Goal: Complete application form: Complete application form

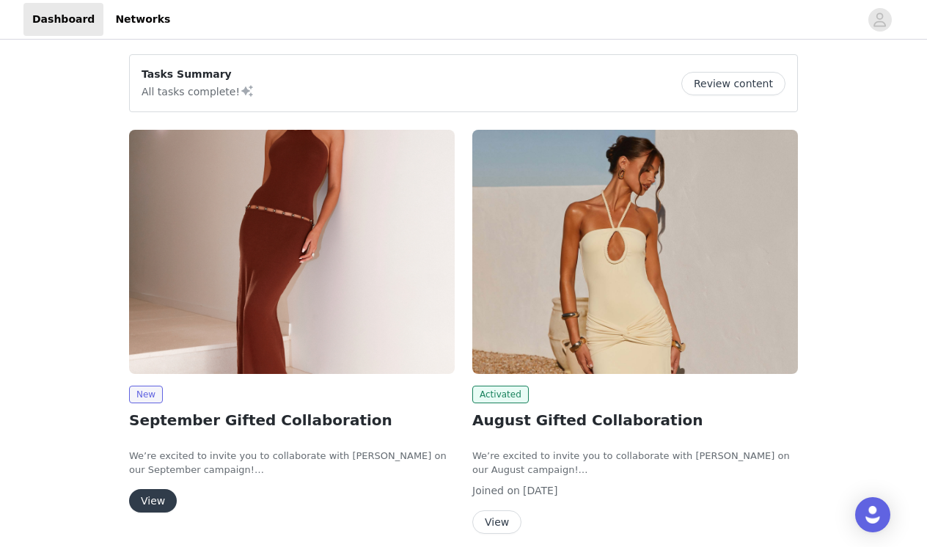
click at [243, 270] on img at bounding box center [292, 252] width 326 height 244
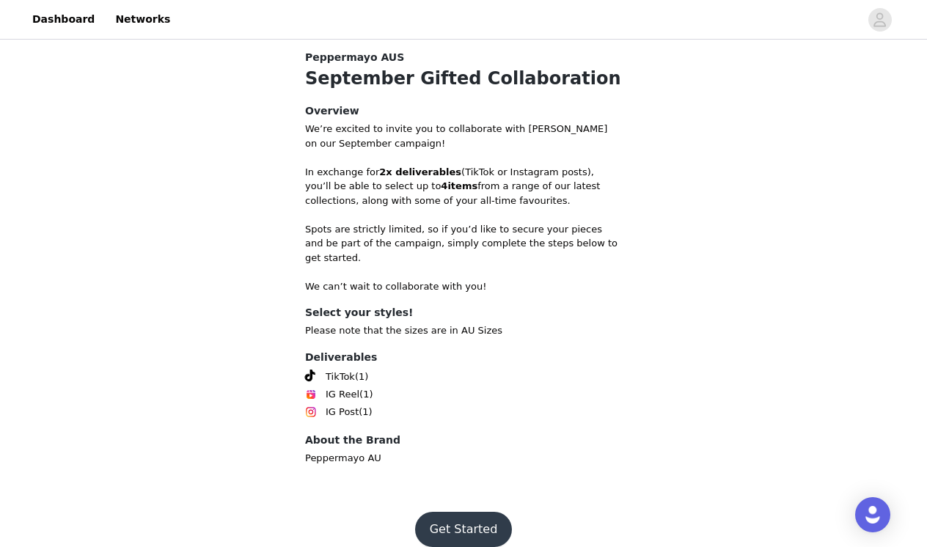
scroll to position [472, 0]
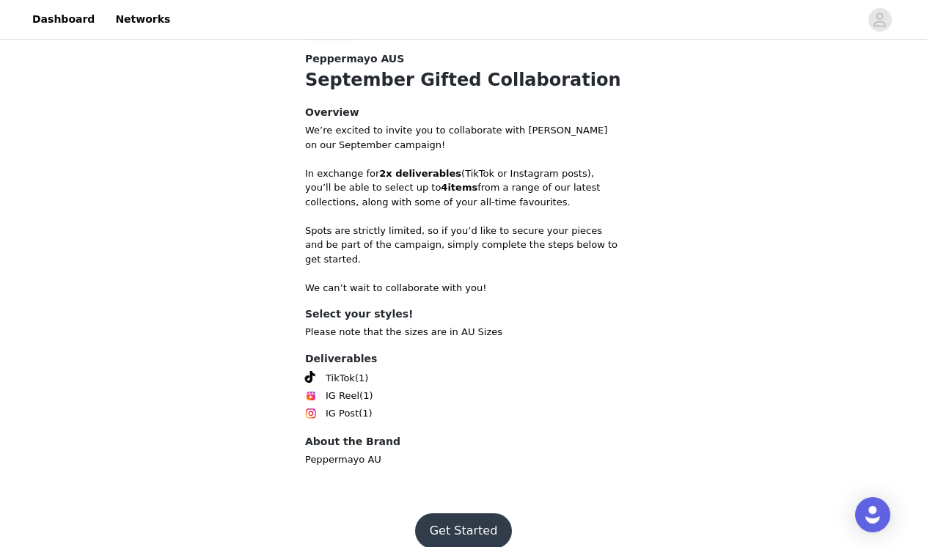
click at [455, 513] on button "Get Started" at bounding box center [464, 530] width 98 height 35
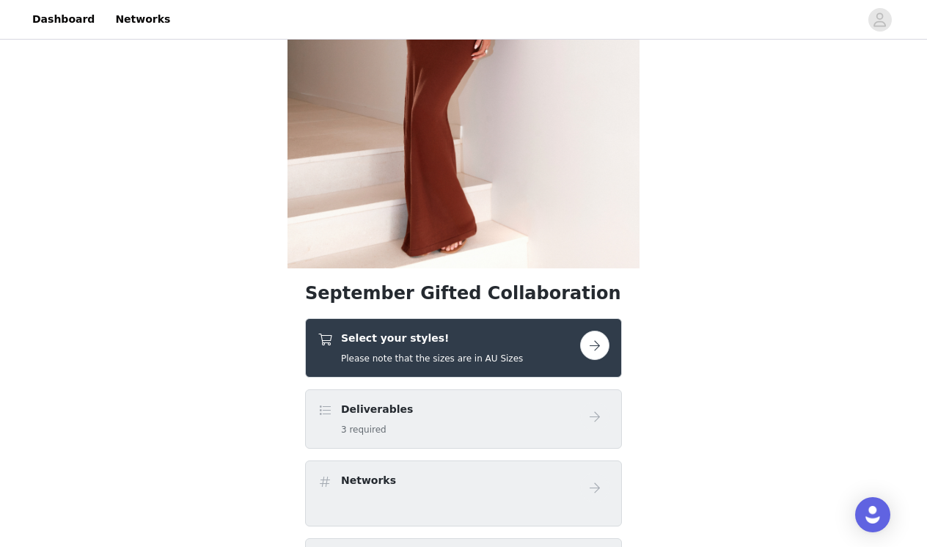
scroll to position [221, 0]
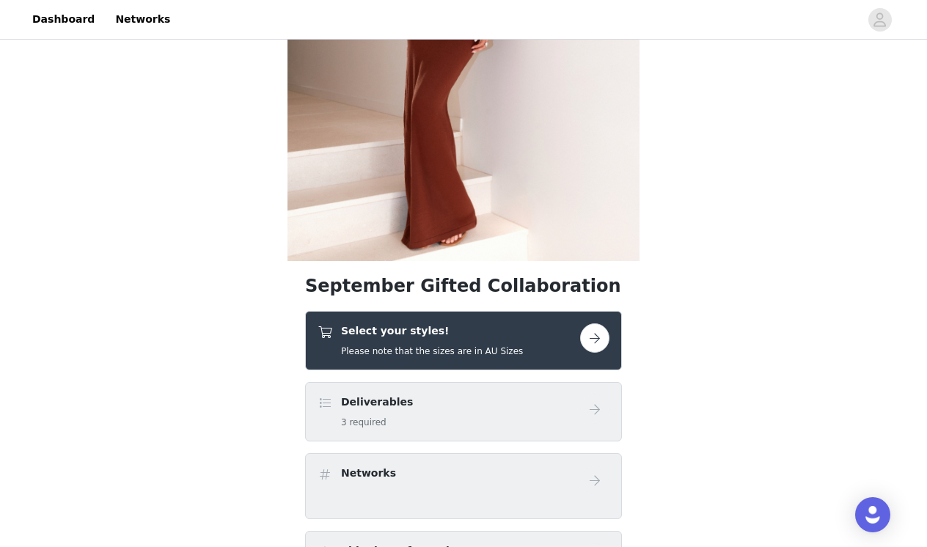
click at [584, 342] on button "button" at bounding box center [594, 337] width 29 height 29
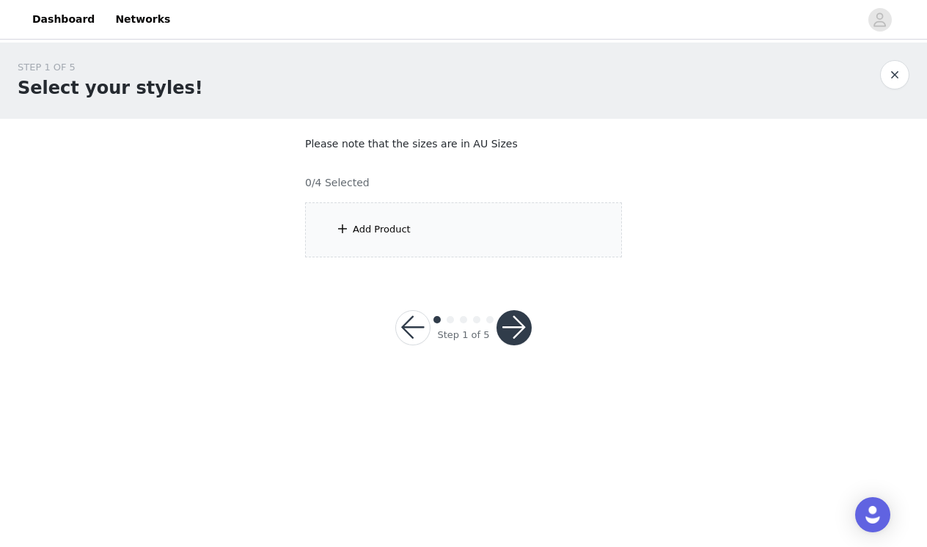
click at [508, 227] on div "Add Product" at bounding box center [463, 229] width 317 height 55
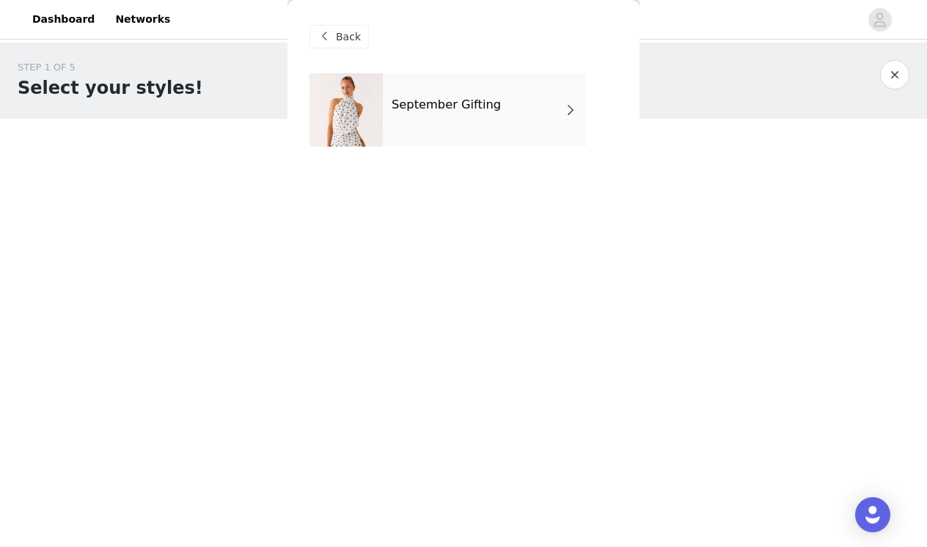
click at [513, 123] on div "September Gifting" at bounding box center [485, 109] width 204 height 73
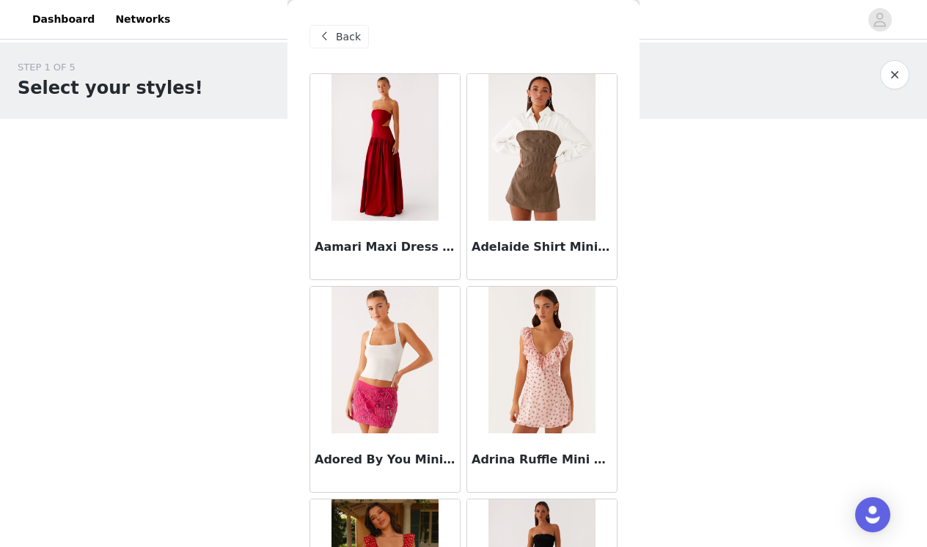
click at [641, 231] on div "STEP 1 OF 5 Select your styles! Please note that the sizes are in AU Sizes 0/4 …" at bounding box center [463, 159] width 927 height 232
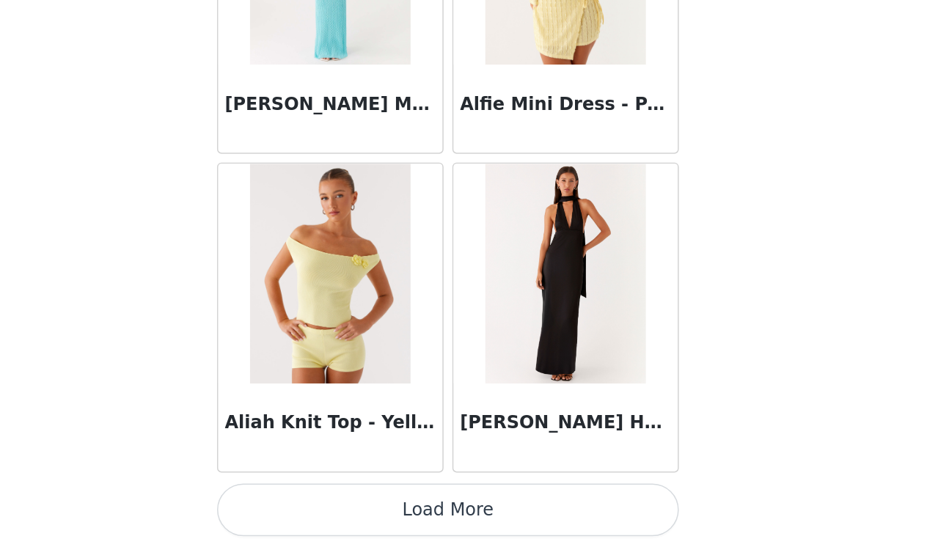
click at [335, 504] on button "Load More" at bounding box center [463, 521] width 308 height 35
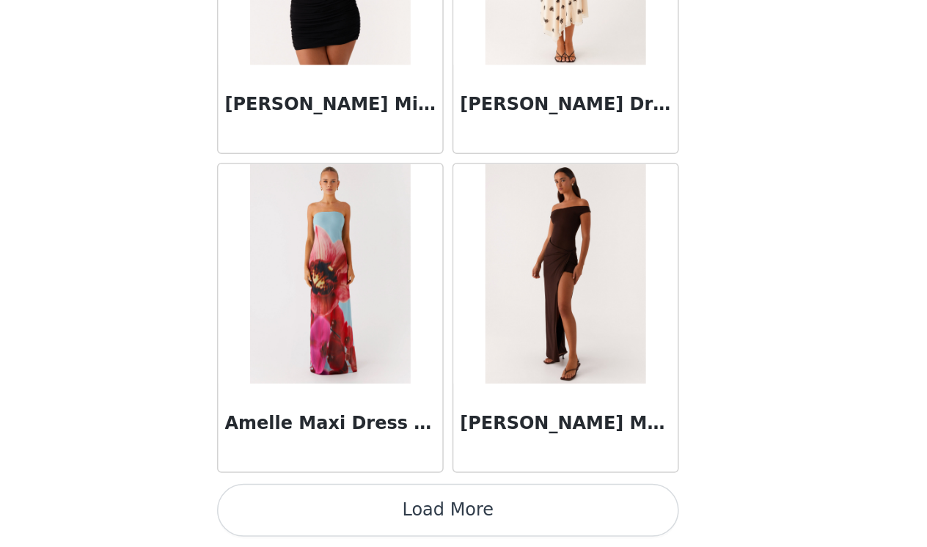
click at [321, 504] on button "Load More" at bounding box center [463, 521] width 308 height 35
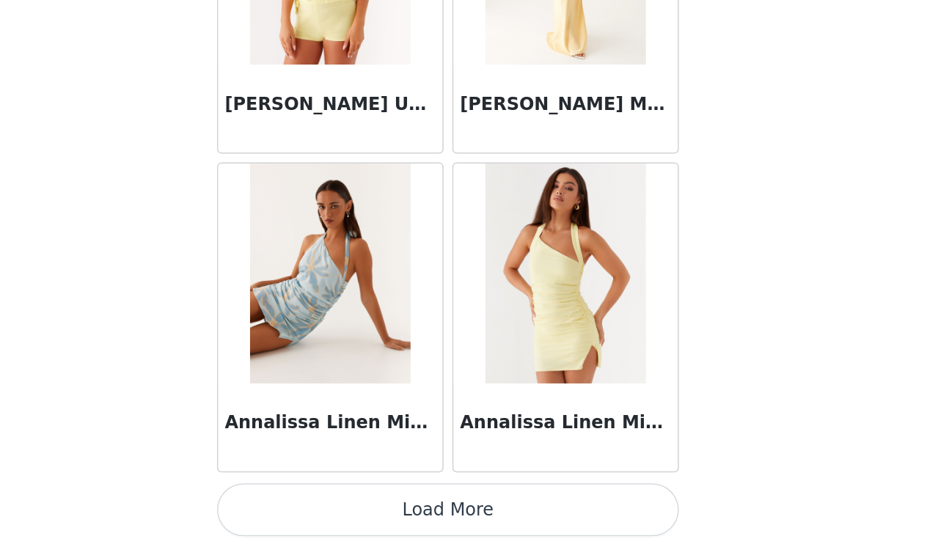
click at [309, 504] on button "Load More" at bounding box center [463, 521] width 308 height 35
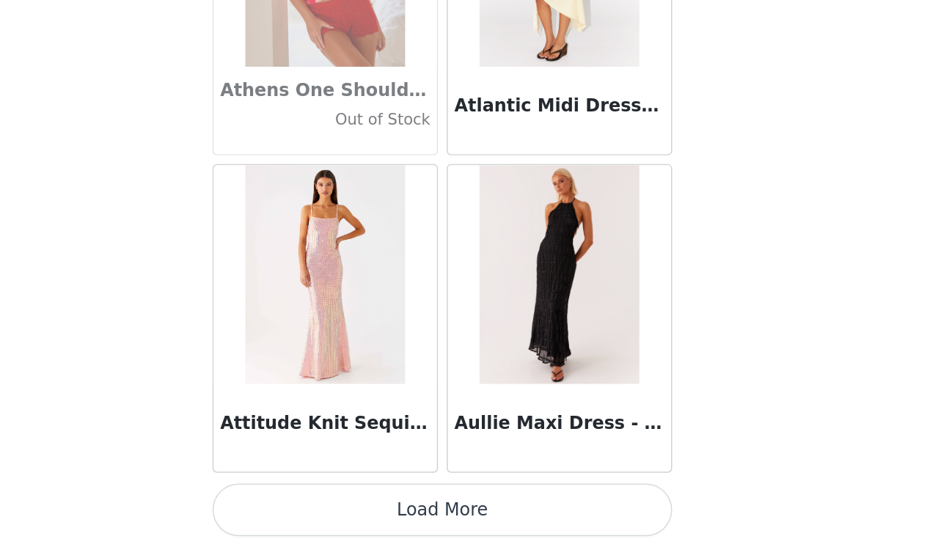
click at [309, 504] on button "Load More" at bounding box center [463, 521] width 308 height 35
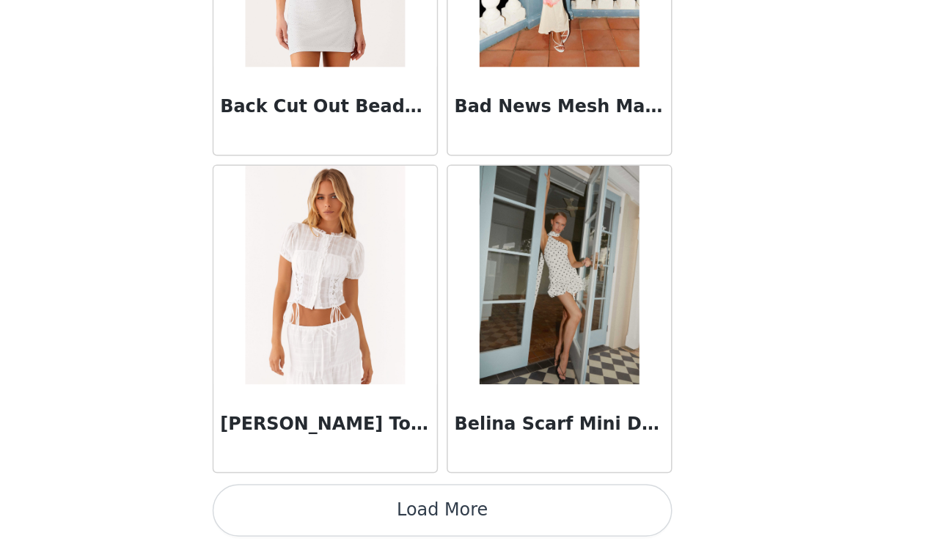
click at [309, 504] on button "Load More" at bounding box center [463, 521] width 308 height 35
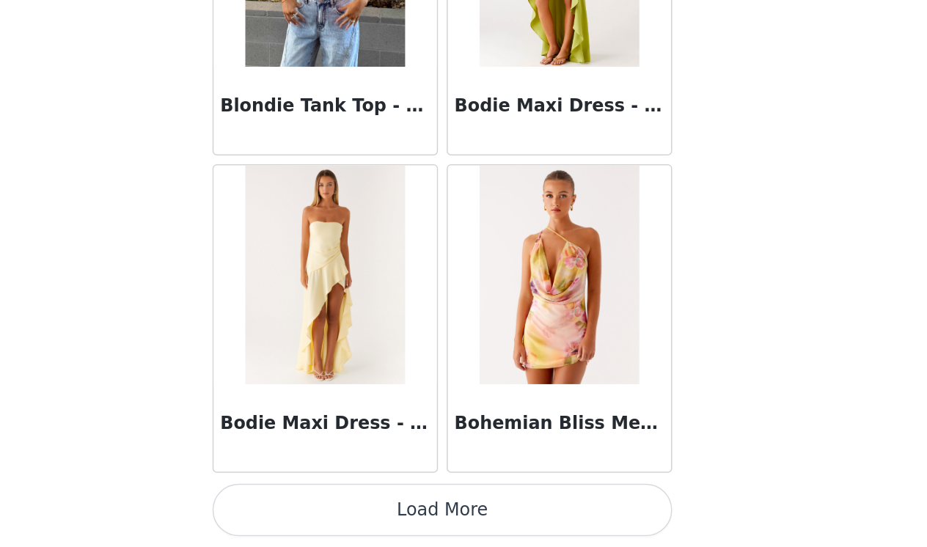
click at [309, 504] on button "Load More" at bounding box center [463, 521] width 308 height 35
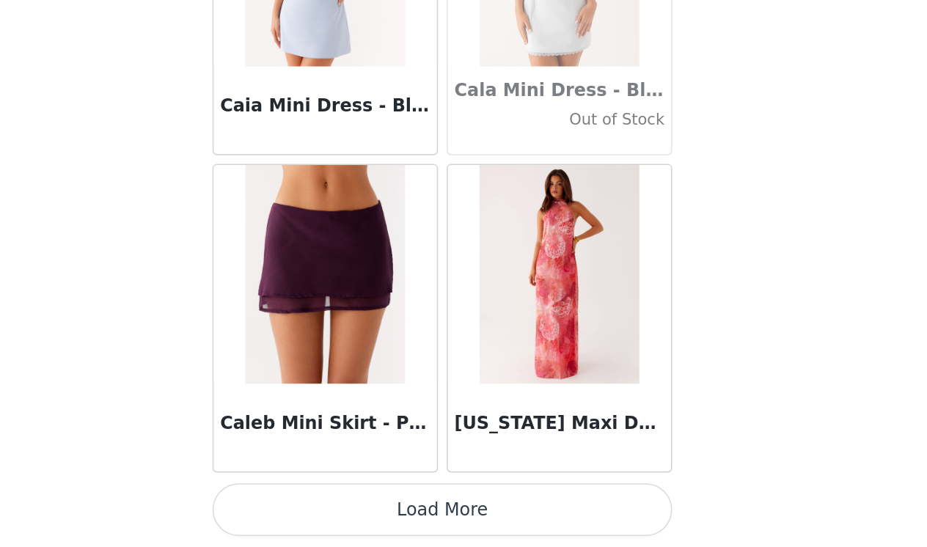
click at [309, 504] on button "Load More" at bounding box center [463, 521] width 308 height 35
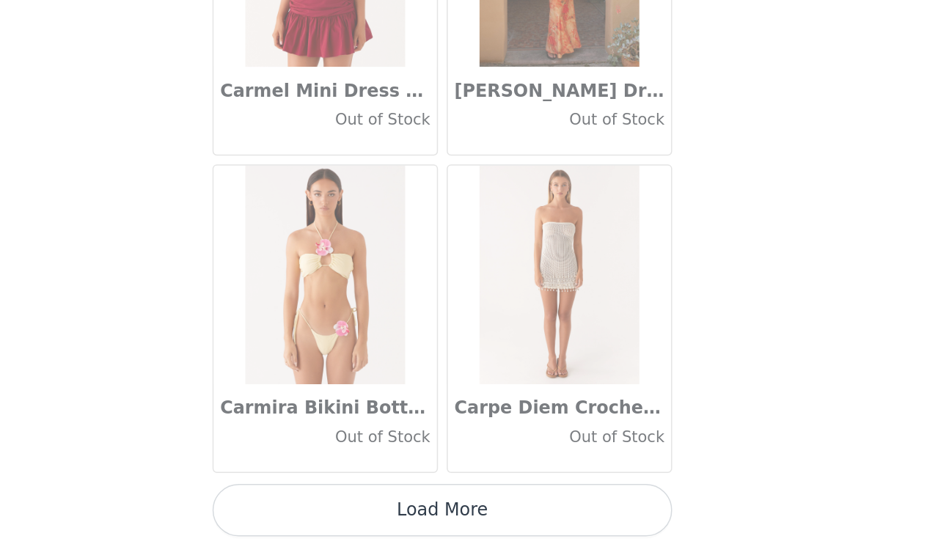
click at [309, 504] on button "Load More" at bounding box center [463, 521] width 308 height 35
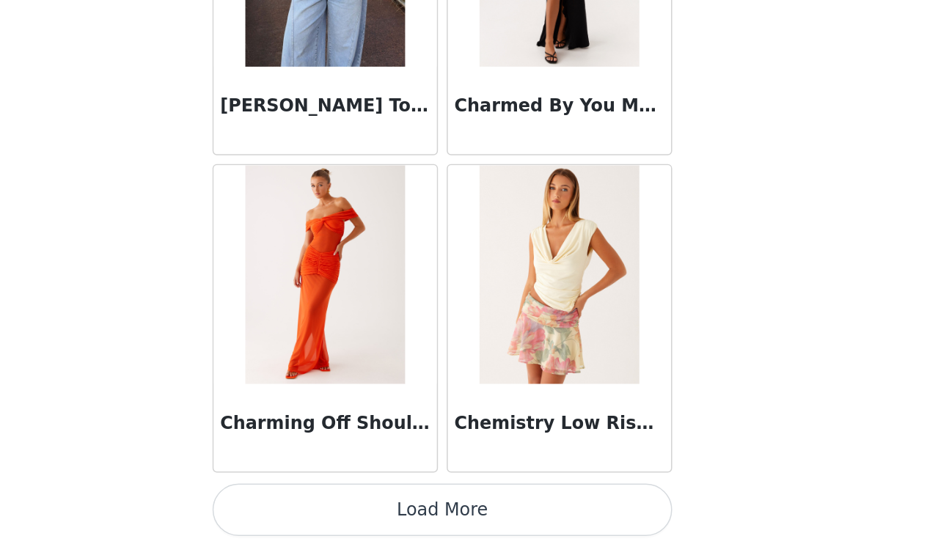
click at [309, 504] on button "Load More" at bounding box center [463, 521] width 308 height 35
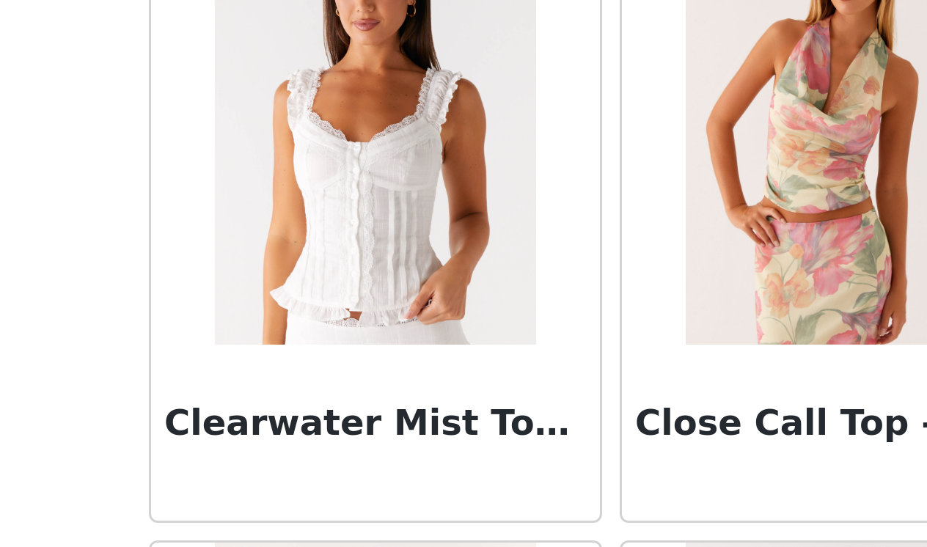
scroll to position [20035, 0]
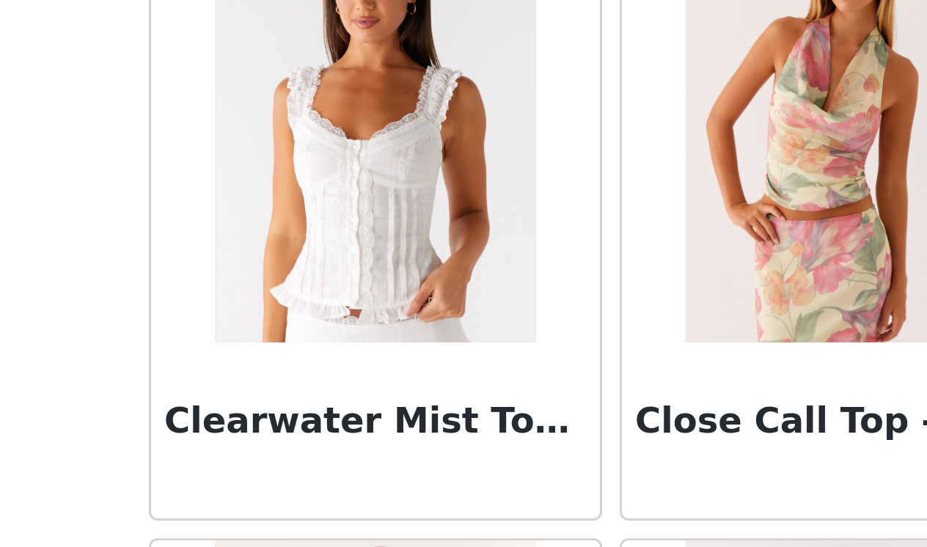
click at [310, 383] on div "Clearwater Mist Top - White" at bounding box center [385, 412] width 150 height 59
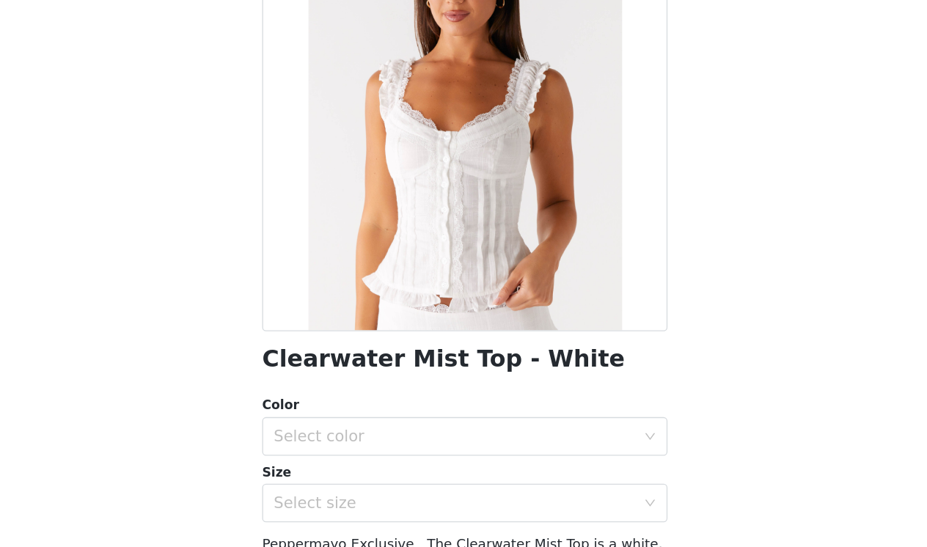
scroll to position [18, 0]
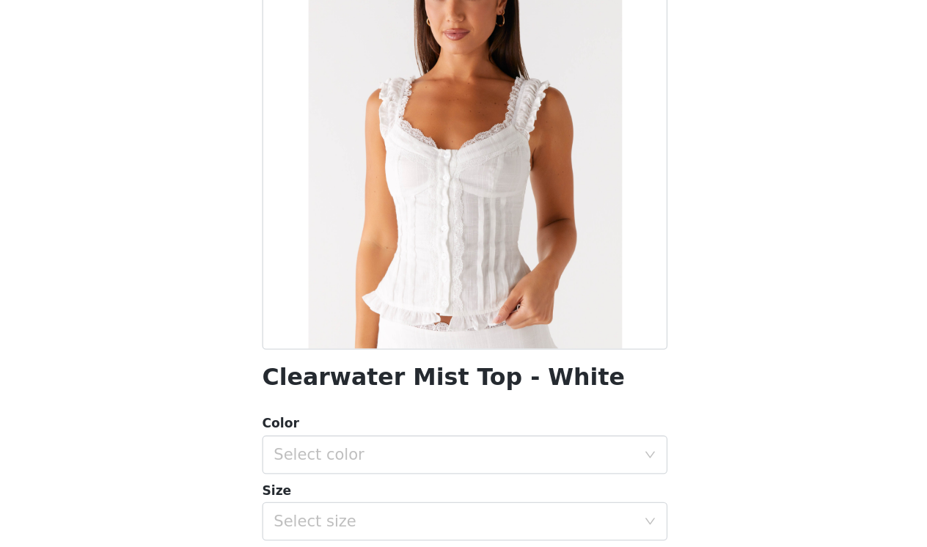
click at [426, 149] on div at bounding box center [463, 221] width 308 height 330
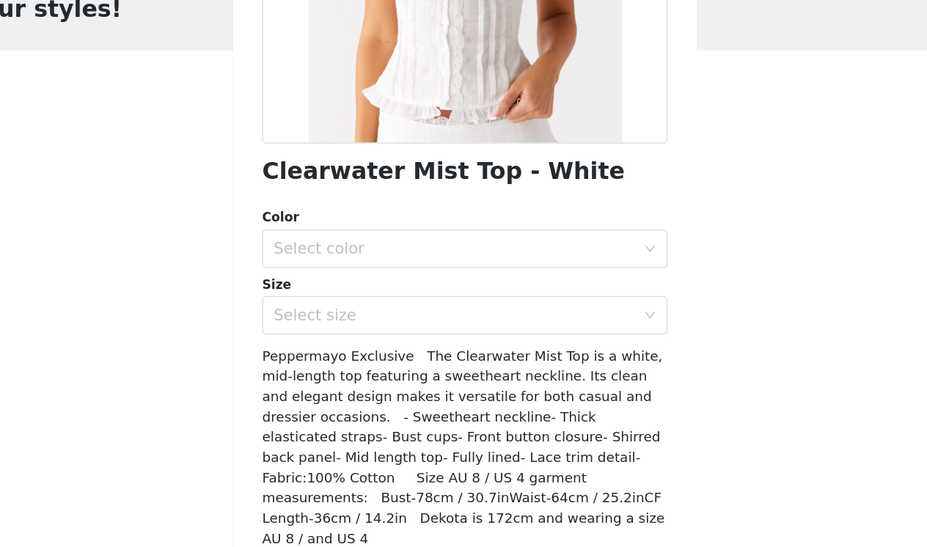
scroll to position [210, 0]
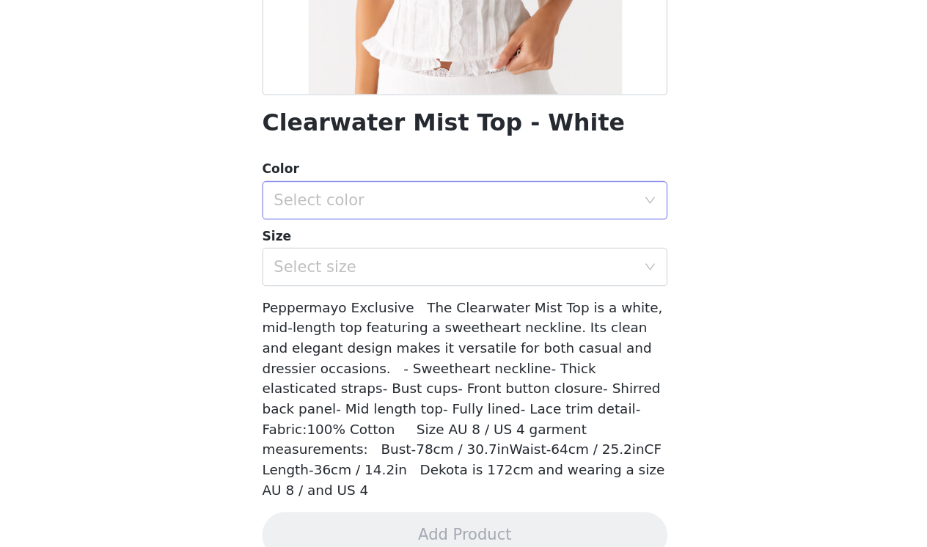
click at [428, 259] on div "Select color" at bounding box center [463, 273] width 308 height 29
click at [394, 293] on li "White" at bounding box center [463, 304] width 308 height 23
click at [389, 310] on div "Select size" at bounding box center [458, 324] width 281 height 28
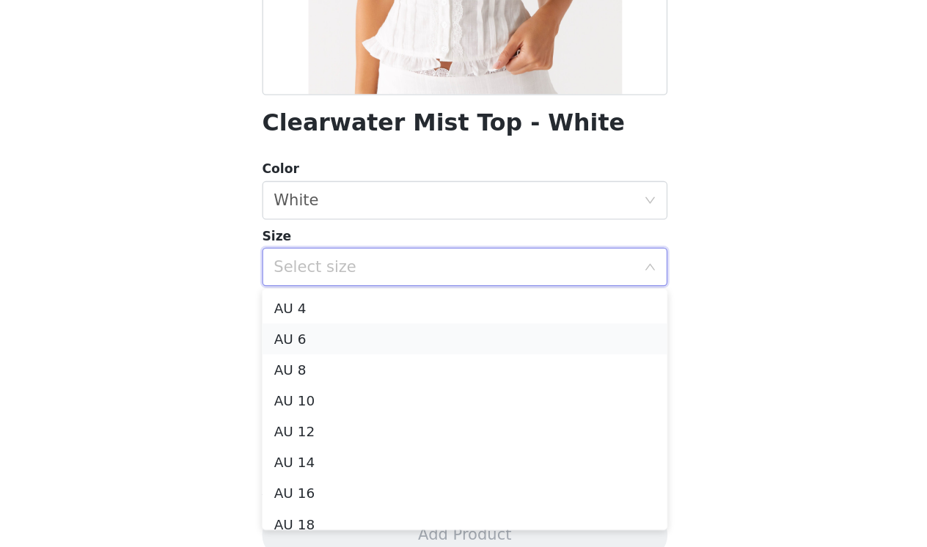
click at [366, 367] on li "AU 6" at bounding box center [463, 378] width 308 height 23
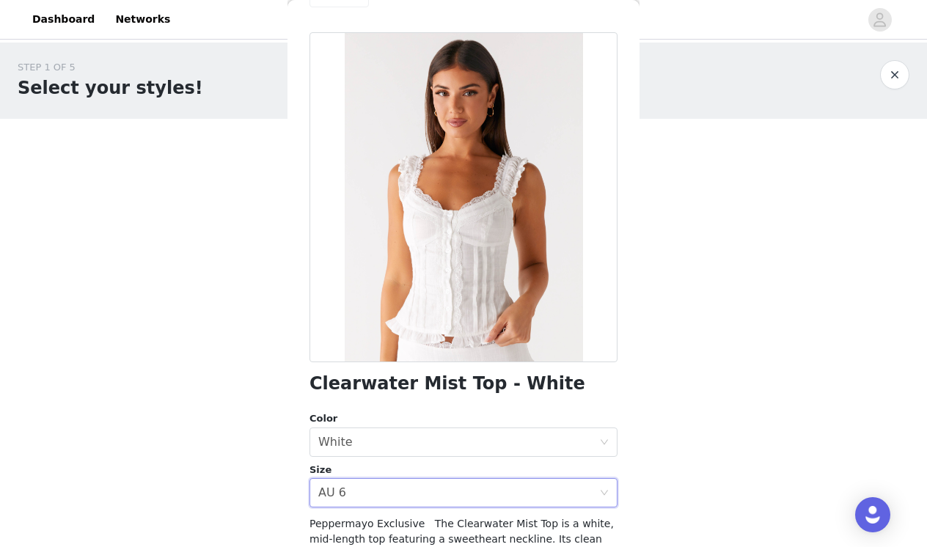
scroll to position [42, 0]
click at [446, 499] on div "Select size AU 6" at bounding box center [458, 492] width 281 height 28
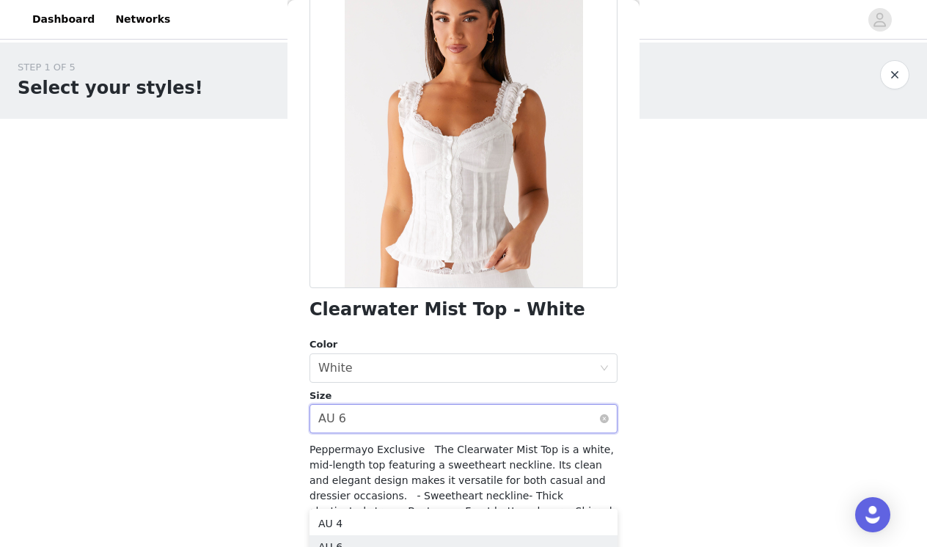
scroll to position [116, 0]
click at [690, 396] on body "Dashboard Networks STEP 1 OF 5 Select your styles! Please note that the sizes a…" at bounding box center [463, 273] width 927 height 547
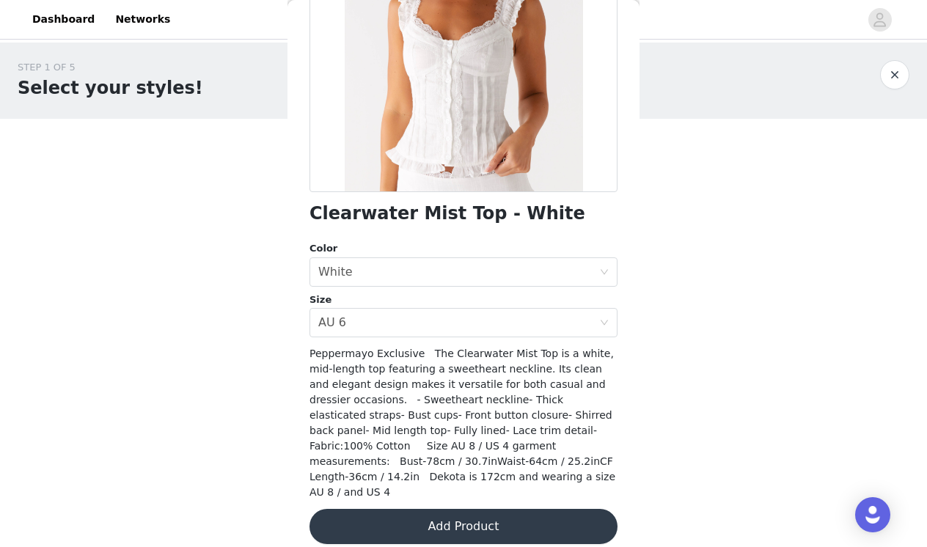
scroll to position [210, 0]
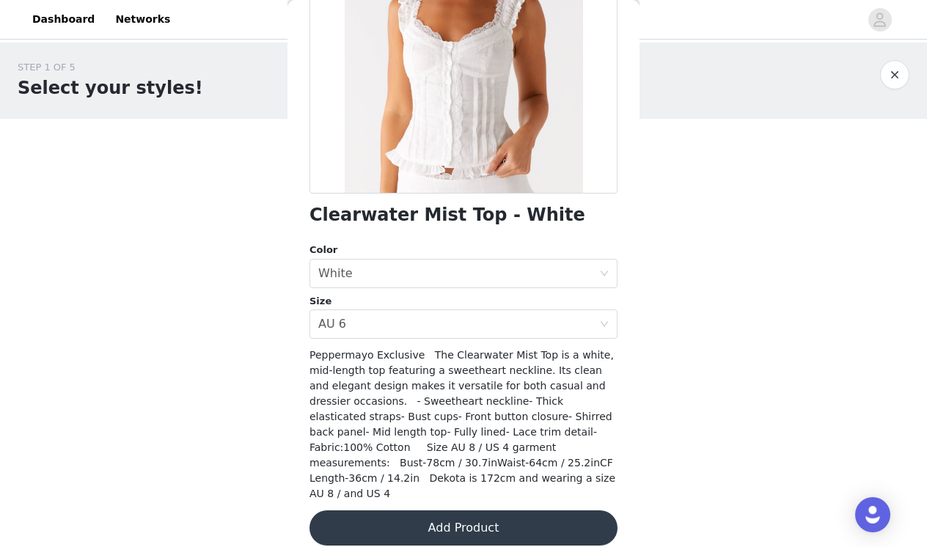
click at [518, 510] on button "Add Product" at bounding box center [463, 527] width 308 height 35
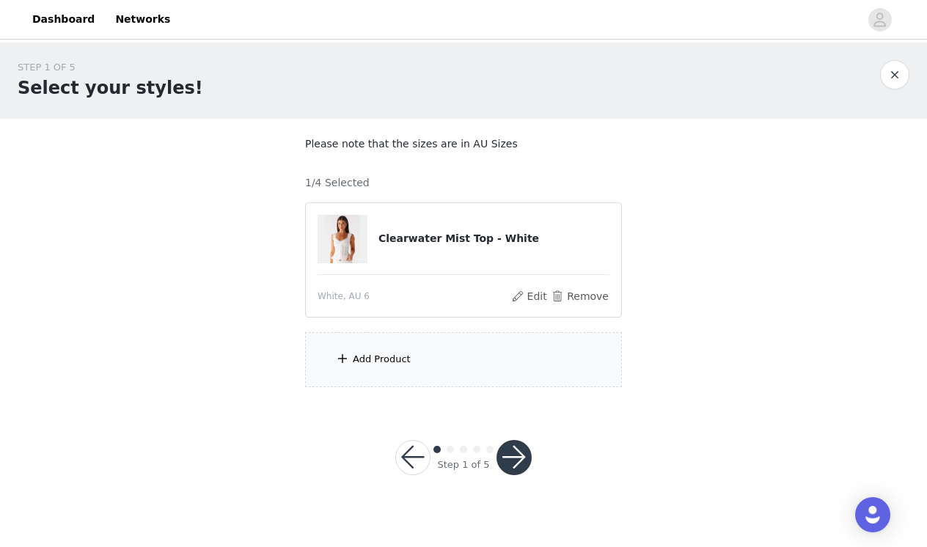
click at [507, 359] on div "Add Product" at bounding box center [463, 359] width 317 height 55
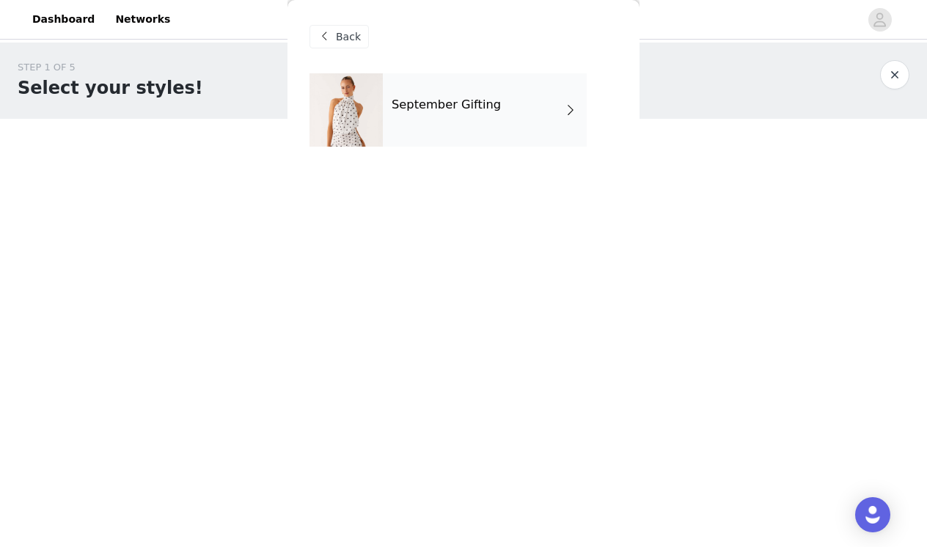
click at [501, 122] on div "September Gifting" at bounding box center [485, 109] width 204 height 73
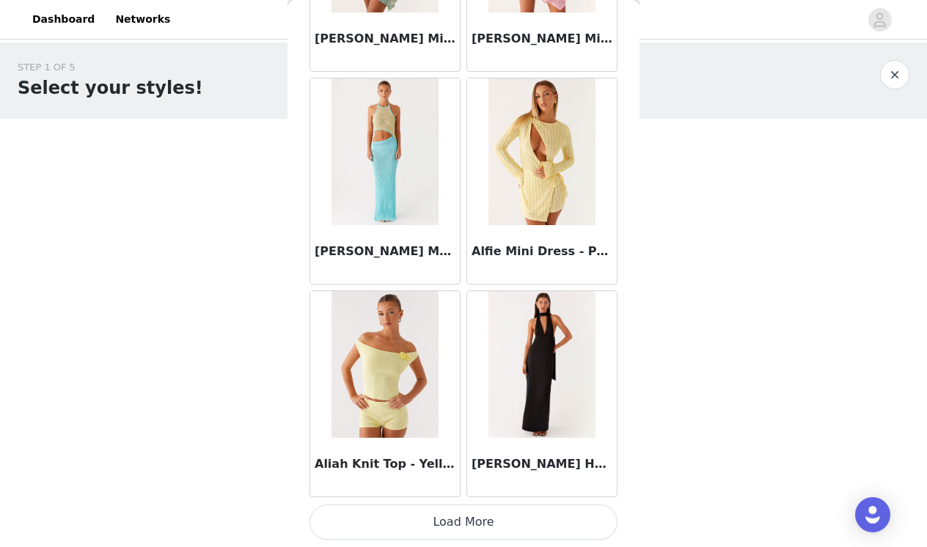
click at [446, 518] on button "Load More" at bounding box center [463, 521] width 308 height 35
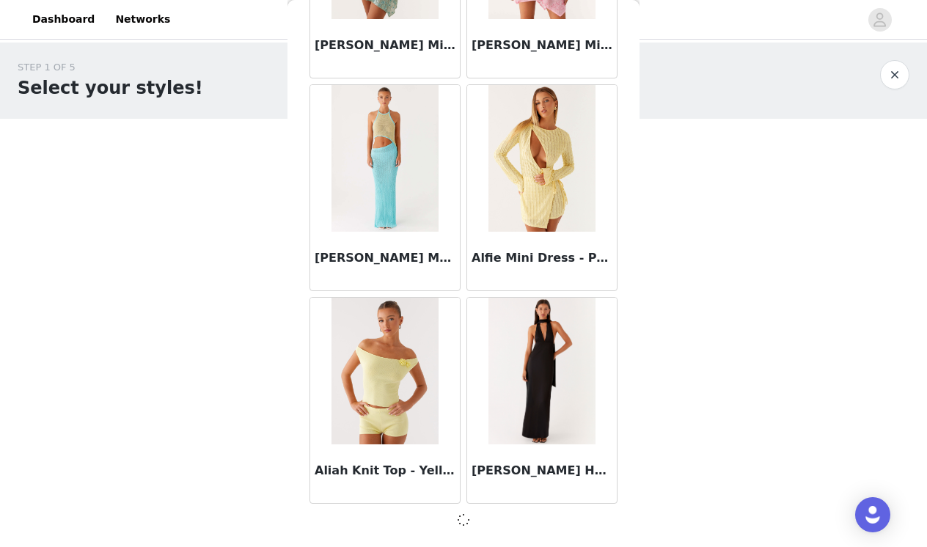
scroll to position [0, 0]
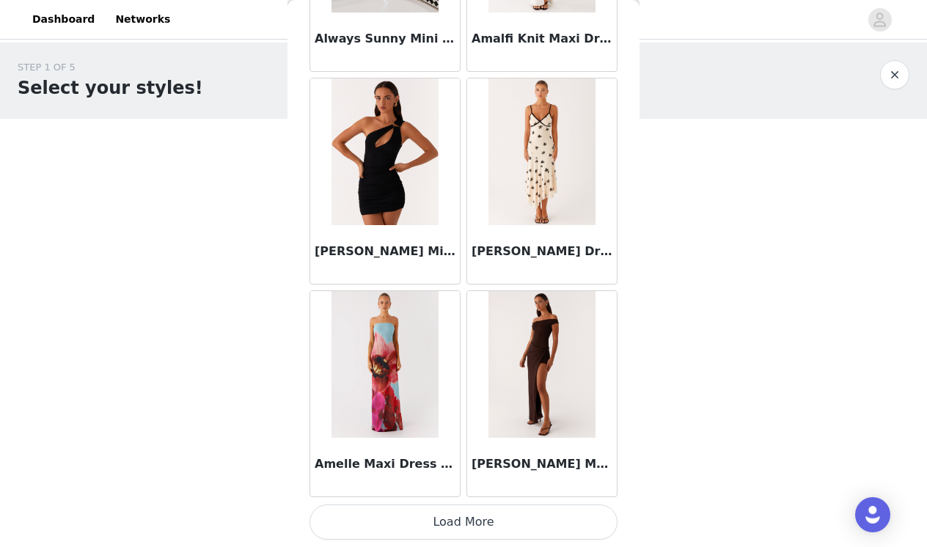
click at [439, 518] on button "Load More" at bounding box center [463, 521] width 308 height 35
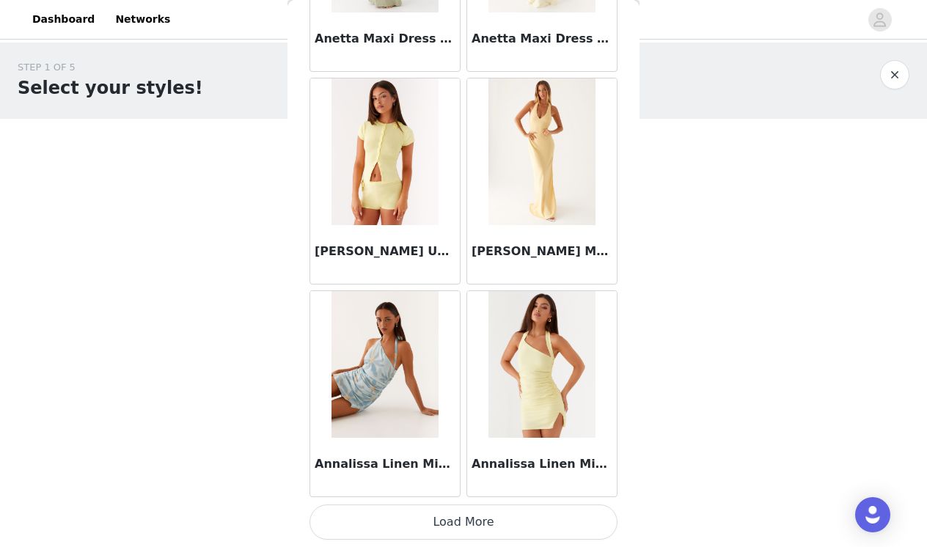
click at [461, 517] on button "Load More" at bounding box center [463, 521] width 308 height 35
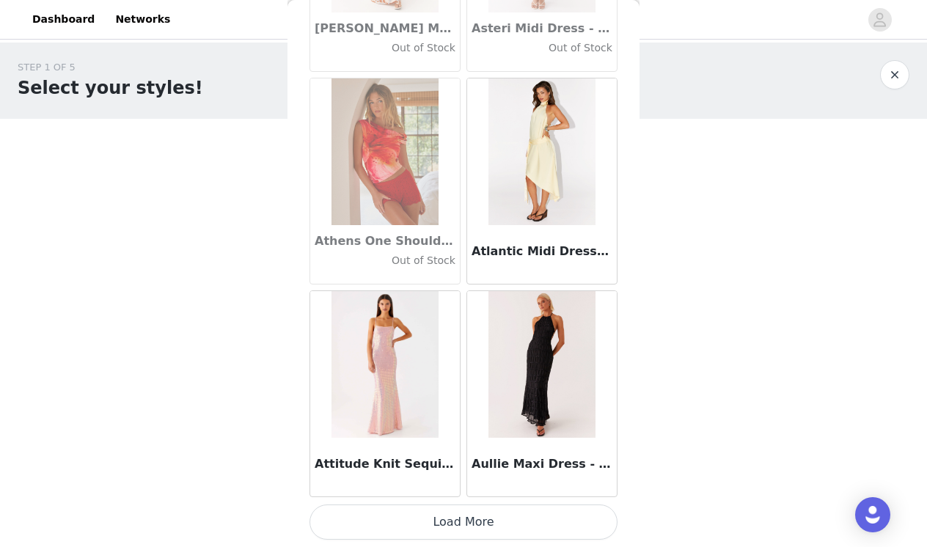
click at [457, 523] on button "Load More" at bounding box center [463, 521] width 308 height 35
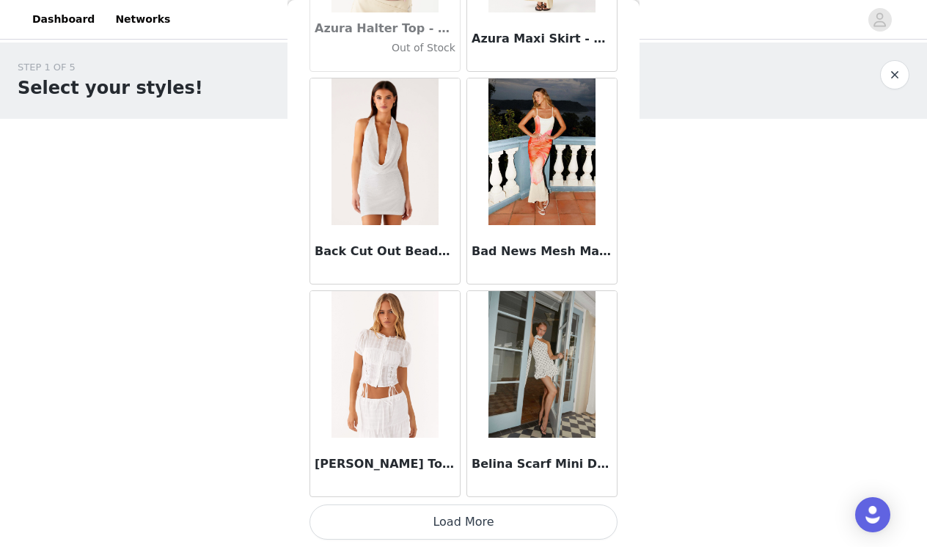
click at [454, 521] on button "Load More" at bounding box center [463, 521] width 308 height 35
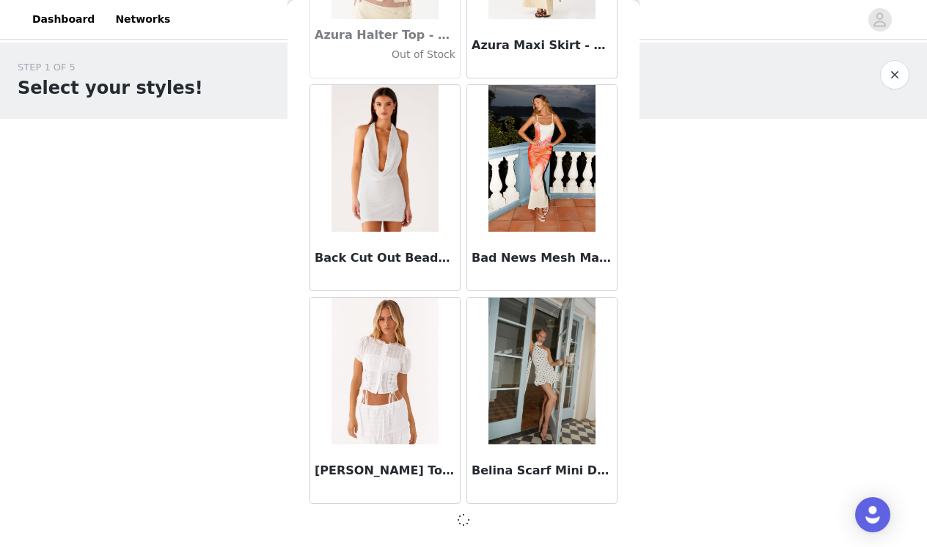
scroll to position [10194, 0]
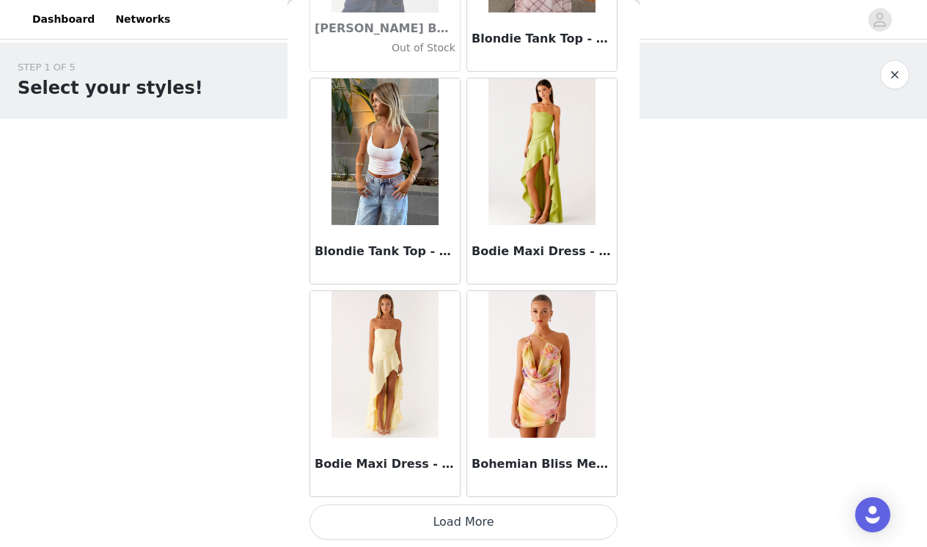
click at [460, 524] on button "Load More" at bounding box center [463, 521] width 308 height 35
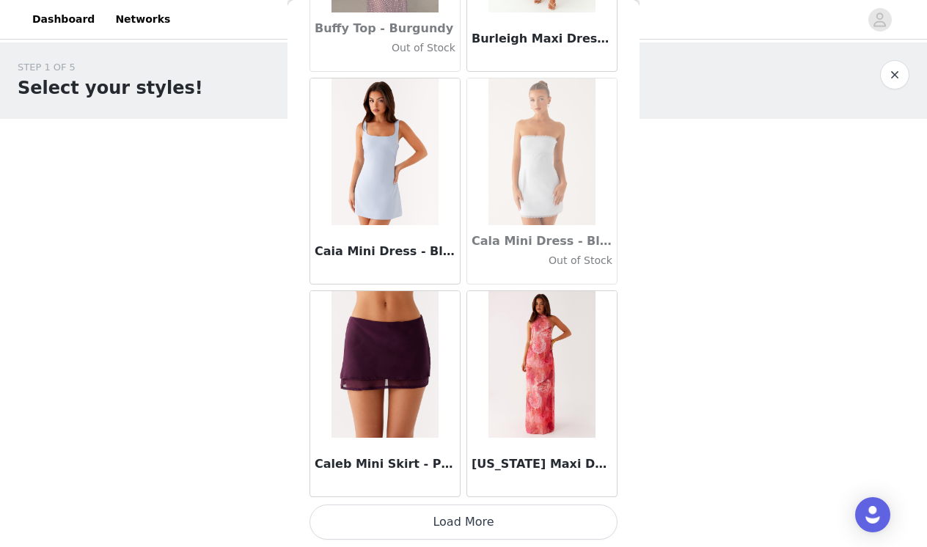
scroll to position [0, 0]
click at [455, 523] on button "Load More" at bounding box center [463, 521] width 308 height 35
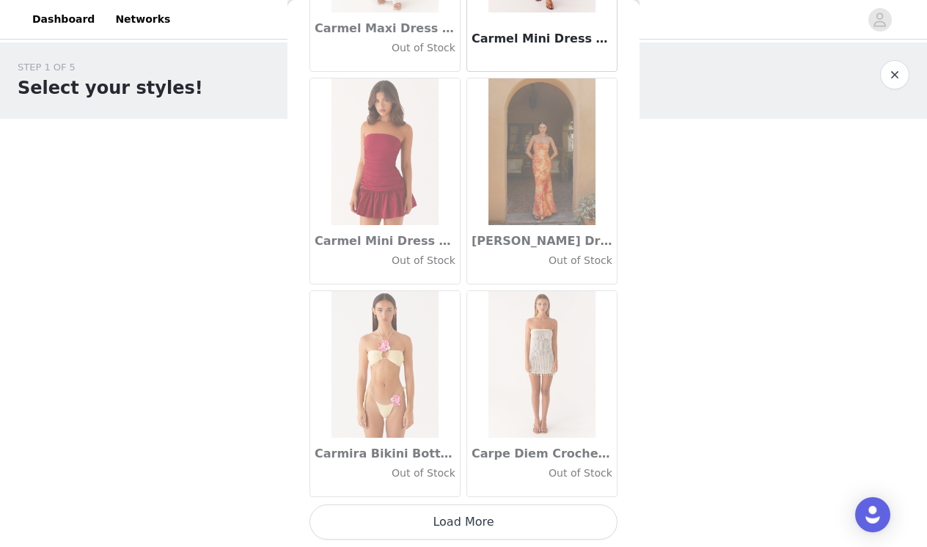
click at [467, 528] on button "Load More" at bounding box center [463, 521] width 308 height 35
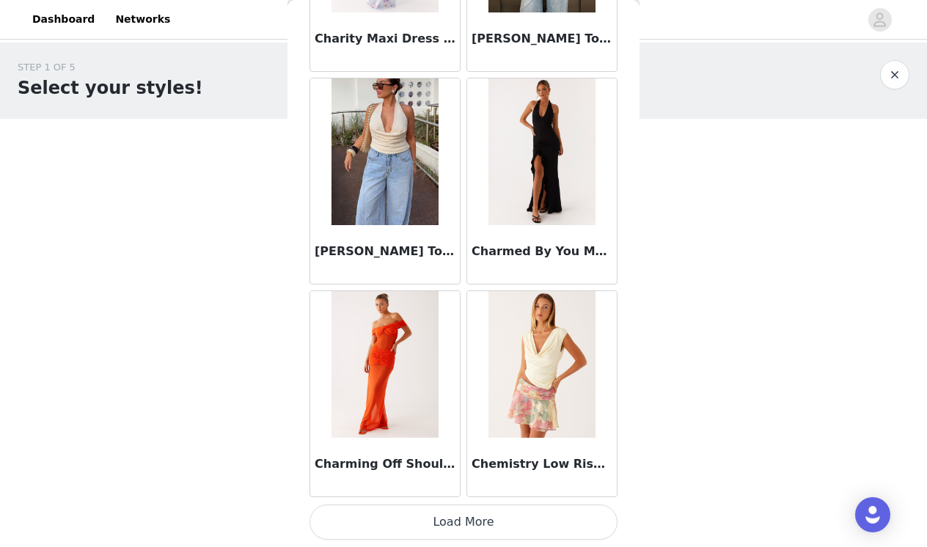
click at [467, 519] on button "Load More" at bounding box center [463, 521] width 308 height 35
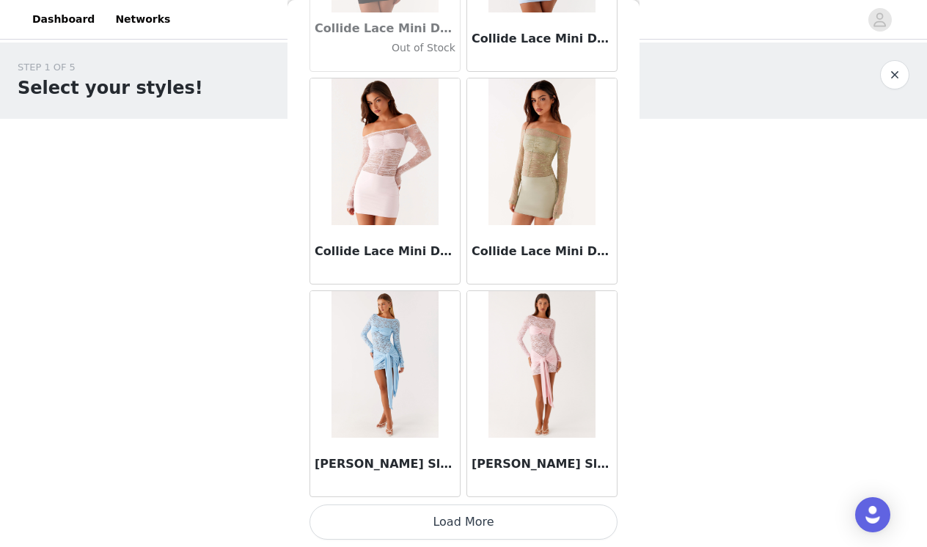
click at [478, 526] on button "Load More" at bounding box center [463, 521] width 308 height 35
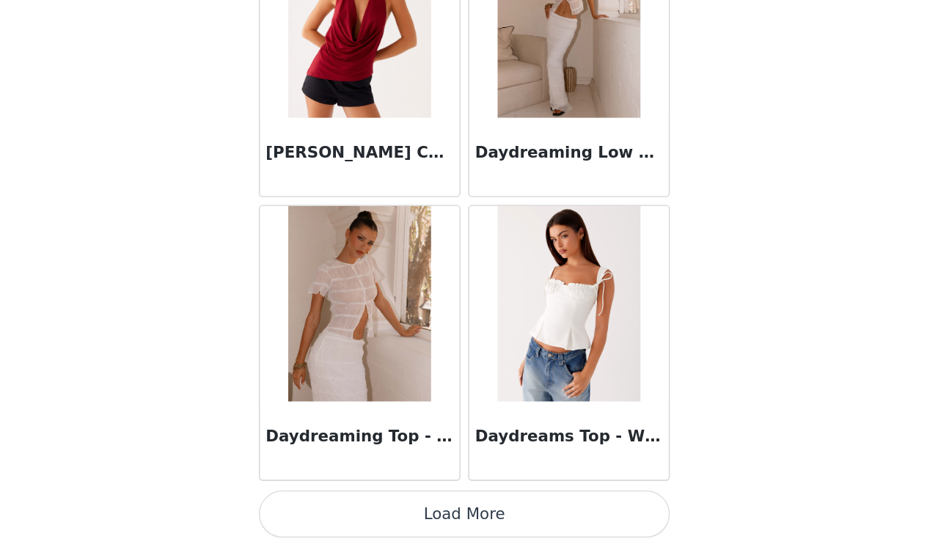
click at [356, 504] on button "Load More" at bounding box center [463, 521] width 308 height 35
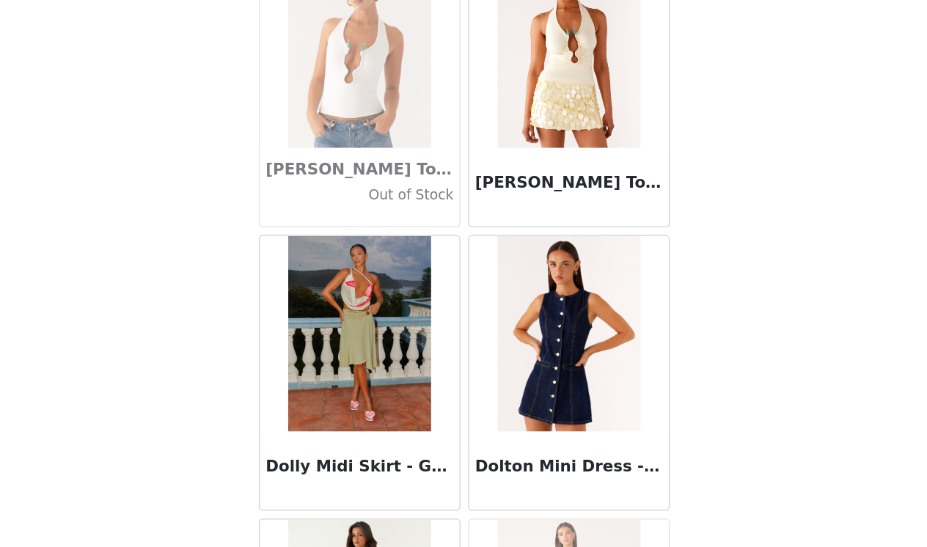
scroll to position [24433, 0]
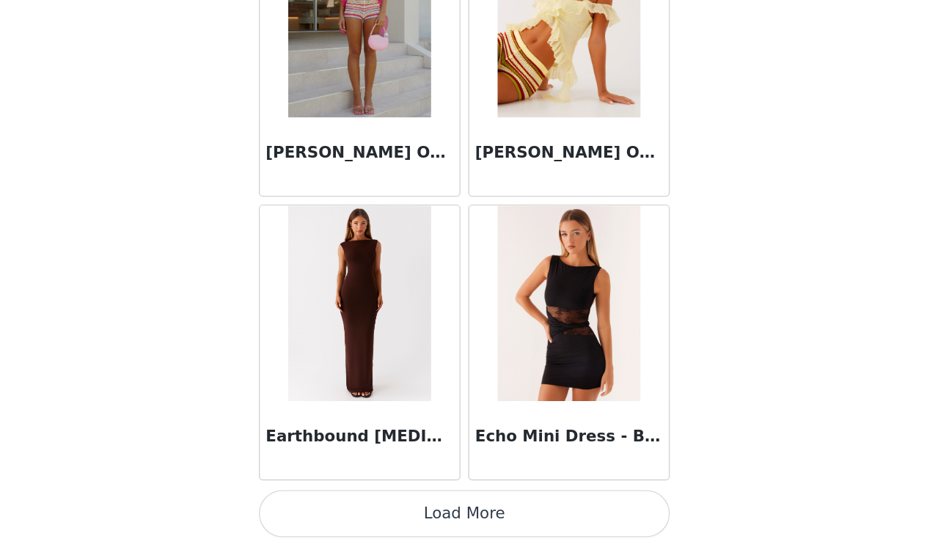
click at [356, 504] on button "Load More" at bounding box center [463, 521] width 308 height 35
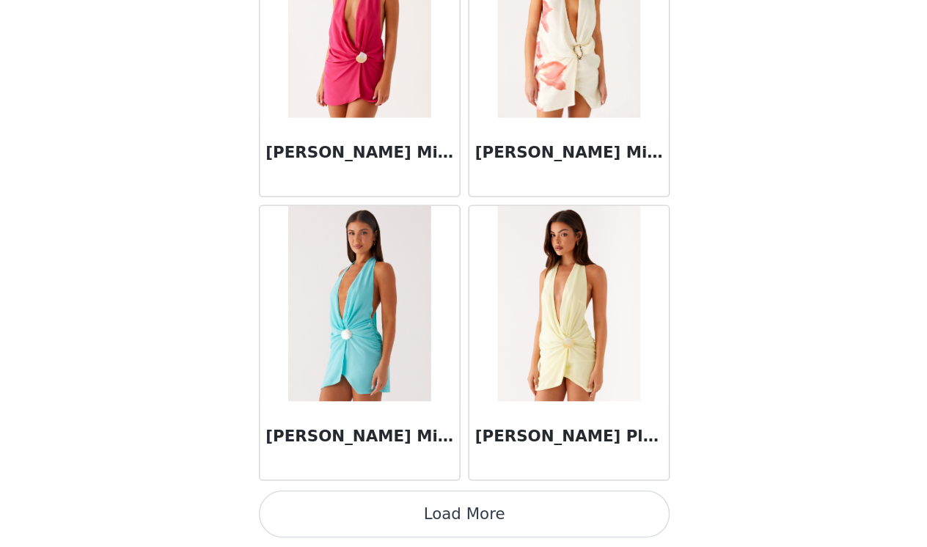
scroll to position [27210, 0]
click at [355, 504] on button "Load More" at bounding box center [463, 521] width 308 height 35
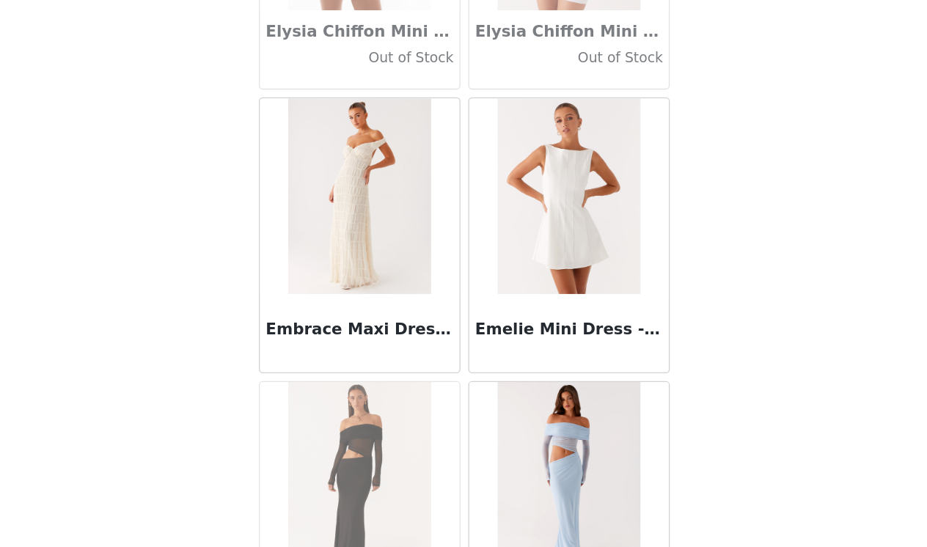
scroll to position [28145, 0]
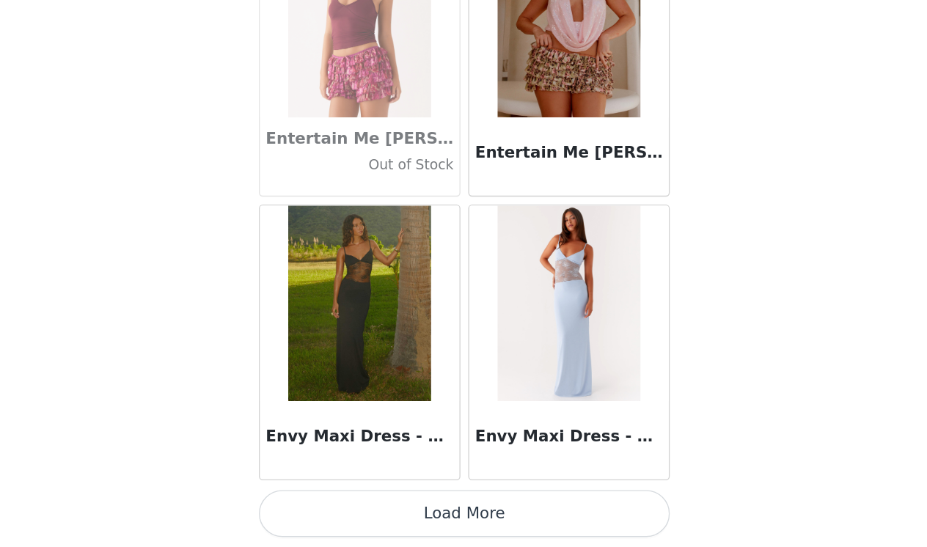
click at [341, 504] on button "Load More" at bounding box center [463, 521] width 308 height 35
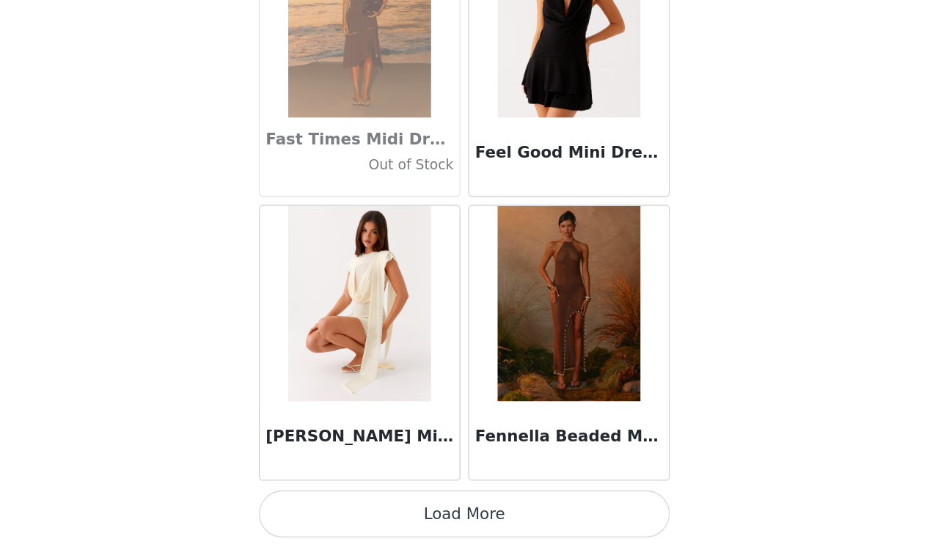
scroll to position [31462, 0]
click at [353, 504] on button "Load More" at bounding box center [463, 521] width 308 height 35
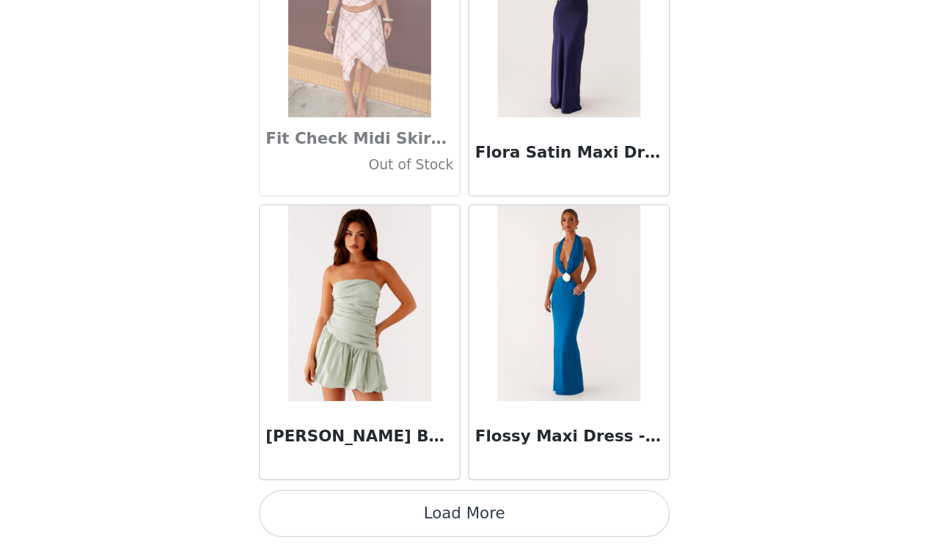
scroll to position [0, 0]
click at [347, 504] on button "Load More" at bounding box center [463, 521] width 308 height 35
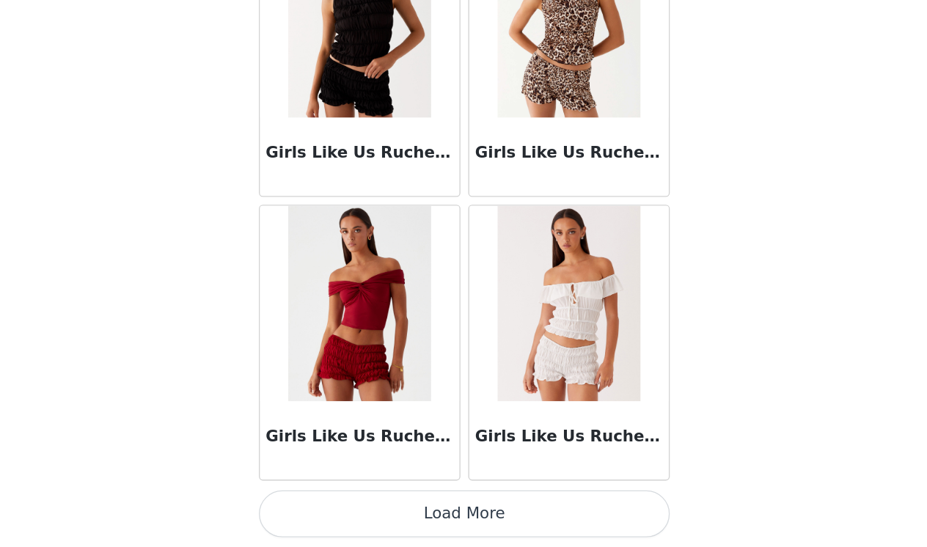
click at [348, 504] on button "Load More" at bounding box center [463, 521] width 308 height 35
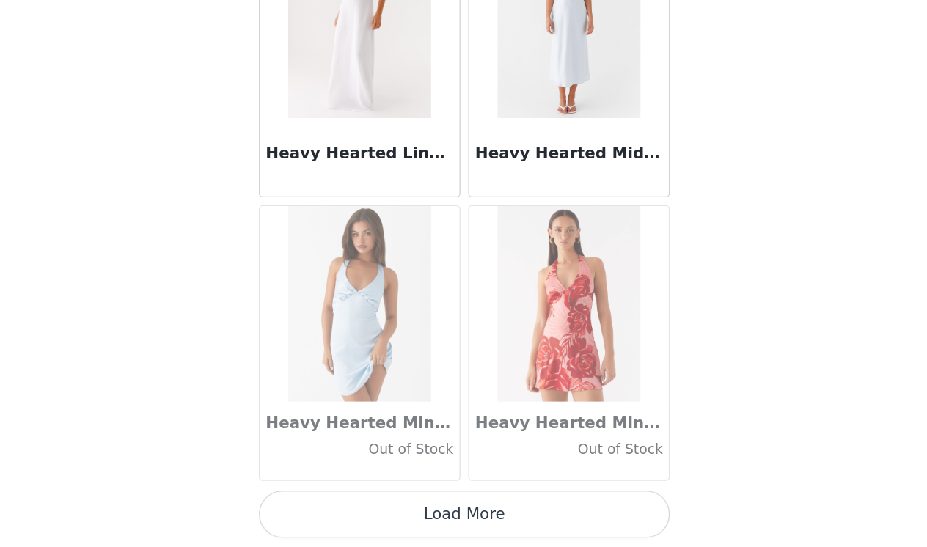
click at [347, 504] on button "Load More" at bounding box center [463, 521] width 308 height 35
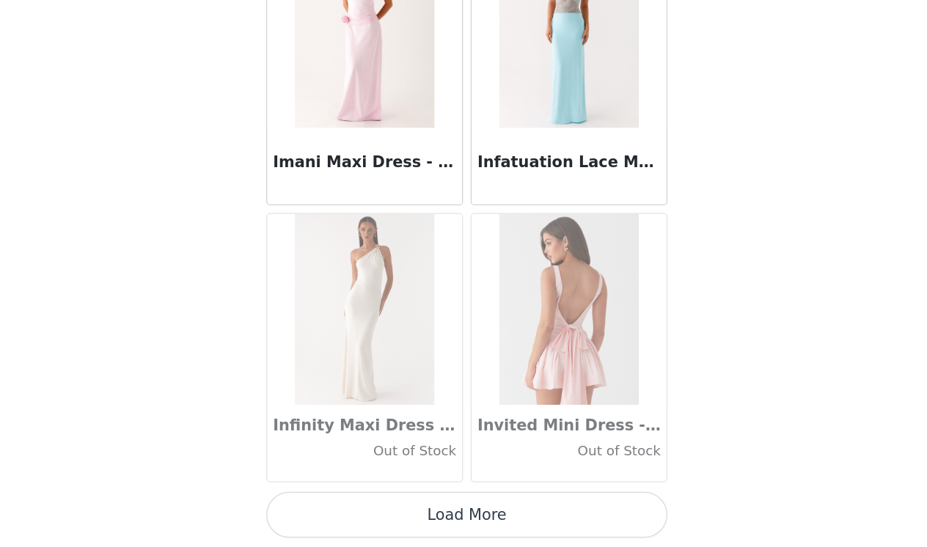
click at [370, 504] on button "Load More" at bounding box center [463, 521] width 308 height 35
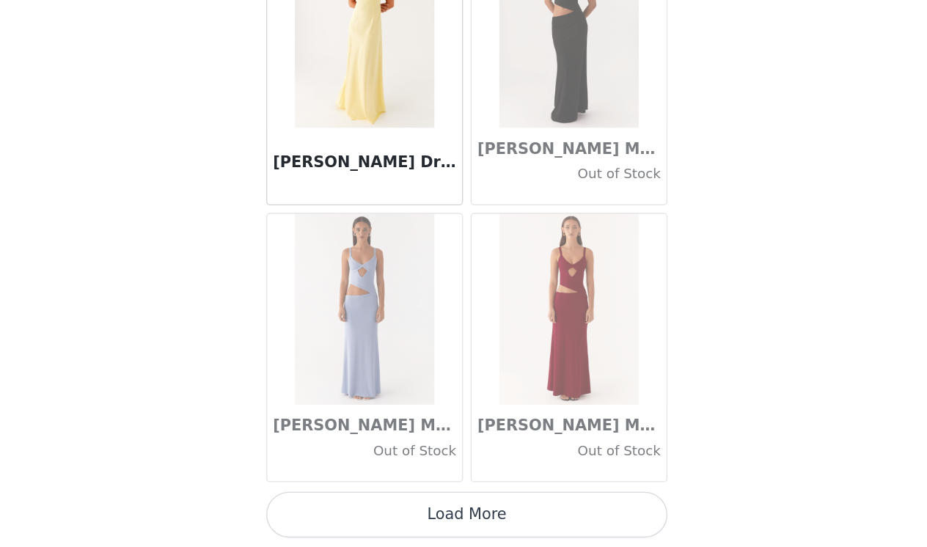
click at [356, 504] on button "Load More" at bounding box center [463, 521] width 308 height 35
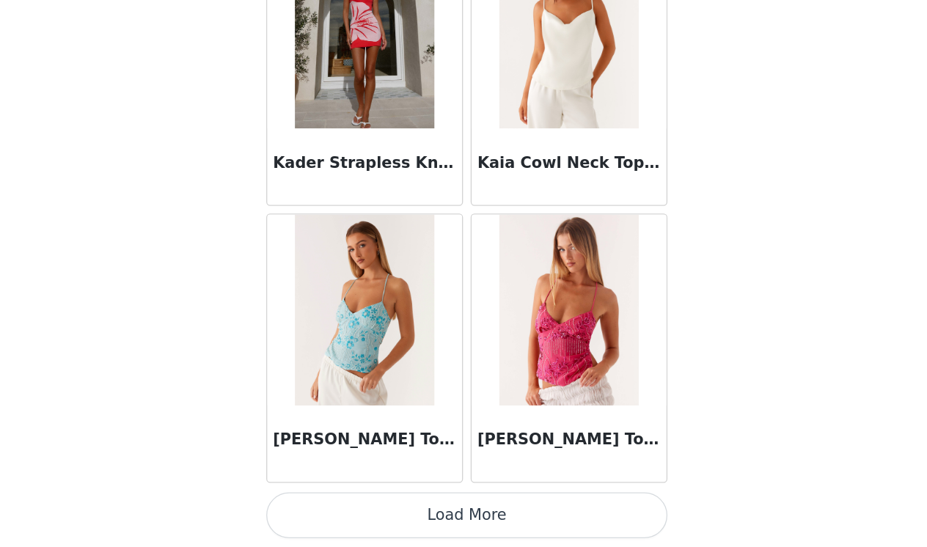
click at [352, 504] on button "Load More" at bounding box center [463, 521] width 308 height 35
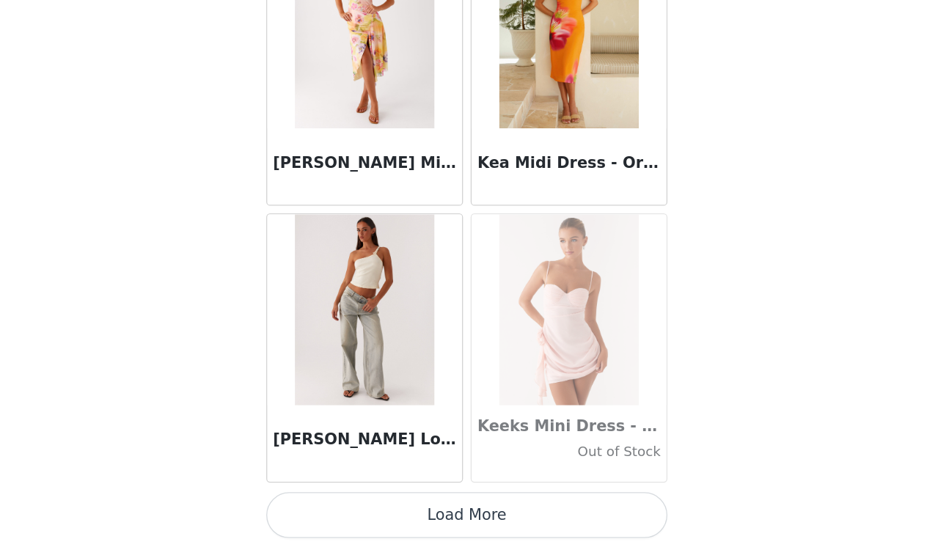
click at [356, 504] on button "Load More" at bounding box center [463, 521] width 308 height 35
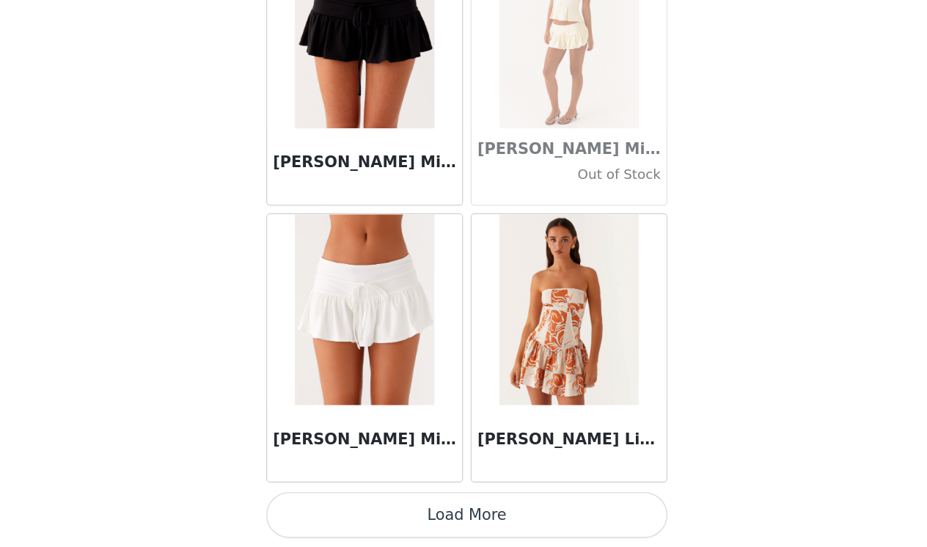
click at [361, 504] on button "Load More" at bounding box center [463, 521] width 308 height 35
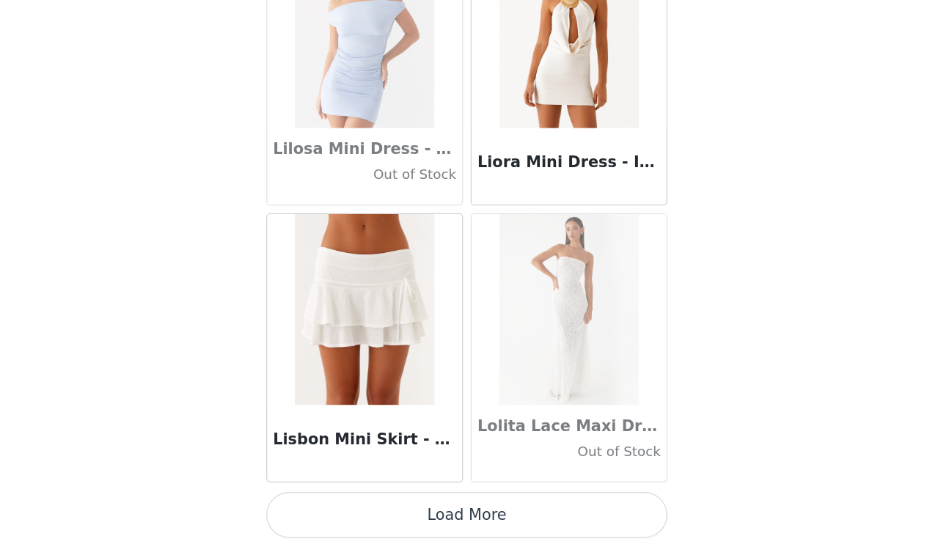
click at [356, 504] on button "Load More" at bounding box center [463, 521] width 308 height 35
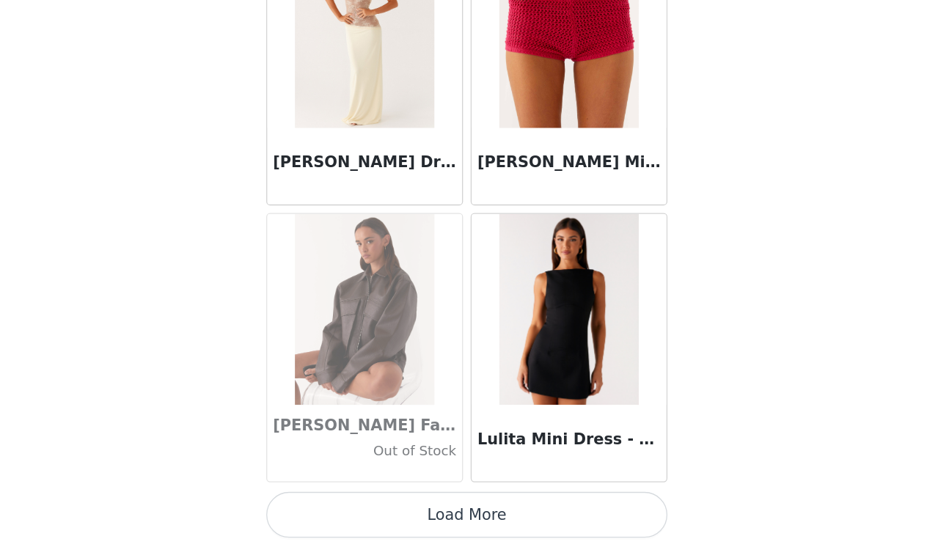
click at [359, 504] on button "Load More" at bounding box center [463, 521] width 308 height 35
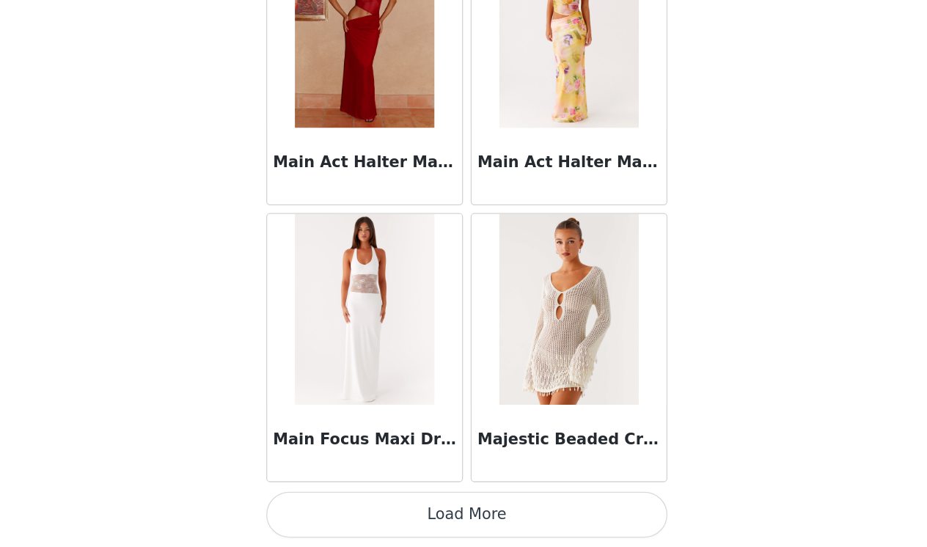
scroll to position [54849, 0]
click at [356, 504] on button "Load More" at bounding box center [463, 521] width 308 height 35
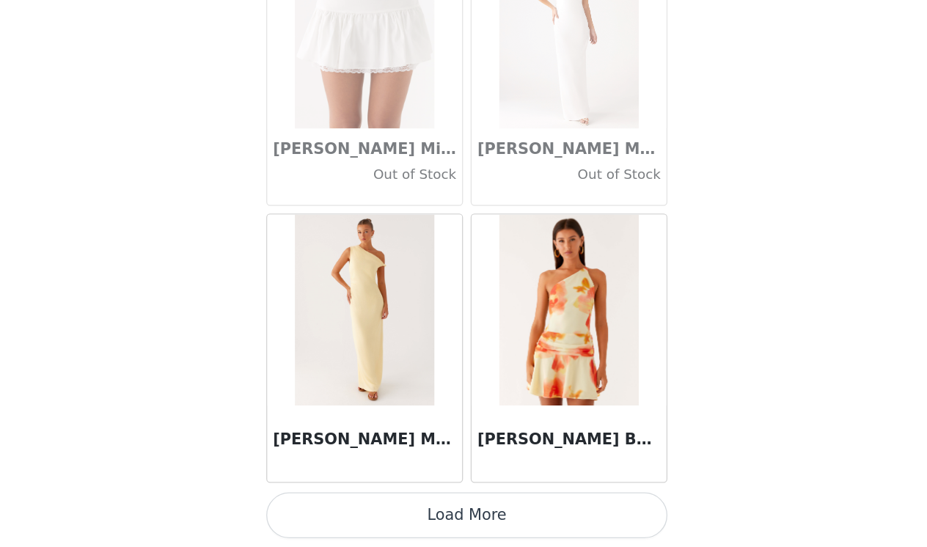
scroll to position [56975, 0]
click at [356, 504] on button "Load More" at bounding box center [463, 521] width 308 height 35
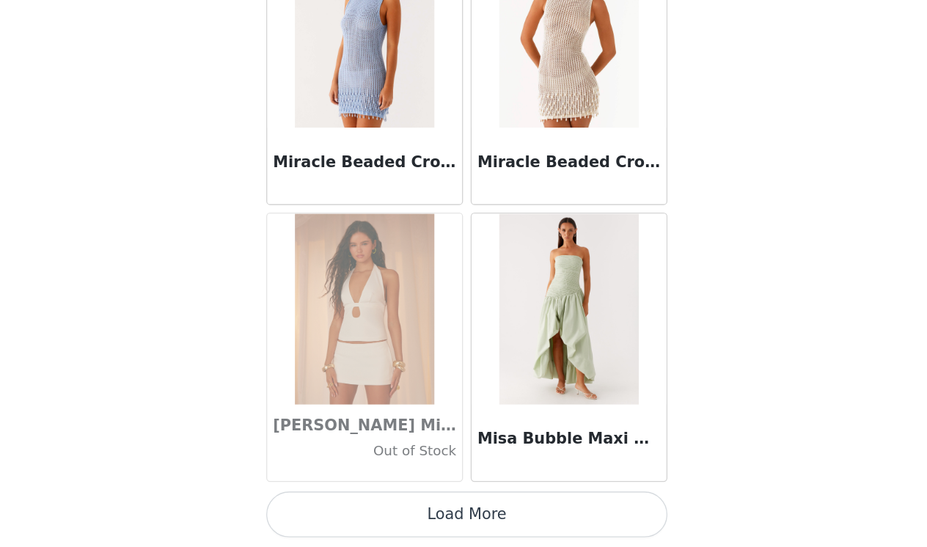
scroll to position [0, 0]
click at [364, 504] on button "Load More" at bounding box center [463, 521] width 308 height 35
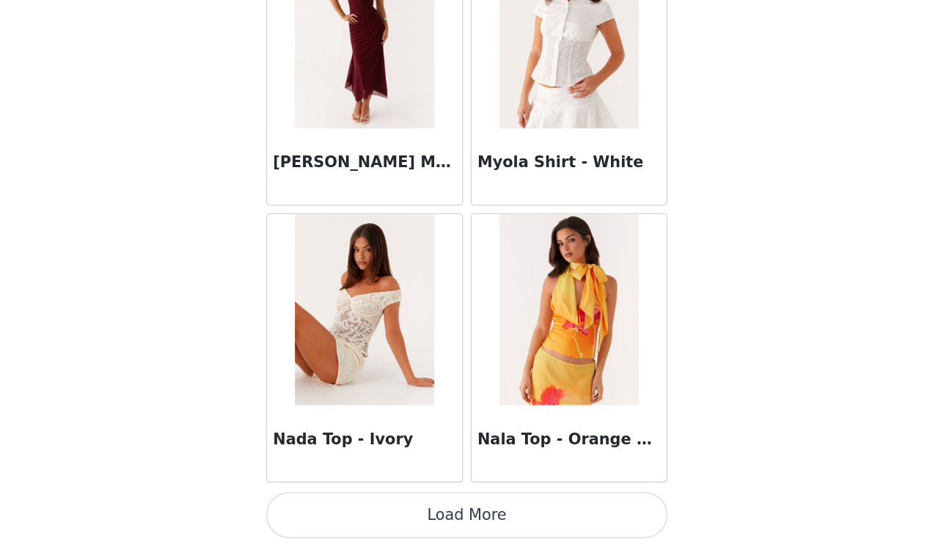
click at [361, 504] on button "Load More" at bounding box center [463, 521] width 308 height 35
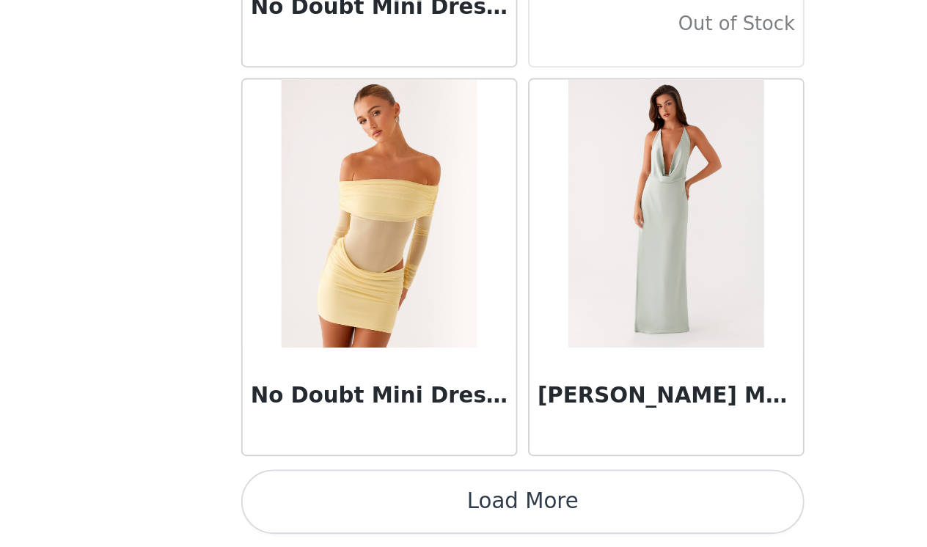
click at [309, 504] on button "Load More" at bounding box center [463, 521] width 308 height 35
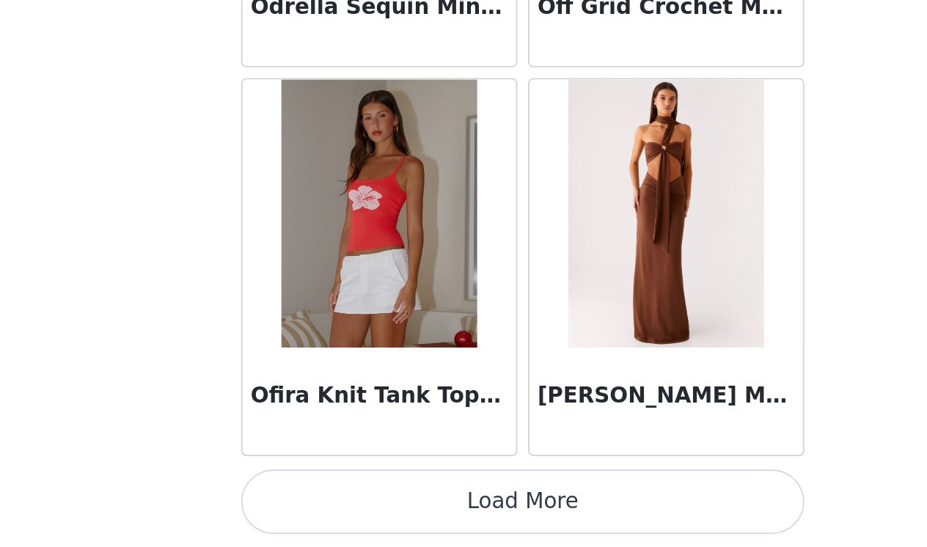
scroll to position [65480, 0]
click at [309, 504] on button "Load More" at bounding box center [463, 521] width 308 height 35
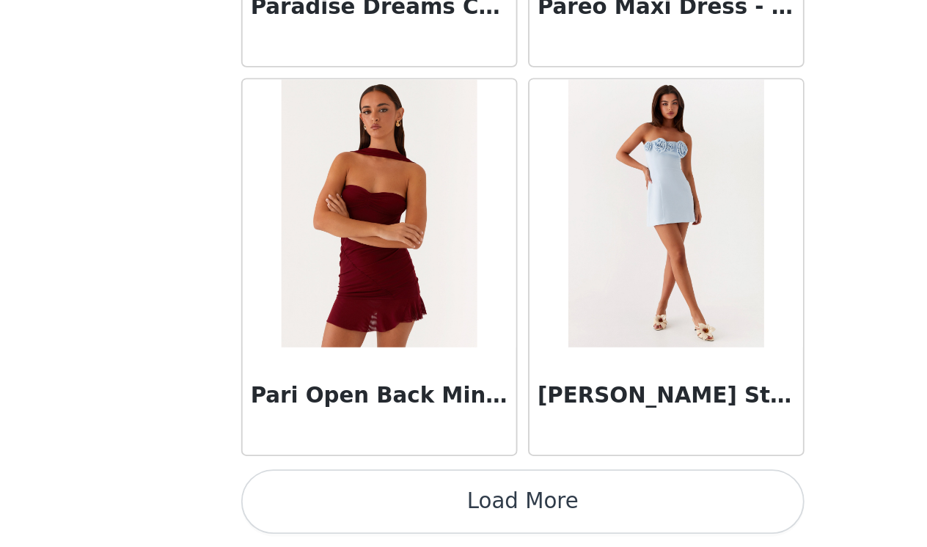
scroll to position [0, 0]
click at [309, 504] on button "Load More" at bounding box center [463, 521] width 308 height 35
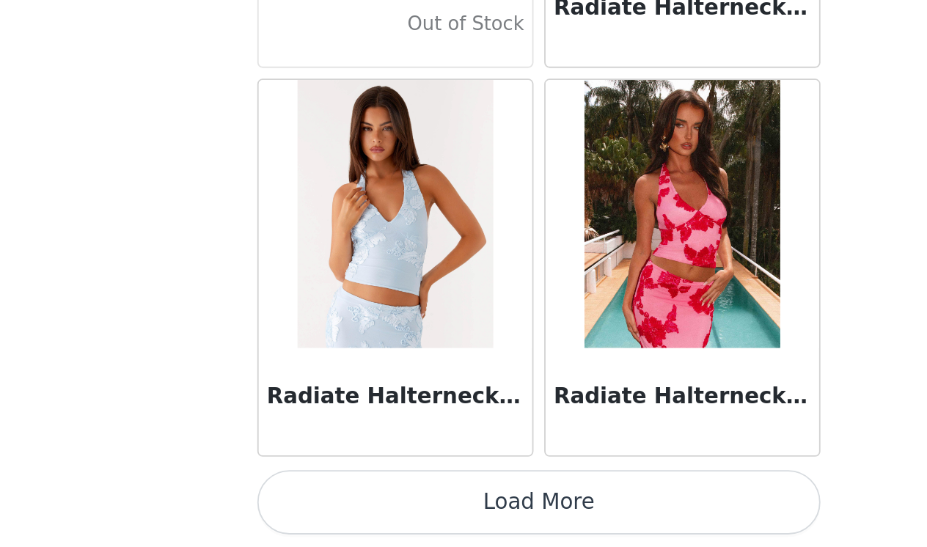
click at [309, 504] on button "Load More" at bounding box center [463, 521] width 308 height 35
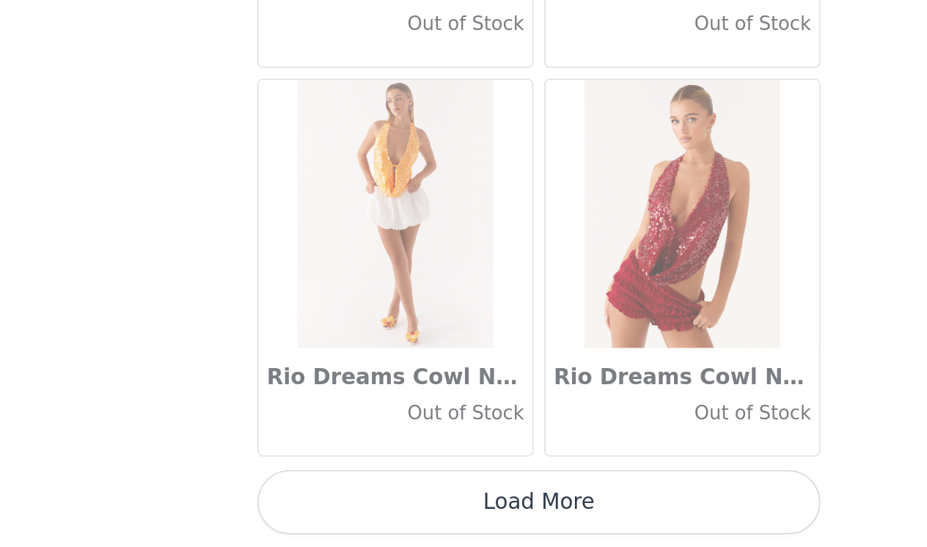
scroll to position [71858, 0]
click at [309, 504] on button "Load More" at bounding box center [463, 521] width 308 height 35
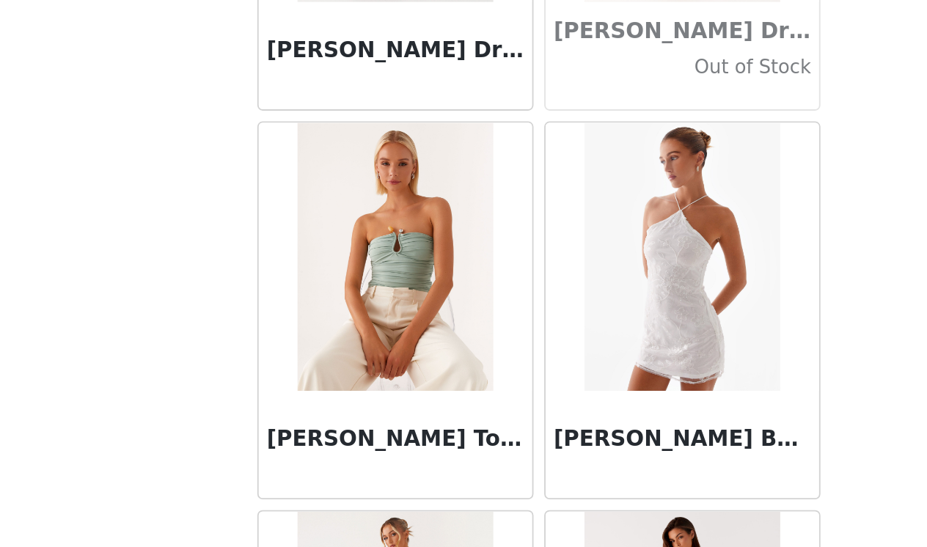
scroll to position [73323, 0]
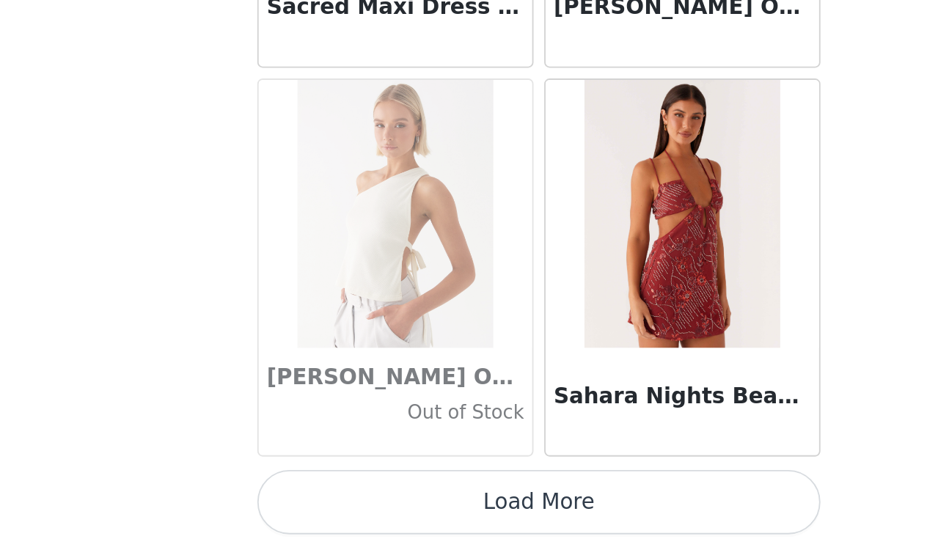
click at [309, 504] on button "Load More" at bounding box center [463, 521] width 308 height 35
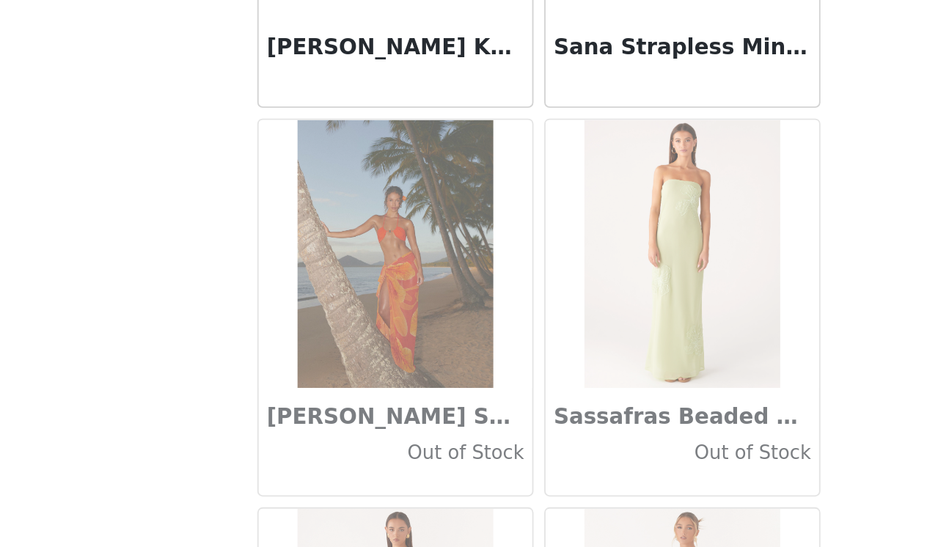
scroll to position [74628, 0]
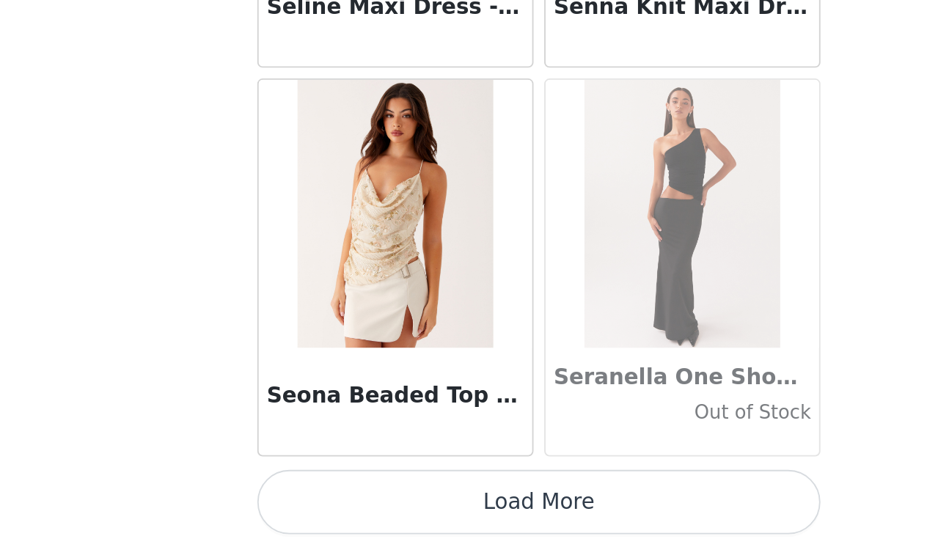
click at [309, 504] on button "Load More" at bounding box center [463, 521] width 308 height 35
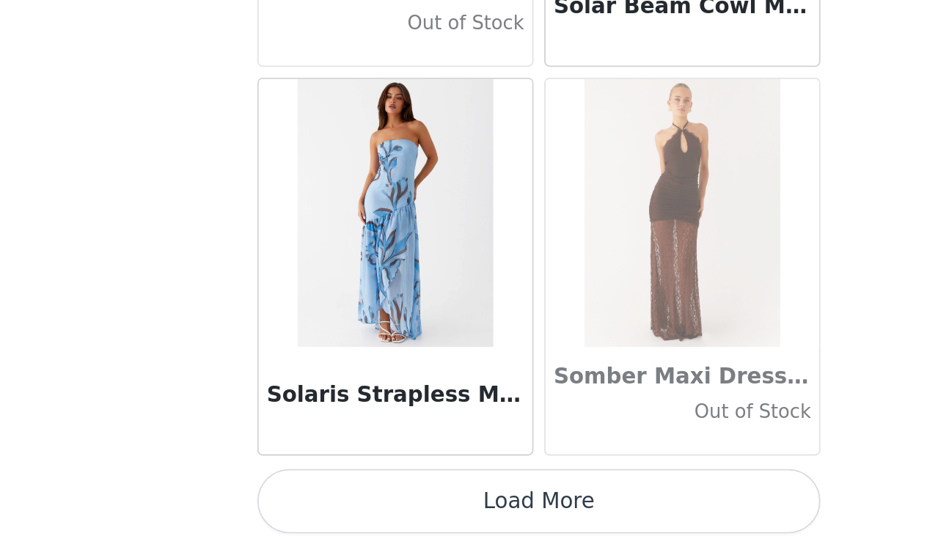
scroll to position [0, 0]
click at [309, 504] on button "Load More" at bounding box center [463, 521] width 308 height 35
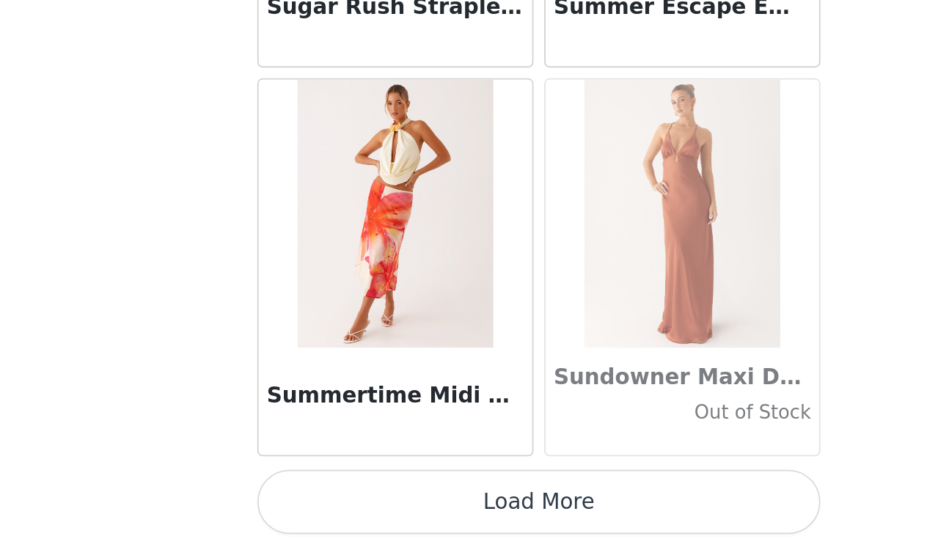
click at [309, 504] on button "Load More" at bounding box center [463, 521] width 308 height 35
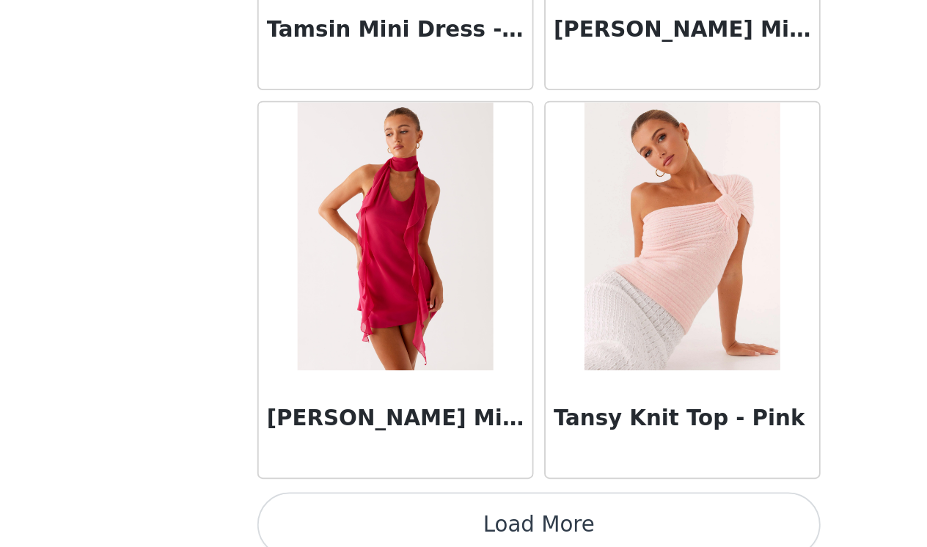
scroll to position [82476, 0]
click at [309, 517] on button "Load More" at bounding box center [463, 534] width 308 height 35
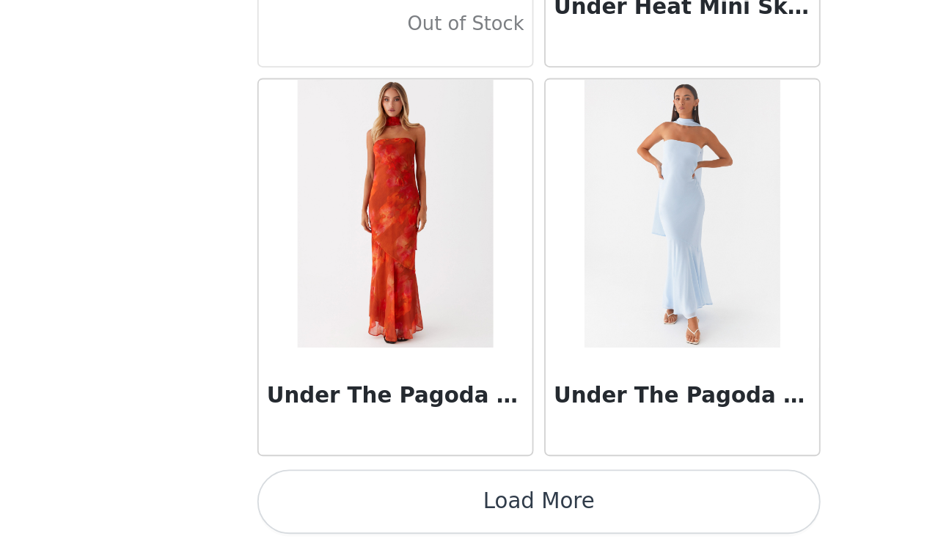
click at [309, 504] on button "Load More" at bounding box center [463, 521] width 308 height 35
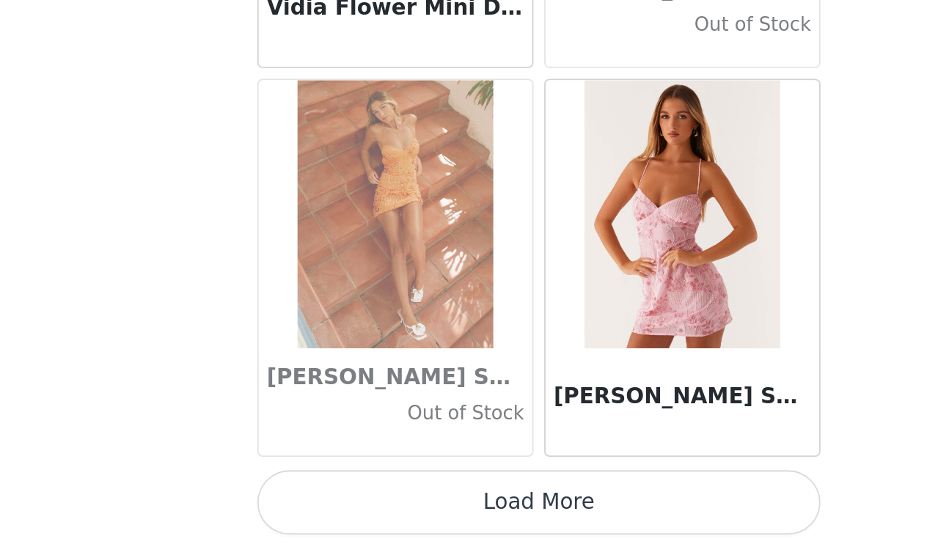
scroll to position [86741, 0]
click at [309, 504] on button "Load More" at bounding box center [463, 521] width 308 height 35
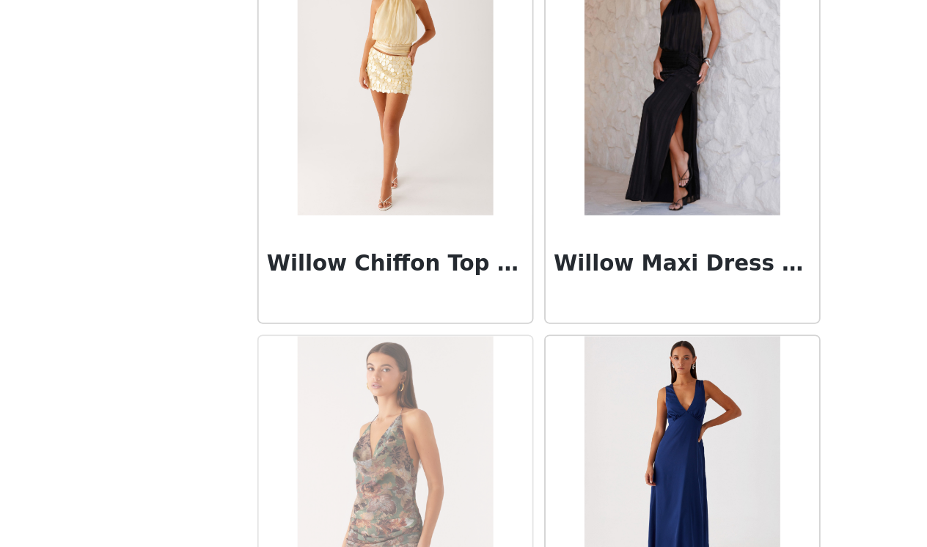
scroll to position [88728, 0]
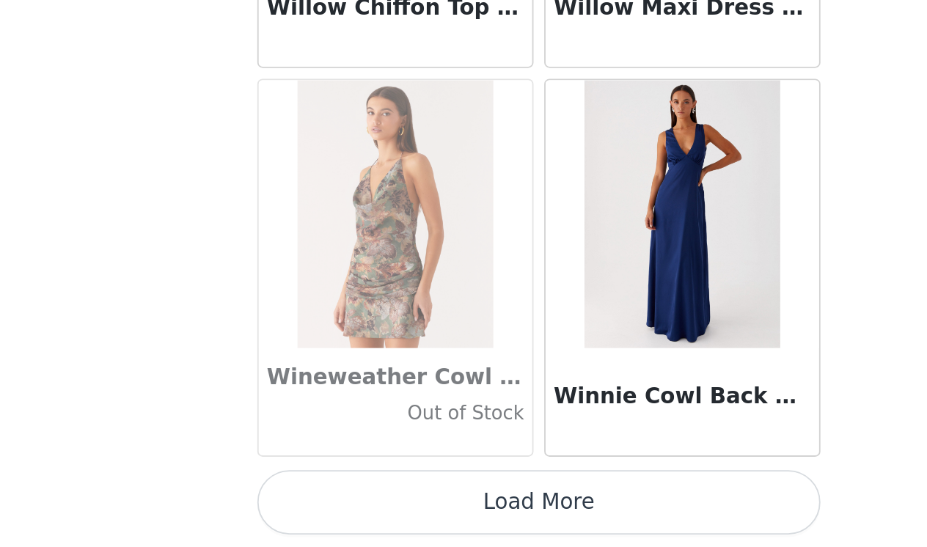
click at [309, 504] on button "Load More" at bounding box center [463, 521] width 308 height 35
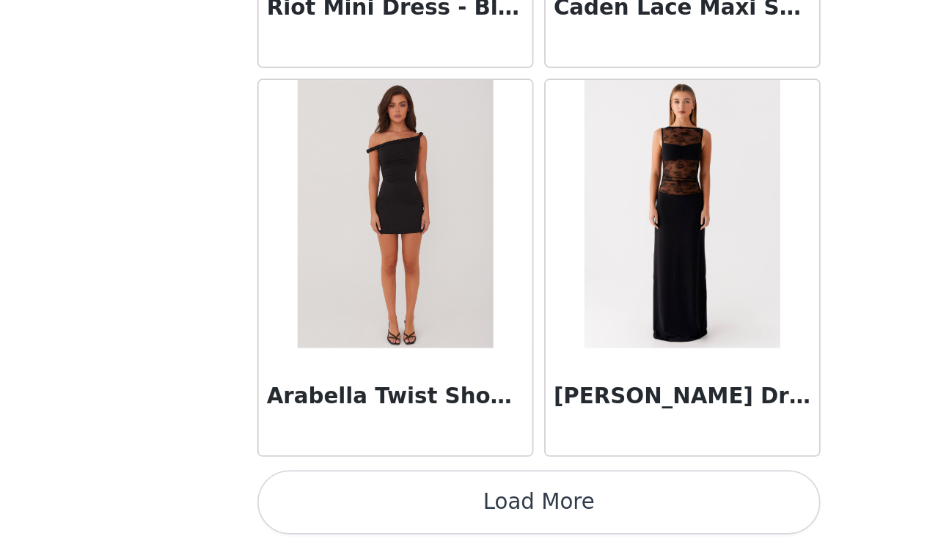
scroll to position [90993, 0]
click at [309, 504] on button "Load More" at bounding box center [463, 521] width 308 height 35
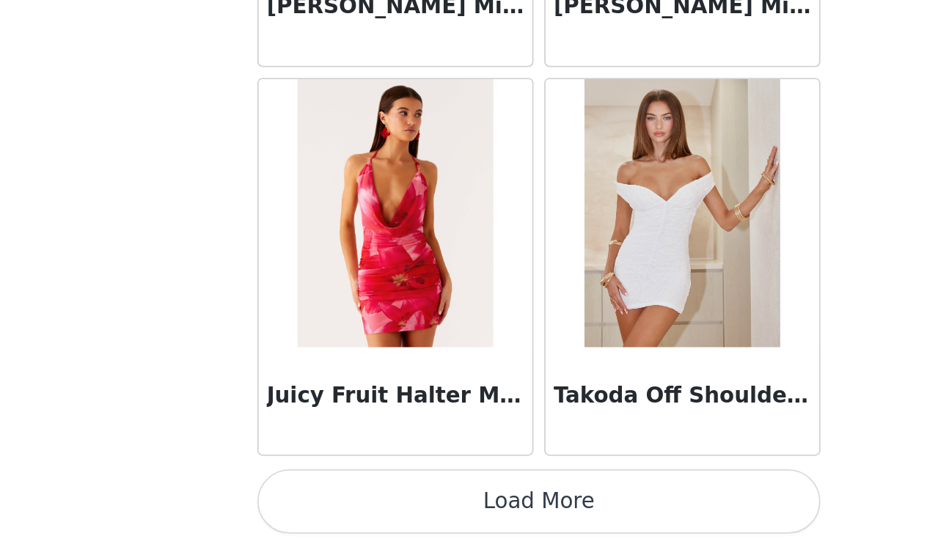
scroll to position [0, 0]
click at [309, 504] on button "Load More" at bounding box center [463, 521] width 308 height 35
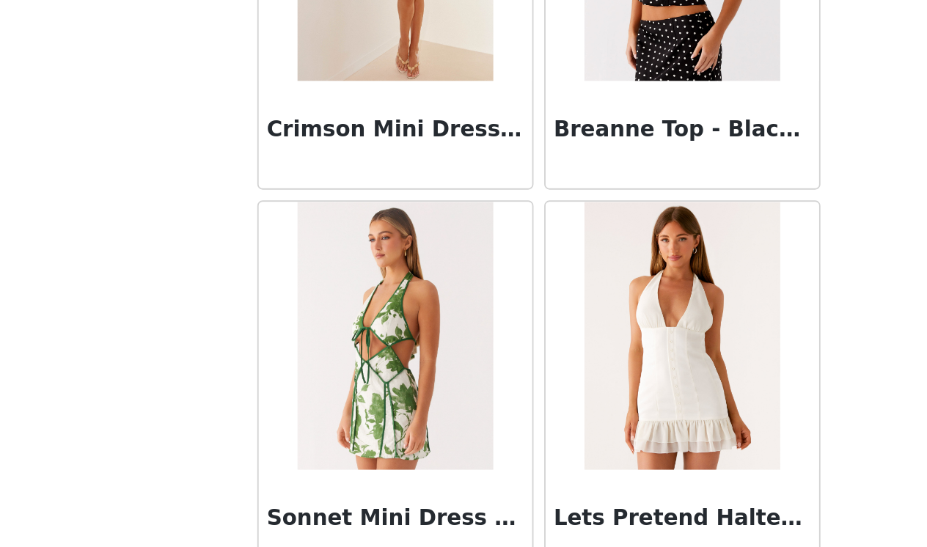
scroll to position [94328, 0]
click at [287, 224] on div "Back Aamari Maxi Dress - Red Adelaide Shirt Mini Dress - Brown Adored By You Mi…" at bounding box center [463, 273] width 352 height 547
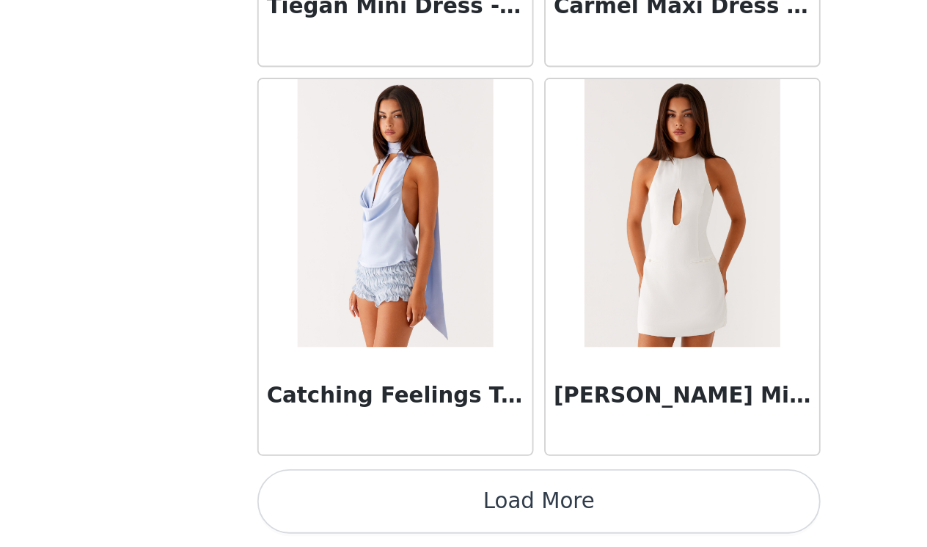
scroll to position [0, 0]
click at [309, 504] on button "Load More" at bounding box center [463, 521] width 308 height 35
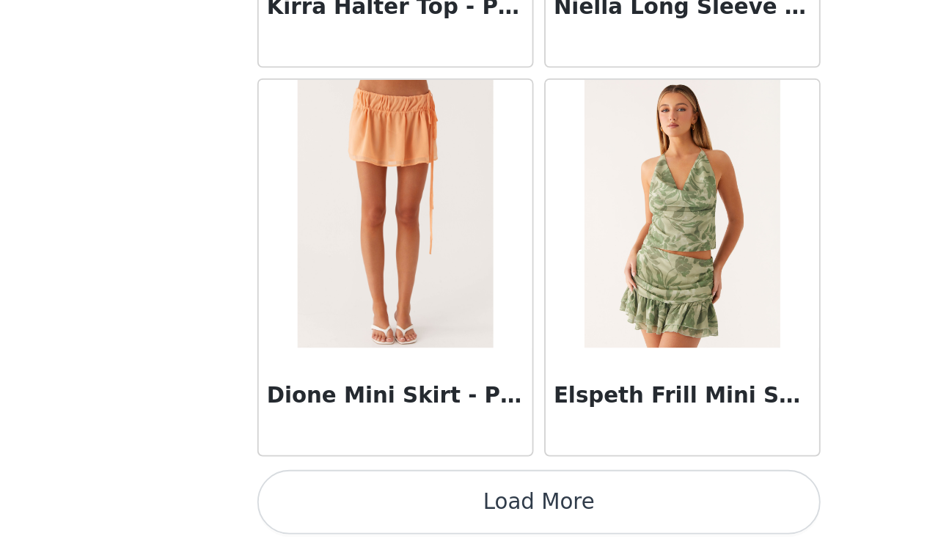
scroll to position [97371, 0]
click at [309, 504] on button "Load More" at bounding box center [463, 521] width 308 height 35
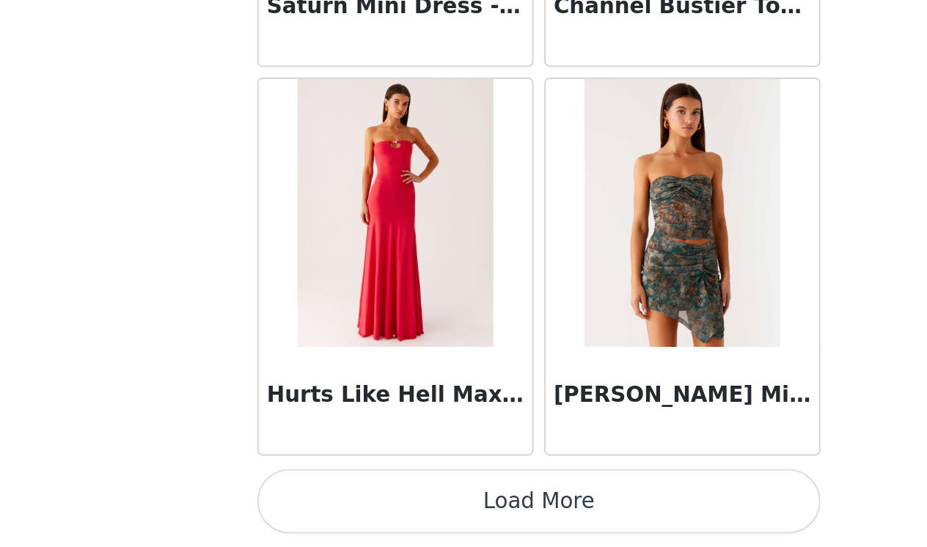
scroll to position [0, 0]
click at [309, 504] on button "Load More" at bounding box center [463, 521] width 308 height 35
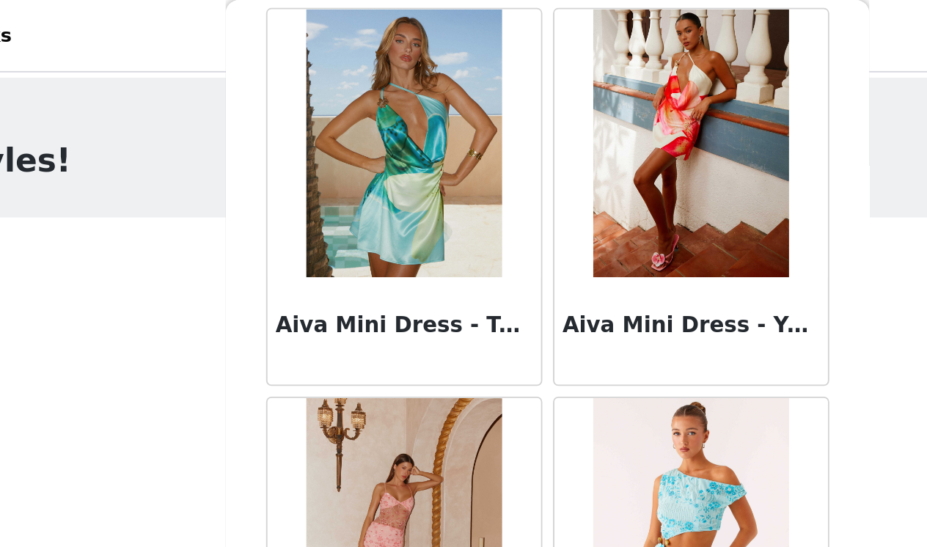
scroll to position [1128, 0]
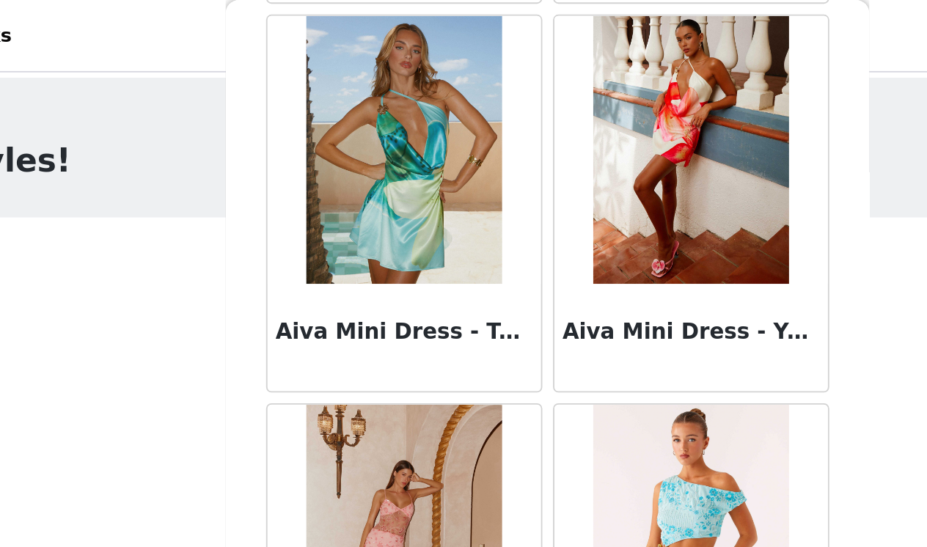
click at [488, 140] on img at bounding box center [541, 82] width 106 height 147
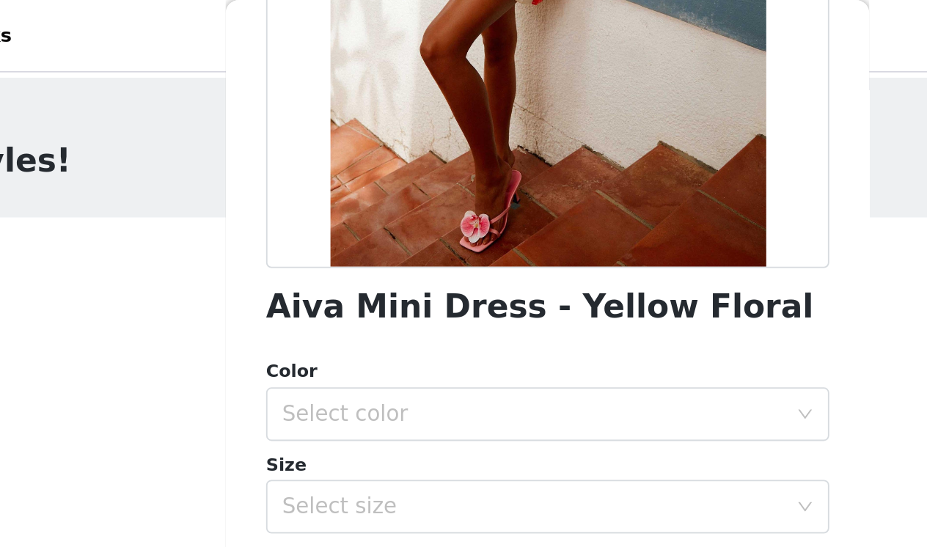
scroll to position [256, 0]
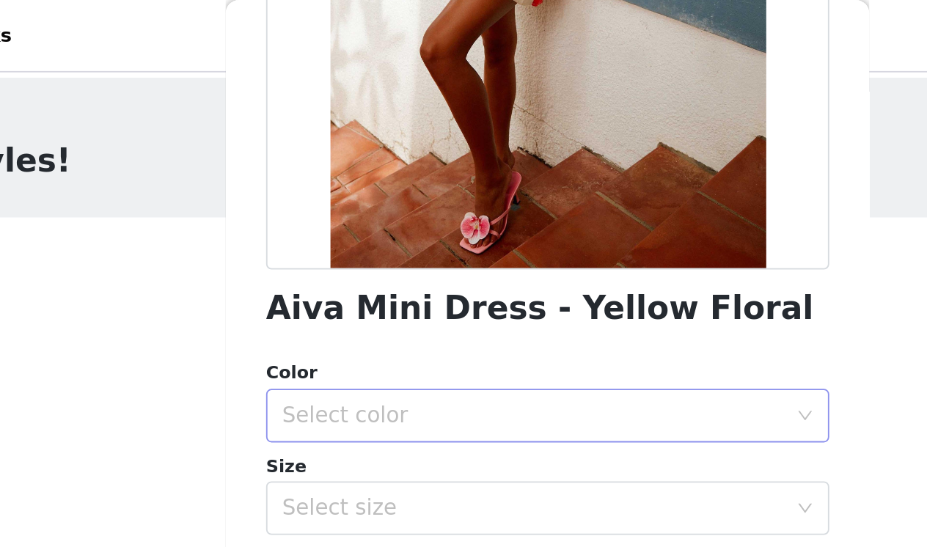
click at [318, 224] on div "Select color" at bounding box center [455, 227] width 274 height 15
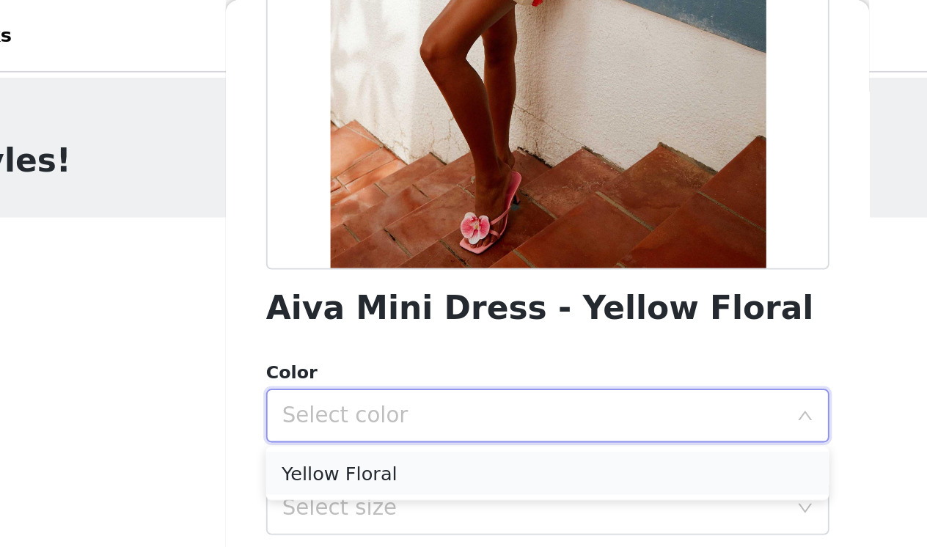
click at [309, 255] on li "Yellow Floral" at bounding box center [463, 258] width 308 height 23
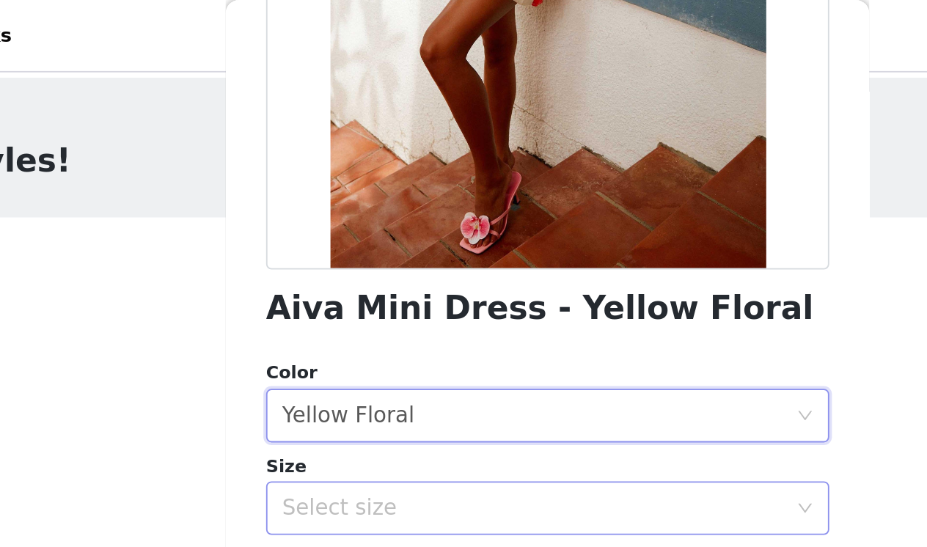
click at [318, 279] on div "Select size" at bounding box center [455, 278] width 274 height 15
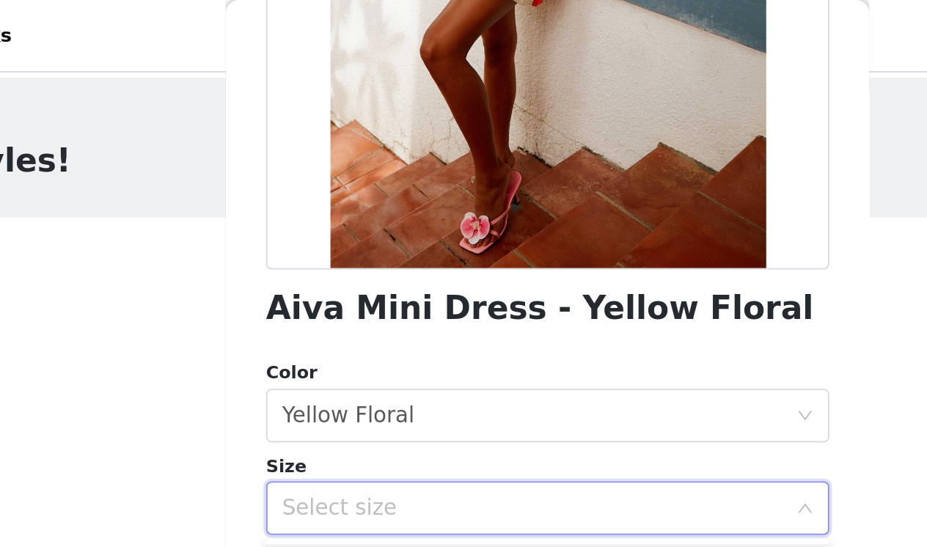
click at [318, 278] on div "Select size" at bounding box center [455, 278] width 274 height 15
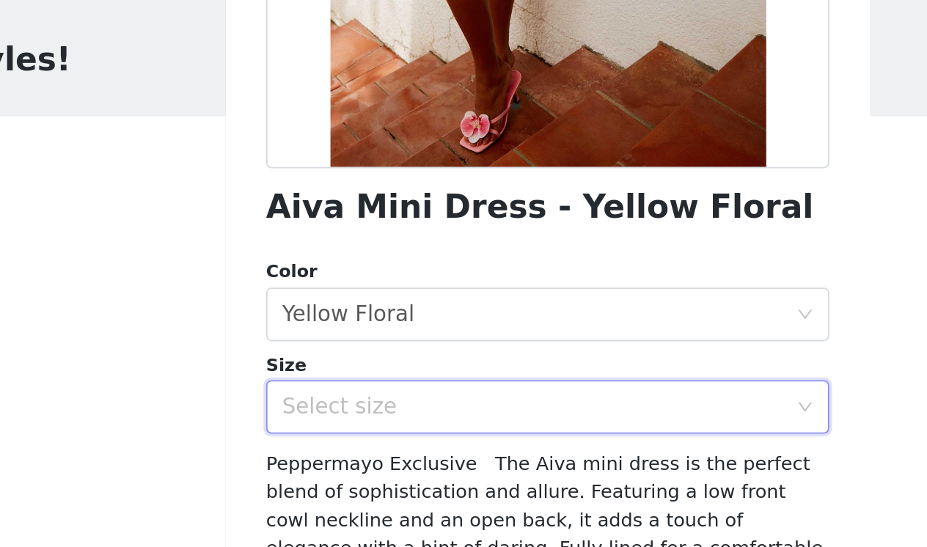
click at [318, 271] on div "Select size" at bounding box center [455, 278] width 274 height 15
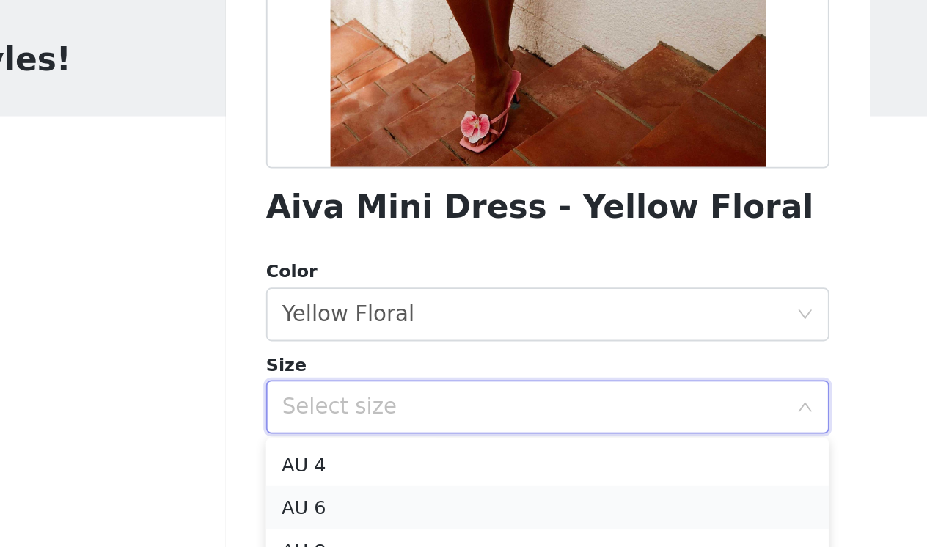
click at [309, 321] on li "AU 6" at bounding box center [463, 332] width 308 height 23
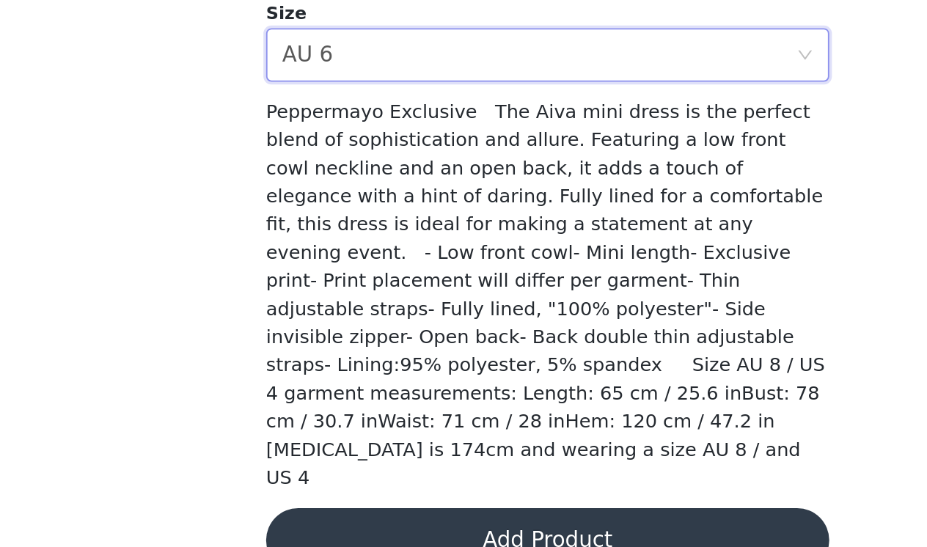
scroll to position [0, 0]
click at [309, 526] on button "Add Product" at bounding box center [463, 543] width 308 height 35
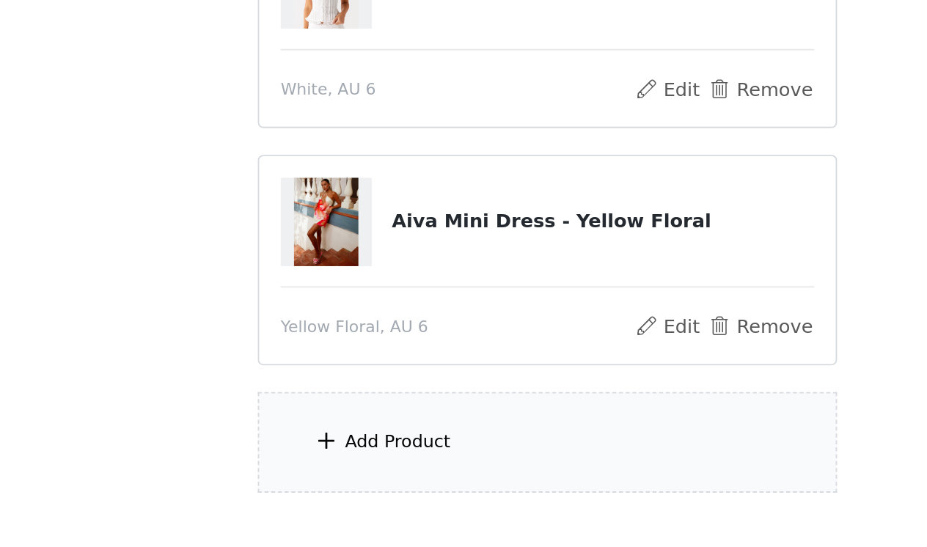
click at [305, 462] on div "Add Product" at bounding box center [463, 489] width 317 height 55
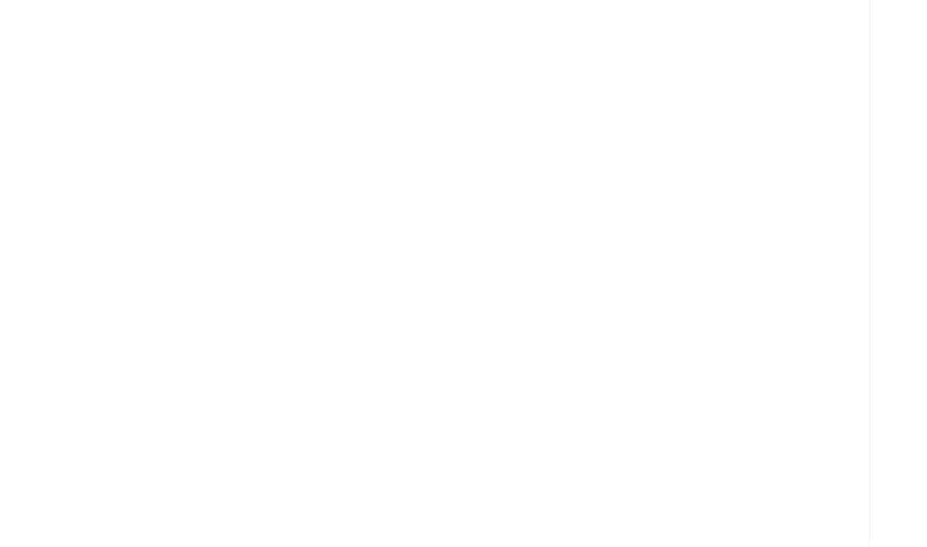
click at [287, 206] on div "Back September Gifting" at bounding box center [463, 273] width 352 height 547
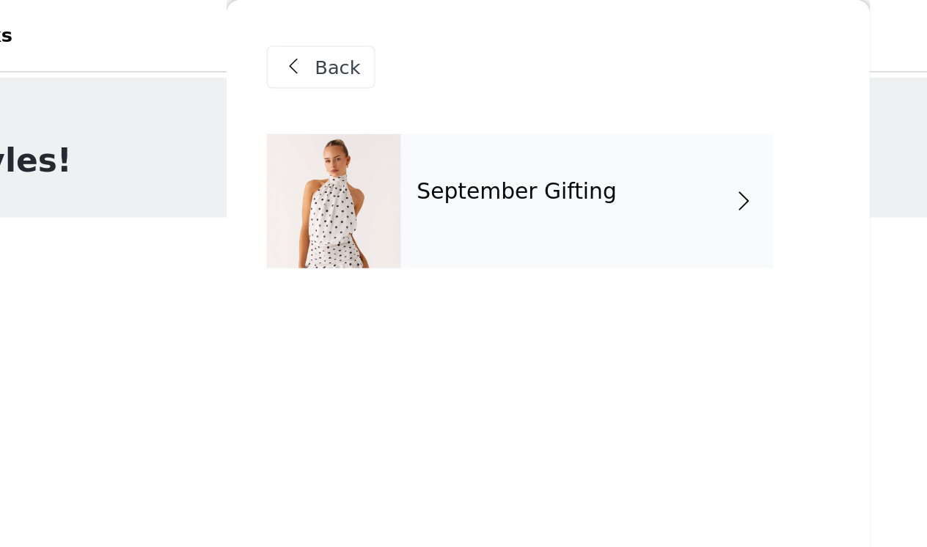
click at [383, 135] on div "September Gifting" at bounding box center [485, 109] width 204 height 73
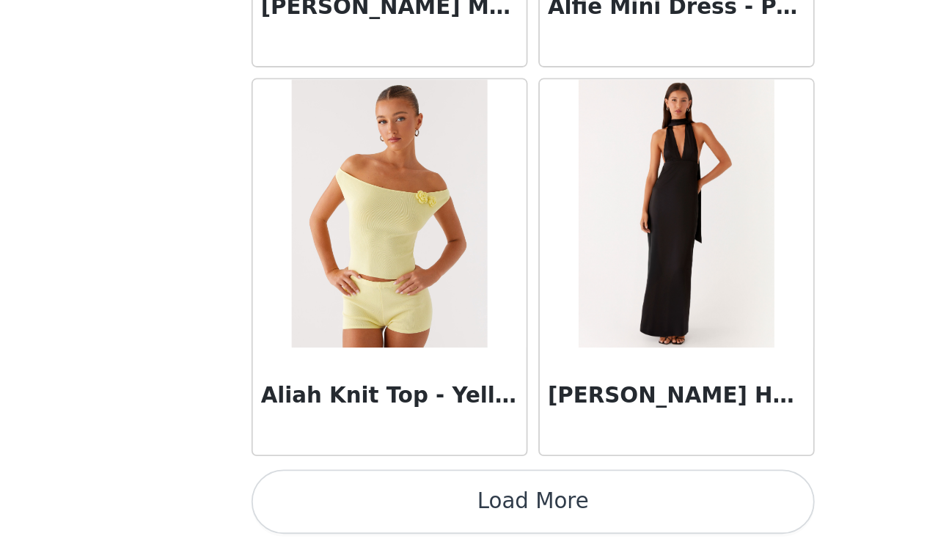
scroll to position [92, 0]
click at [309, 504] on button "Load More" at bounding box center [463, 521] width 308 height 35
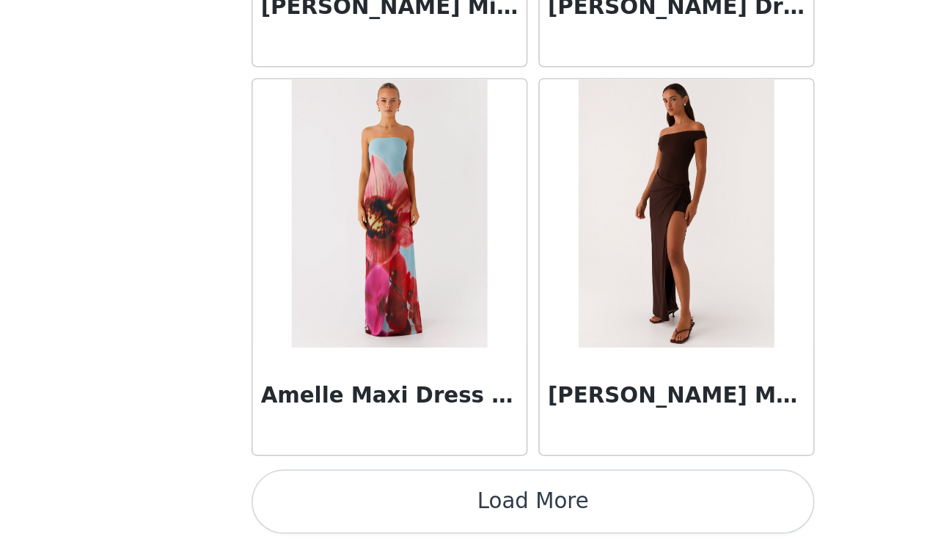
scroll to position [3823, 0]
click at [309, 504] on button "Load More" at bounding box center [463, 521] width 308 height 35
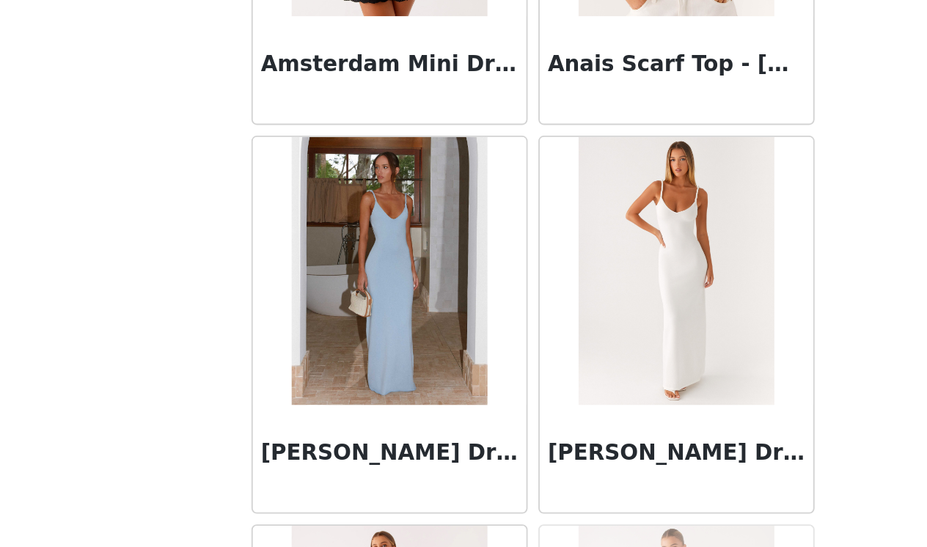
scroll to position [4429, 0]
click at [331, 323] on img at bounding box center [384, 396] width 106 height 147
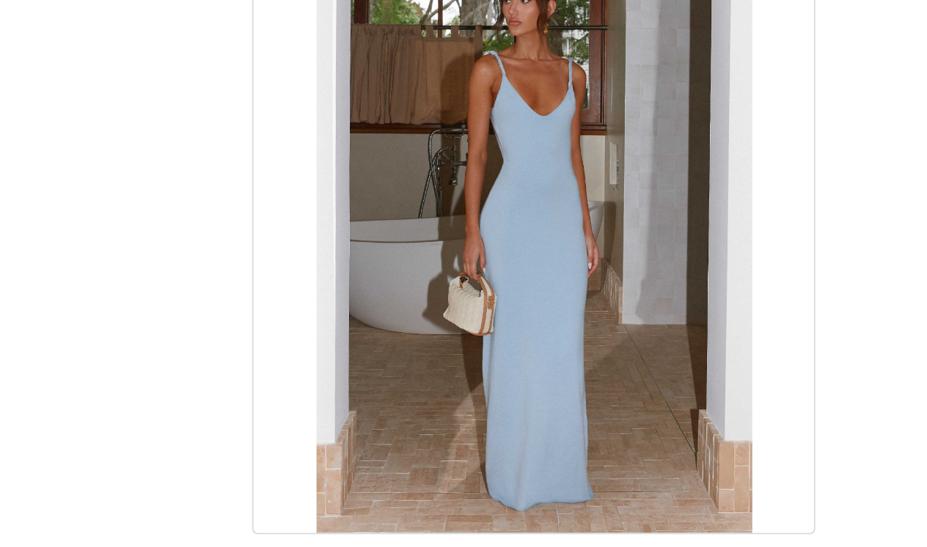
scroll to position [12, 0]
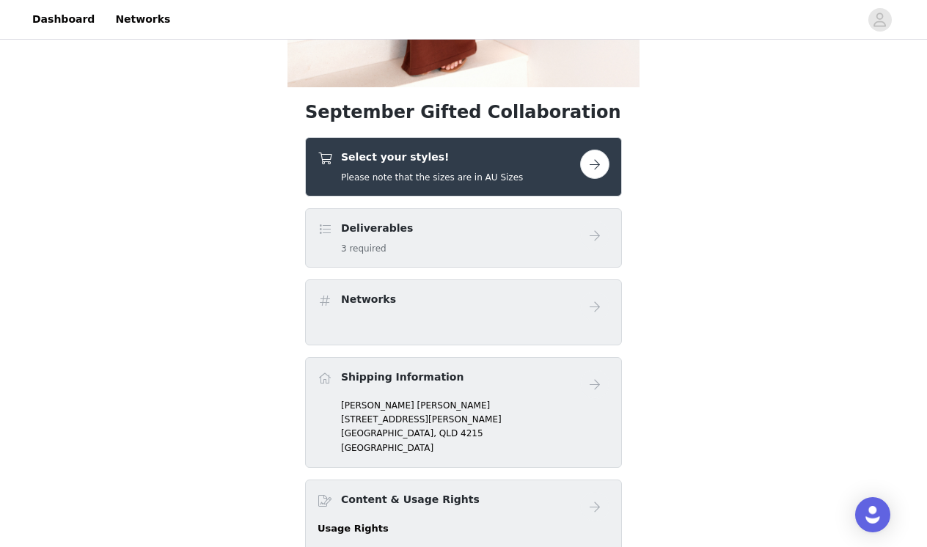
scroll to position [380, 0]
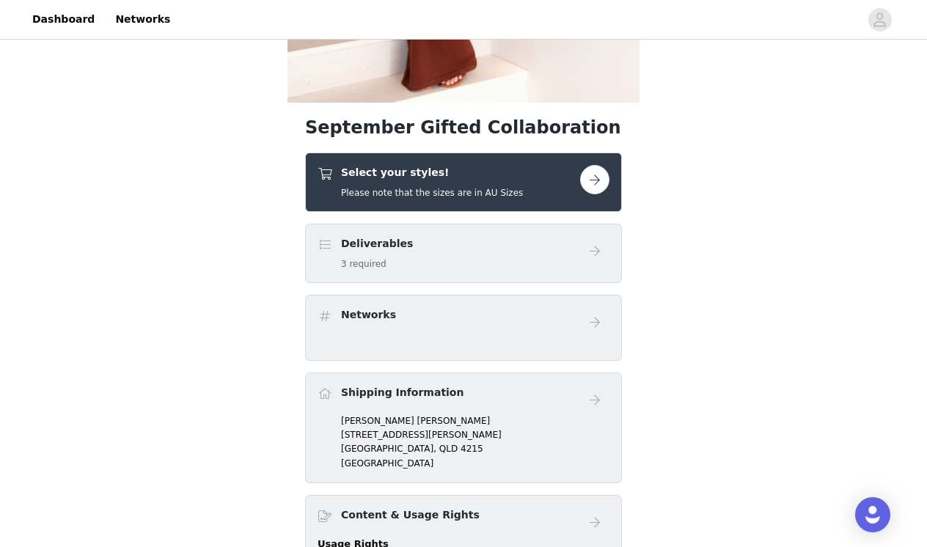
click at [460, 196] on h5 "Please note that the sizes are in AU Sizes" at bounding box center [432, 192] width 182 height 13
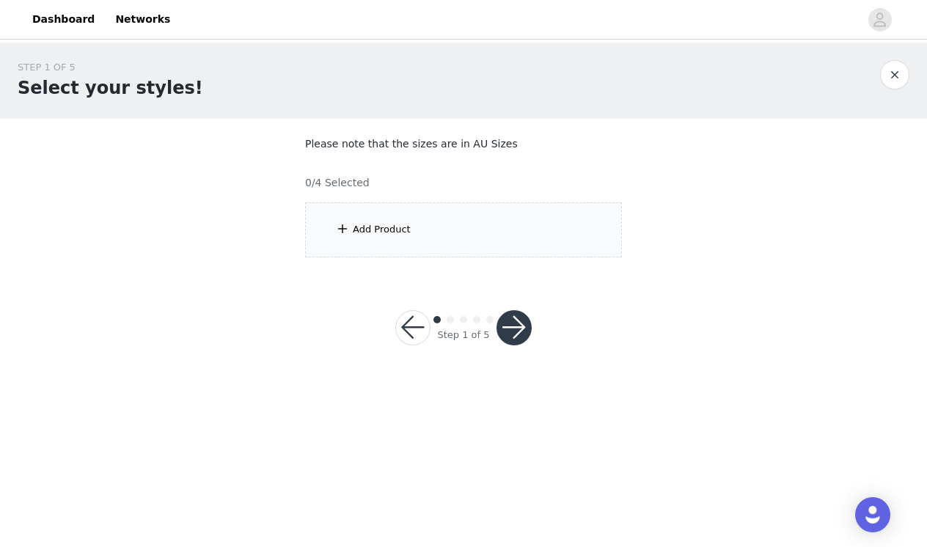
click at [455, 238] on div "Add Product" at bounding box center [463, 229] width 317 height 55
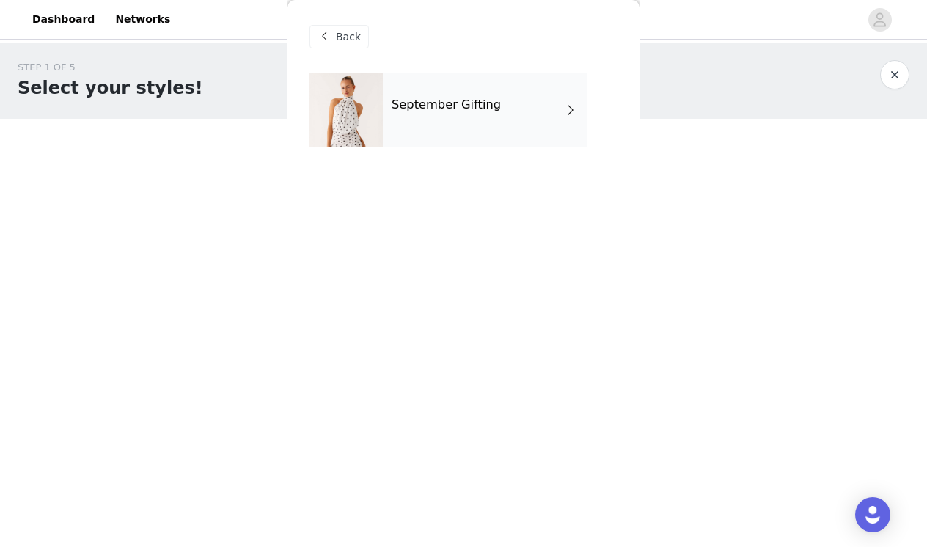
click at [411, 133] on div "September Gifting" at bounding box center [485, 109] width 204 height 73
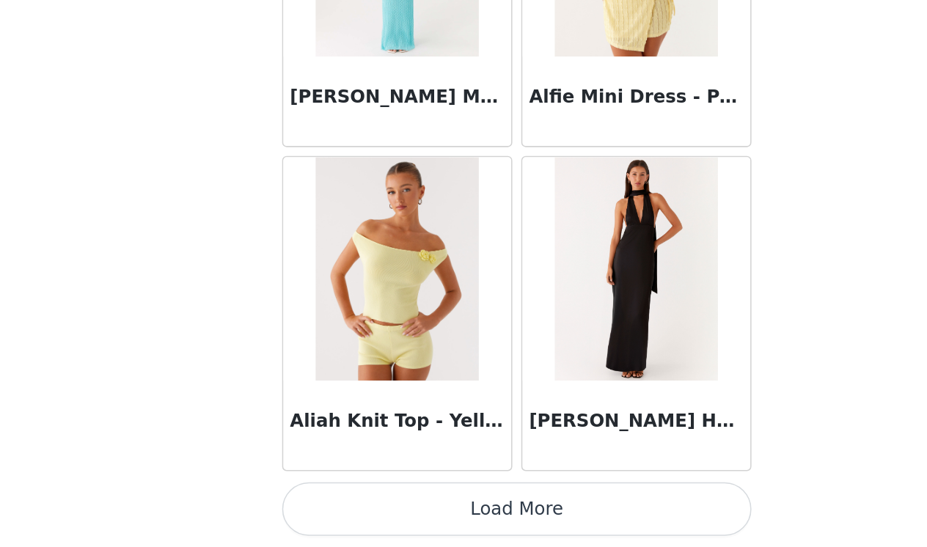
click at [309, 504] on button "Load More" at bounding box center [463, 521] width 308 height 35
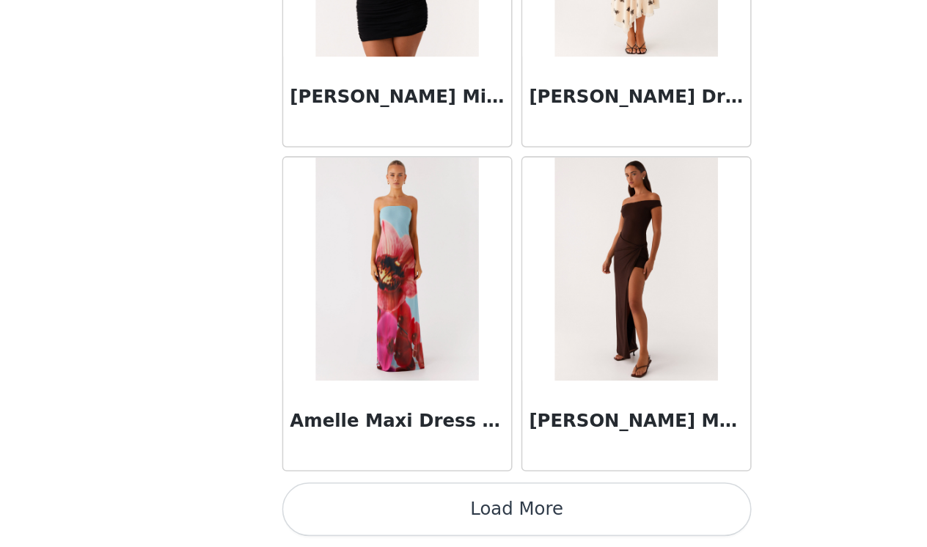
click at [316, 504] on button "Load More" at bounding box center [463, 521] width 308 height 35
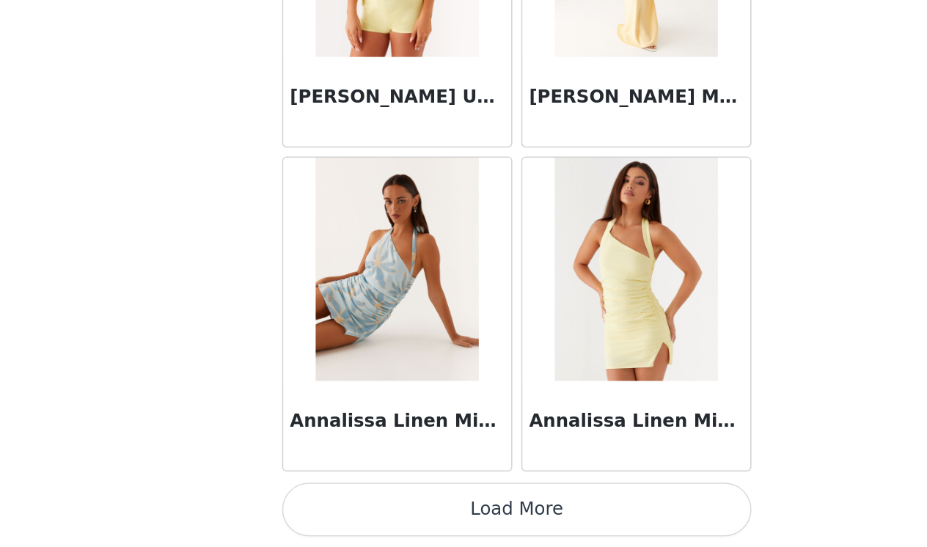
click at [345, 504] on button "Load More" at bounding box center [463, 521] width 308 height 35
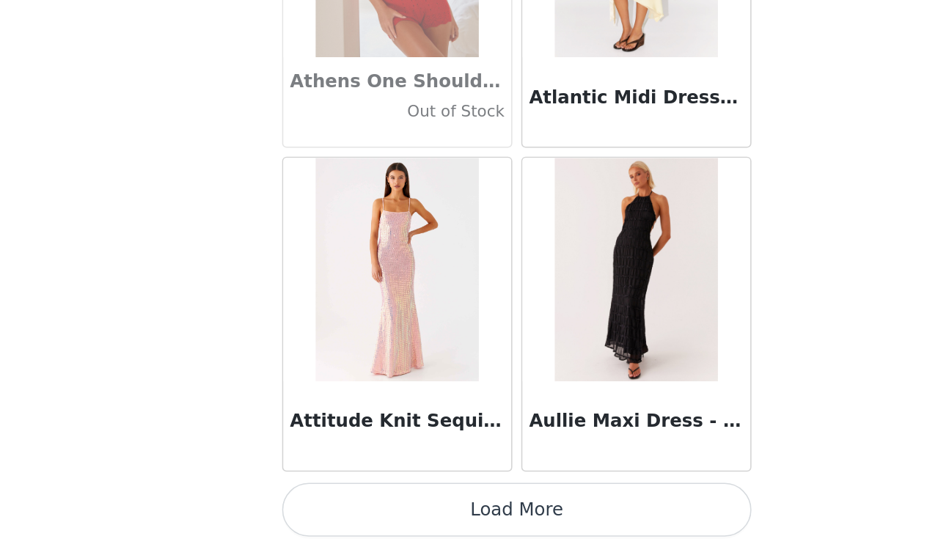
click at [344, 504] on button "Load More" at bounding box center [463, 521] width 308 height 35
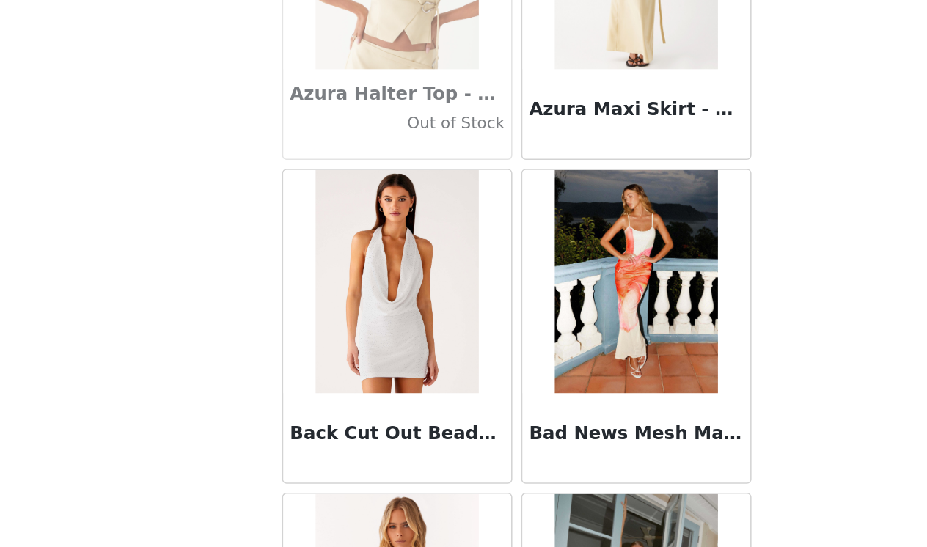
scroll to position [9986, 0]
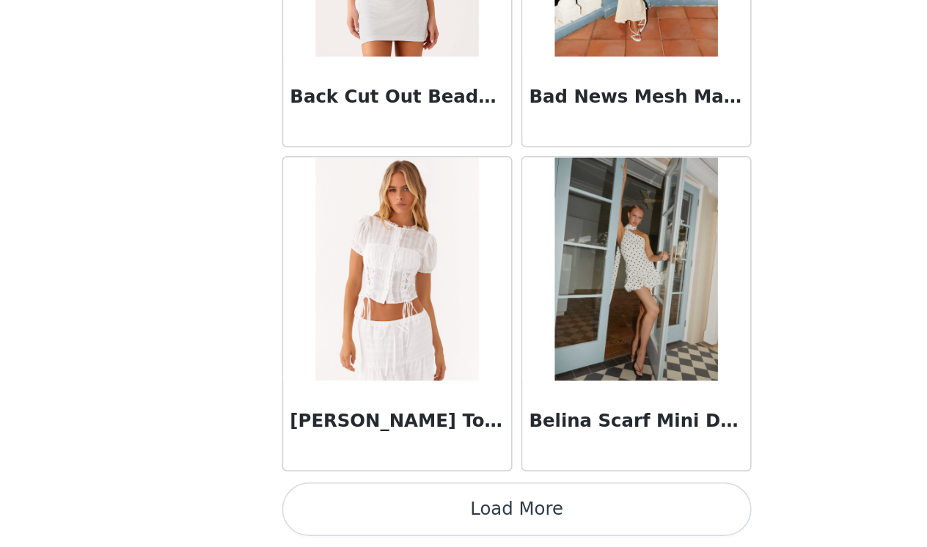
click at [342, 504] on button "Load More" at bounding box center [463, 521] width 308 height 35
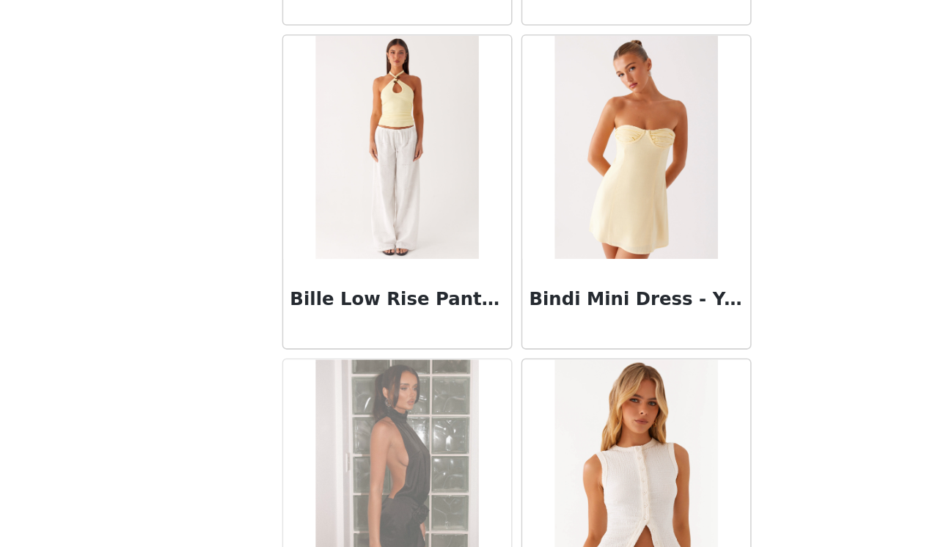
scroll to position [11542, 0]
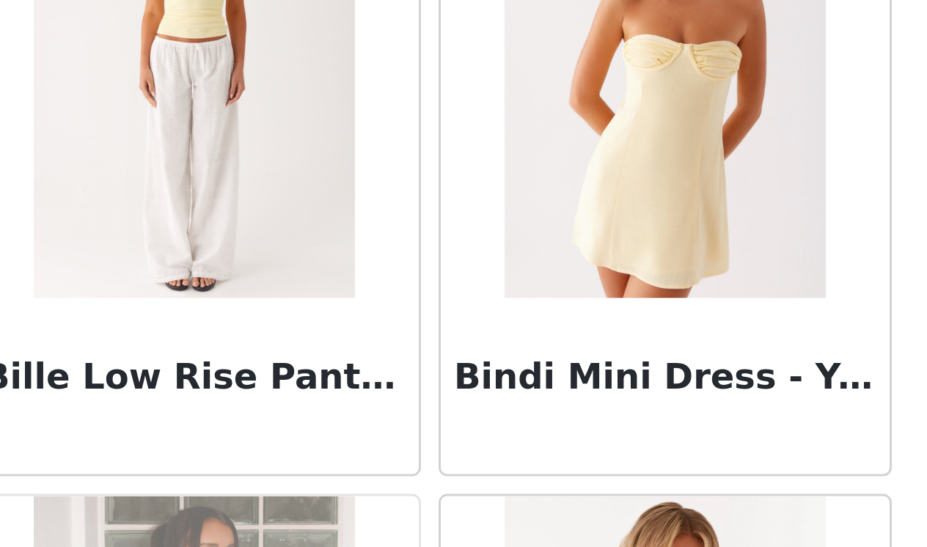
click at [467, 372] on div "Bindi Mini Dress - Yellow" at bounding box center [542, 401] width 150 height 59
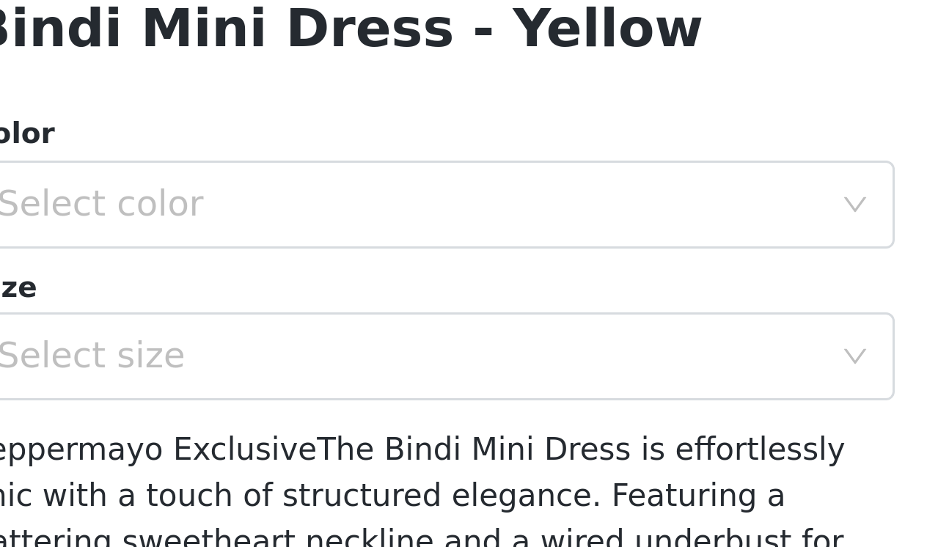
scroll to position [240, 0]
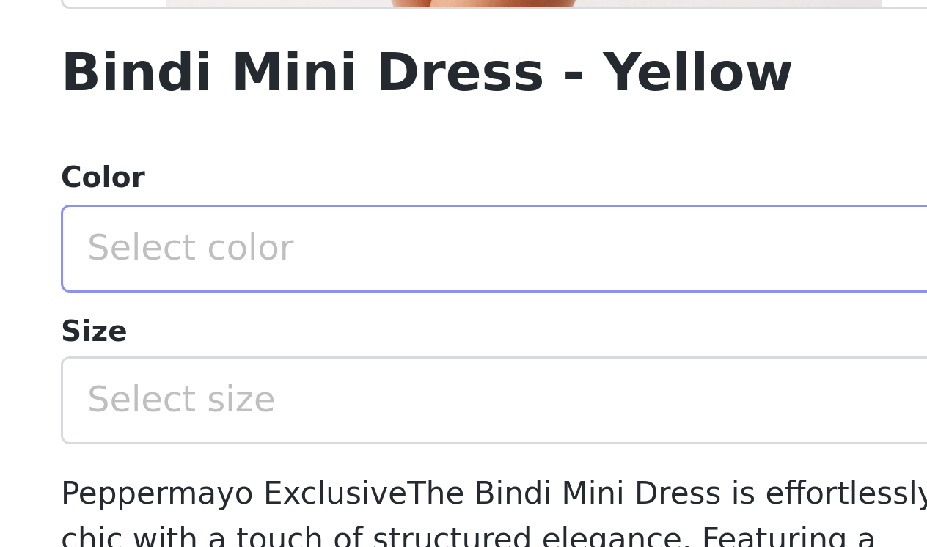
click at [318, 229] on div "Select color" at bounding box center [458, 243] width 281 height 28
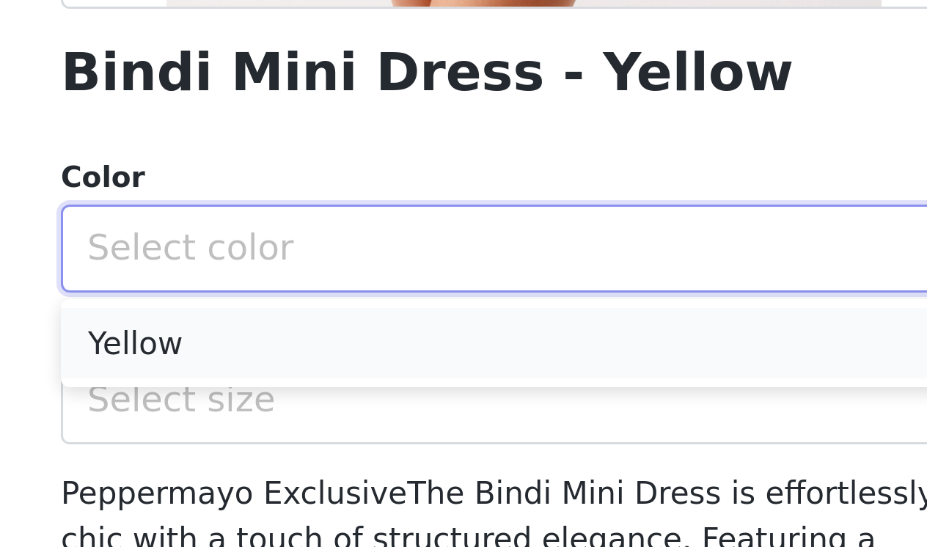
click at [309, 262] on li "Yellow" at bounding box center [463, 273] width 308 height 23
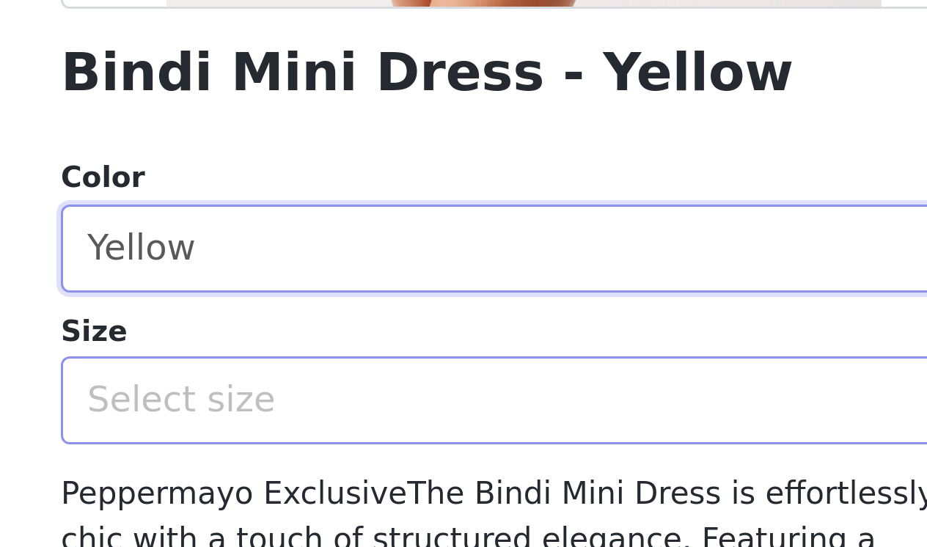
click at [318, 286] on div "Select size" at bounding box center [455, 293] width 274 height 15
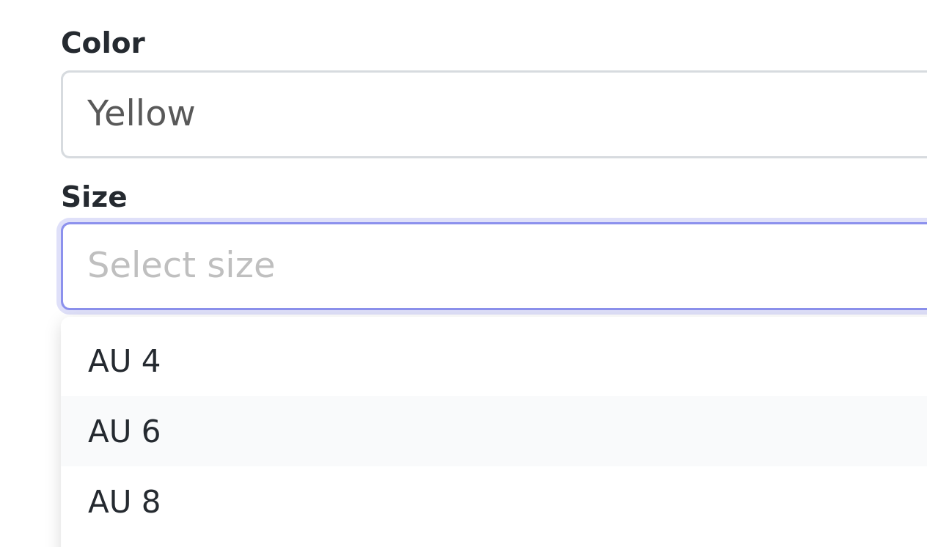
click at [309, 337] on li "AU 6" at bounding box center [463, 348] width 308 height 23
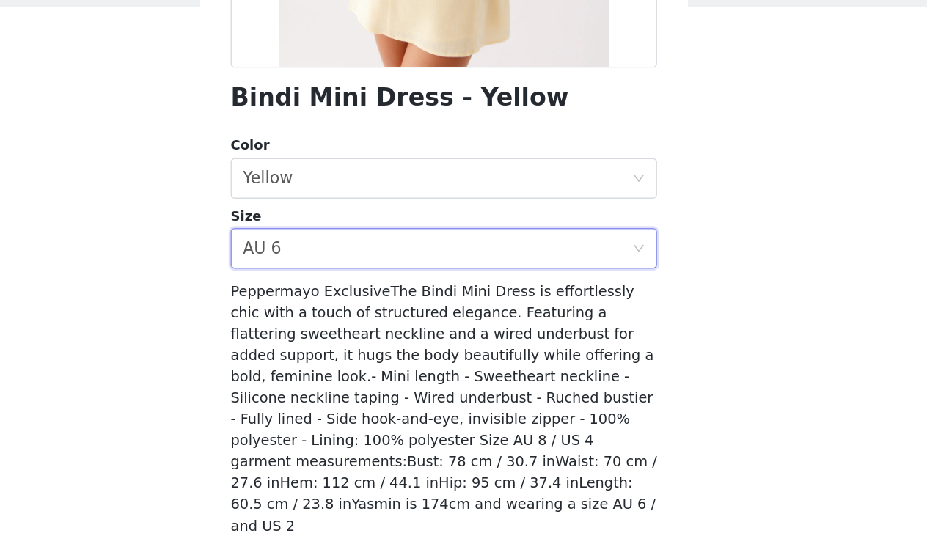
click at [309, 318] on span "Peppermayo ExclusiveThe Bindi Mini Dress is effortlessly chic with a touch of s…" at bounding box center [463, 408] width 308 height 181
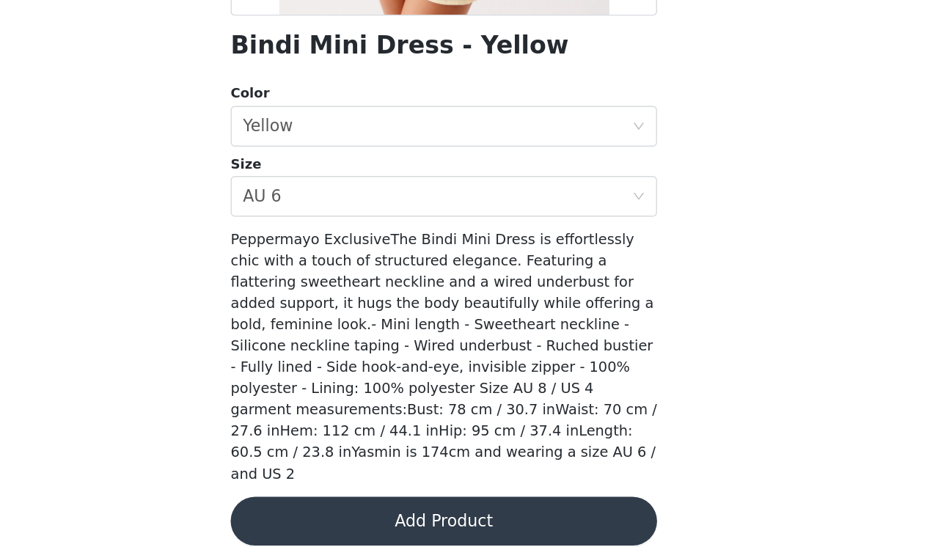
click at [309, 510] on button "Add Product" at bounding box center [463, 527] width 308 height 35
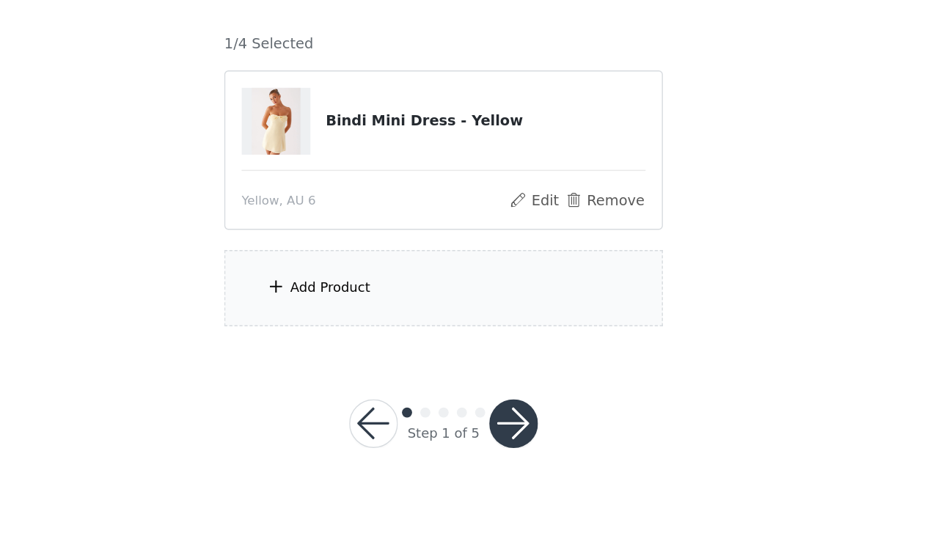
click at [308, 332] on div "Add Product" at bounding box center [463, 359] width 317 height 55
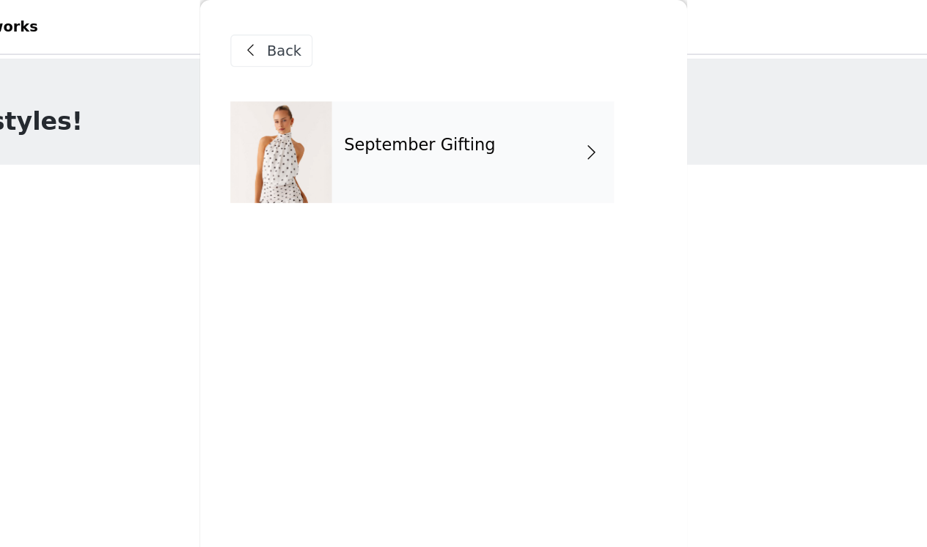
scroll to position [0, 0]
click at [383, 139] on div "September Gifting" at bounding box center [485, 109] width 204 height 73
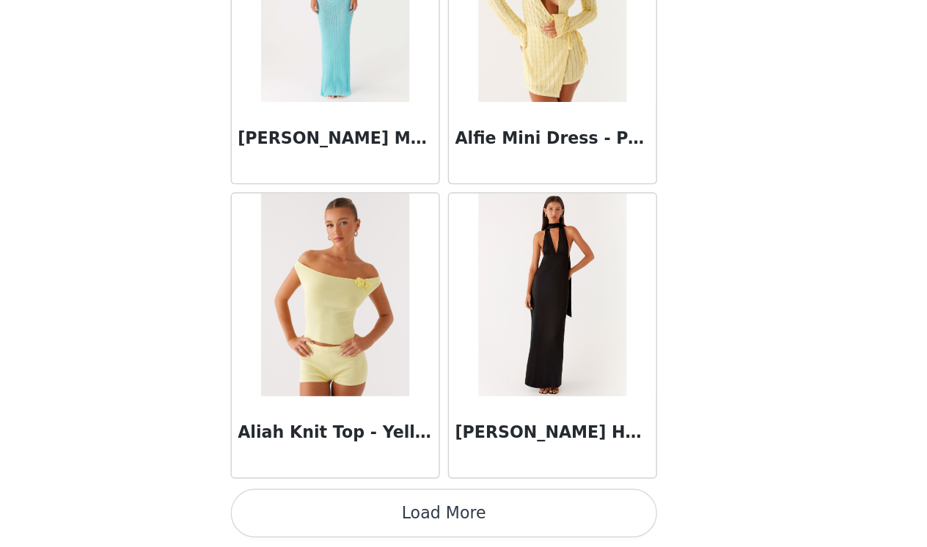
click at [311, 504] on button "Load More" at bounding box center [463, 521] width 308 height 35
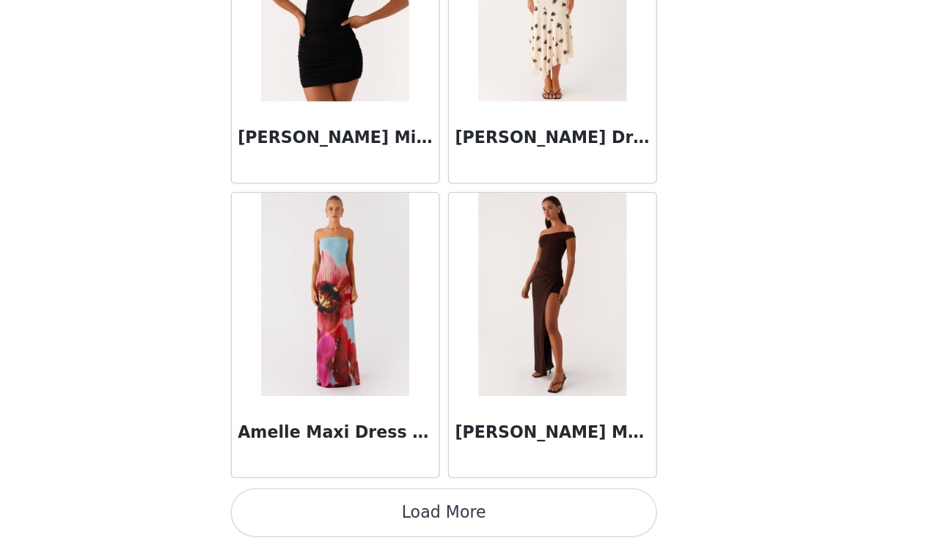
click at [311, 504] on button "Load More" at bounding box center [463, 521] width 308 height 35
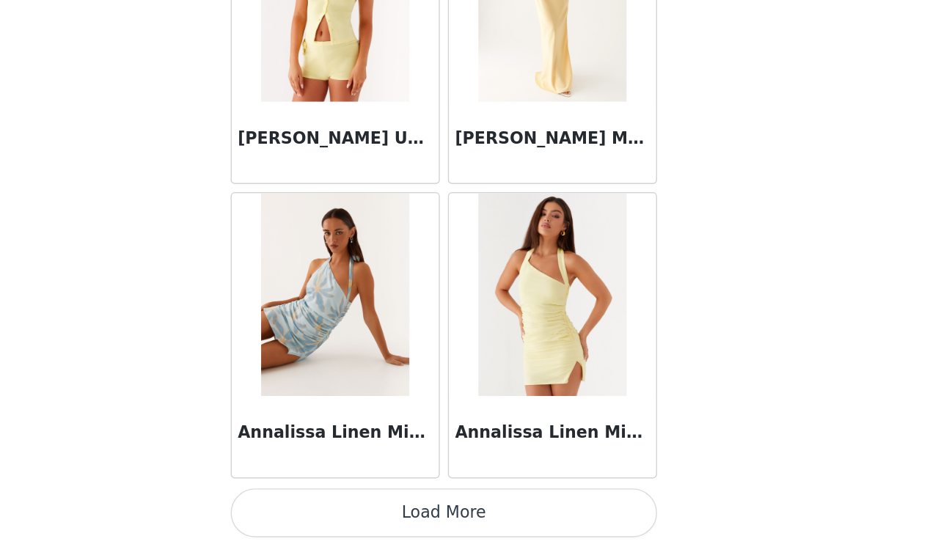
click at [322, 504] on button "Load More" at bounding box center [463, 521] width 308 height 35
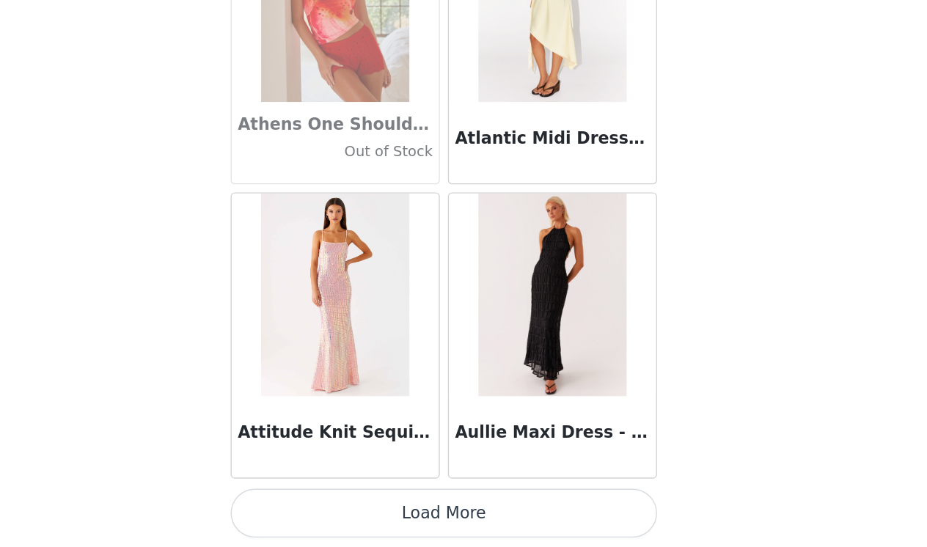
click at [313, 504] on button "Load More" at bounding box center [463, 521] width 308 height 35
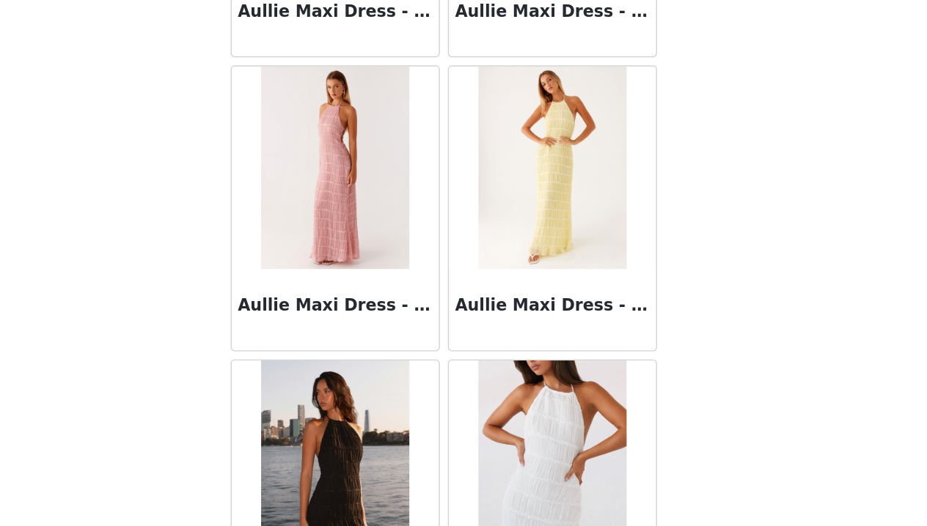
click at [111, 234] on div "STEP 1 OF 5 Select your styles! Please note that the sizes are in AU Sizes 1/4 …" at bounding box center [463, 224] width 927 height 362
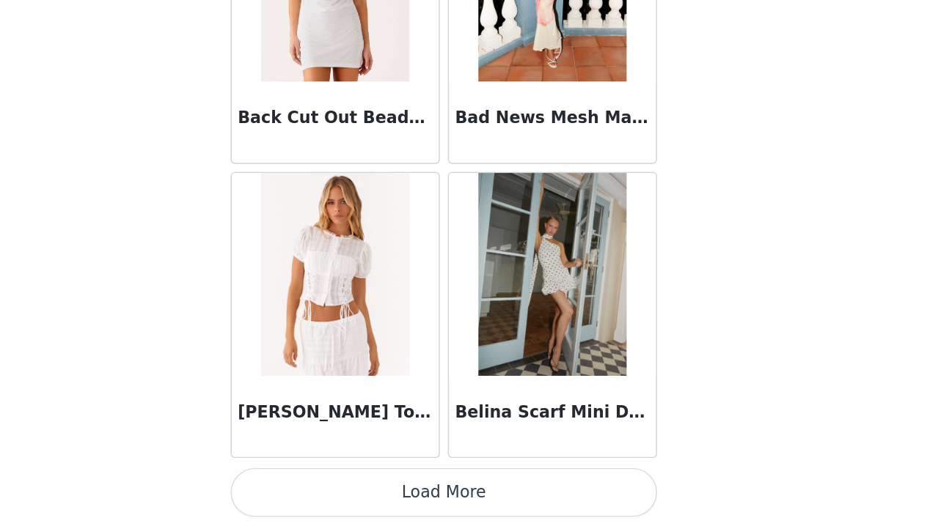
scroll to position [10221, 0]
click at [309, 484] on button "Load More" at bounding box center [463, 501] width 308 height 35
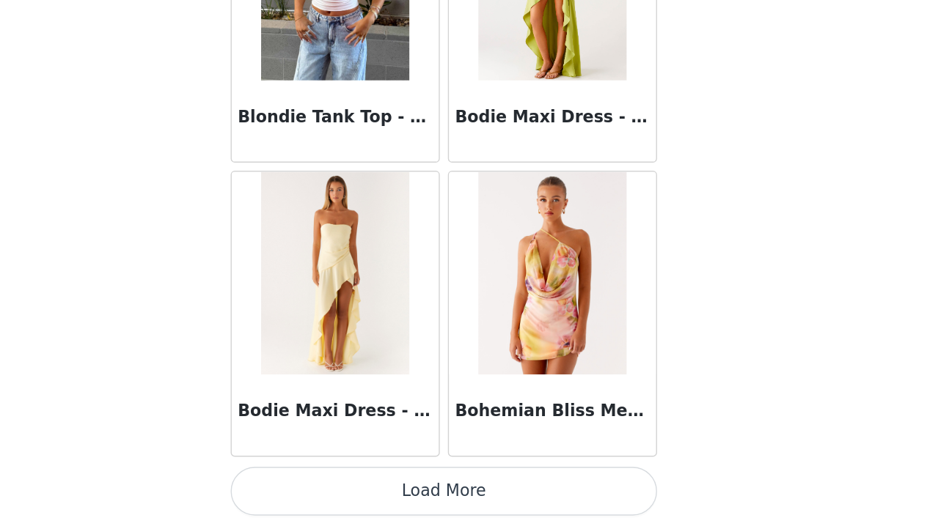
scroll to position [0, 0]
click at [336, 484] on button "Load More" at bounding box center [463, 501] width 308 height 35
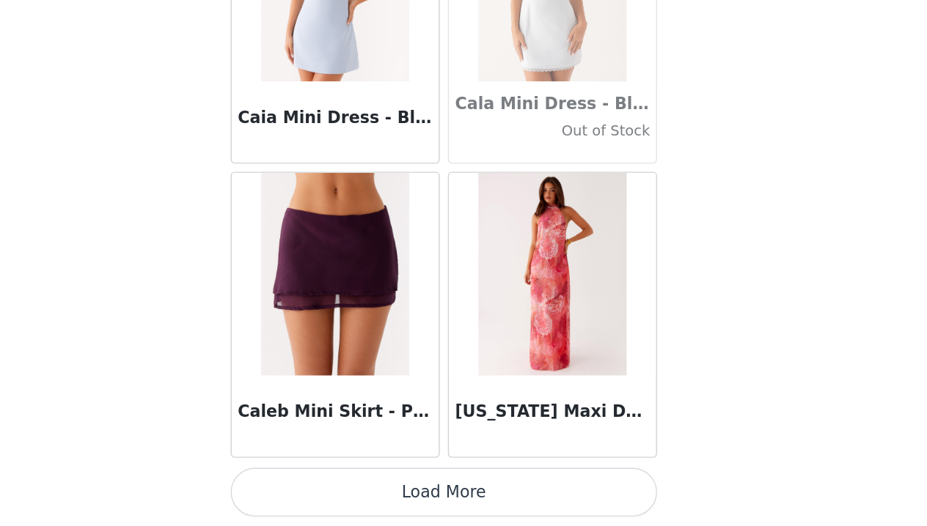
scroll to position [14474, 0]
click at [326, 484] on button "Load More" at bounding box center [463, 501] width 308 height 35
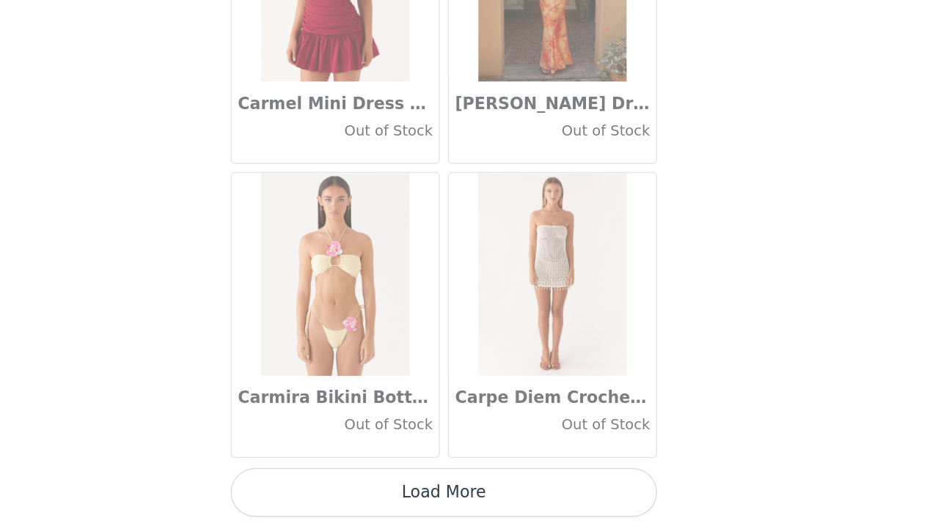
scroll to position [16600, 0]
click at [325, 484] on button "Load More" at bounding box center [463, 501] width 308 height 35
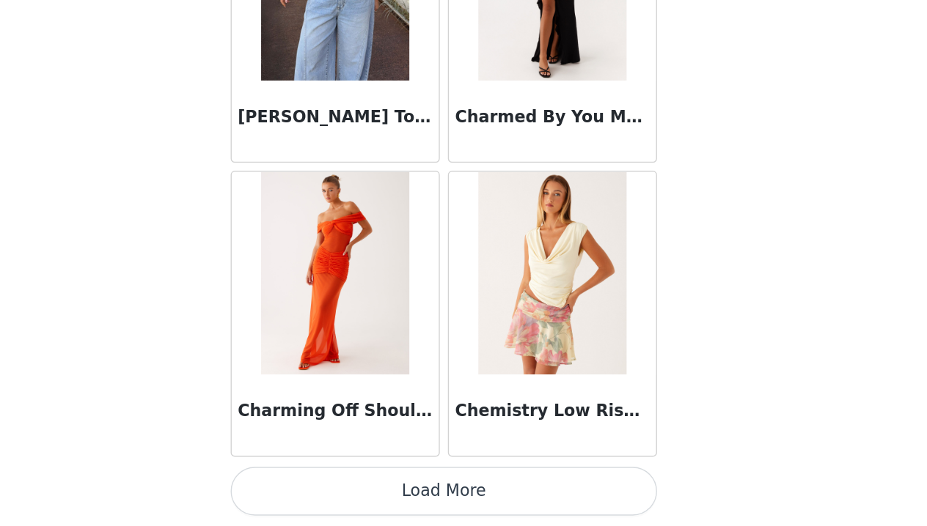
scroll to position [0, 0]
click at [322, 484] on button "Load More" at bounding box center [463, 501] width 308 height 35
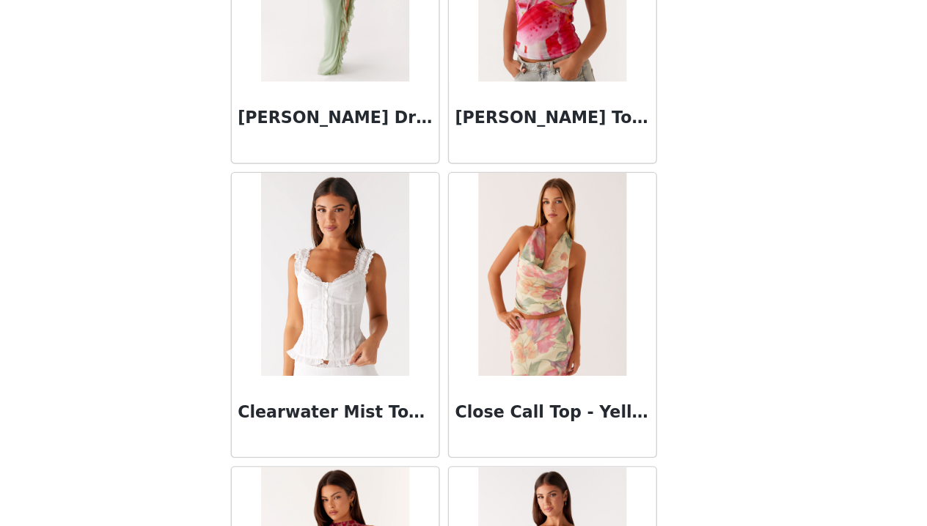
scroll to position [20003, 0]
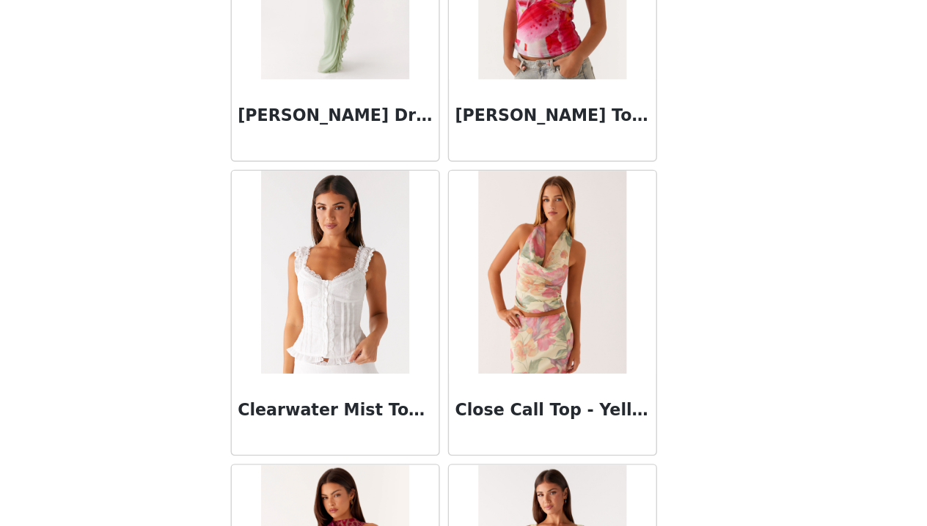
click at [310, 416] on div "Clearwater Mist Top - White" at bounding box center [385, 445] width 150 height 59
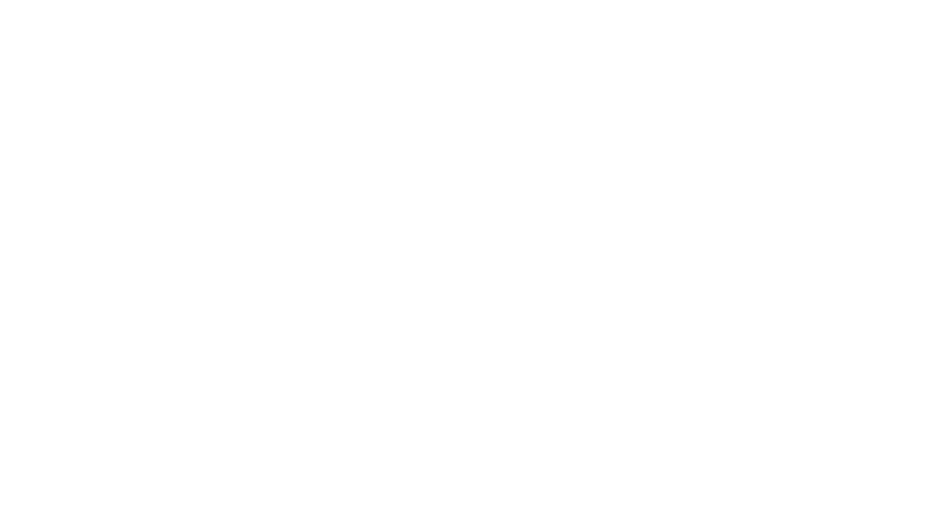
scroll to position [230, 0]
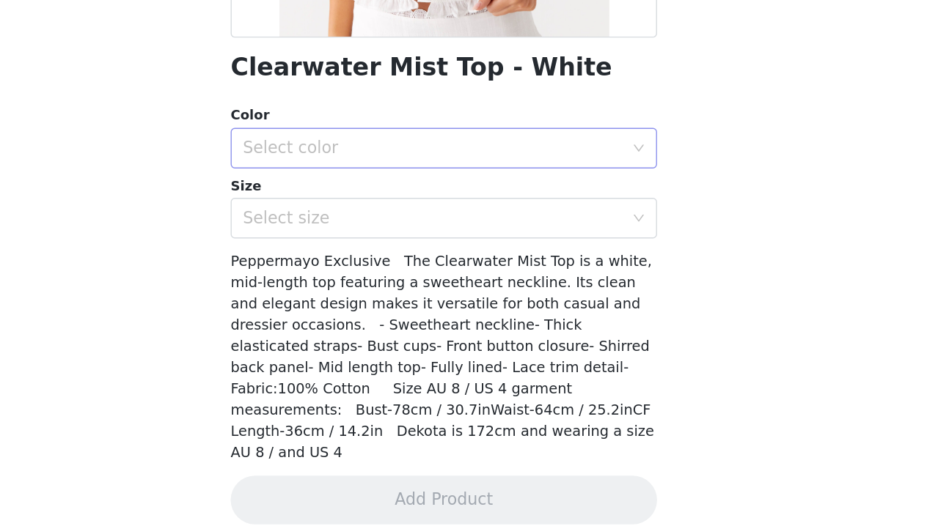
click at [318, 246] on div "Select color" at bounding box center [455, 253] width 274 height 15
click at [309, 273] on li "White" at bounding box center [463, 284] width 308 height 23
click at [318, 296] on div "Select size" at bounding box center [455, 303] width 274 height 15
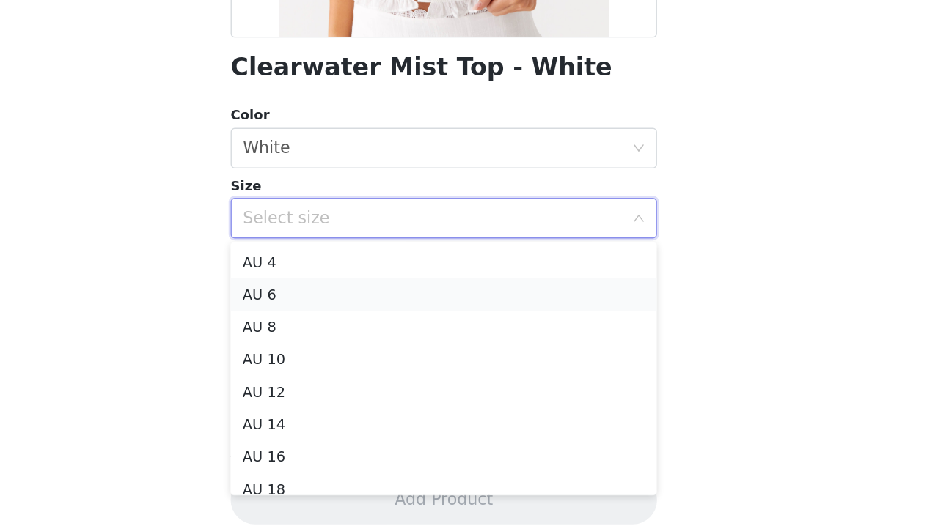
click at [309, 347] on li "AU 6" at bounding box center [463, 358] width 308 height 23
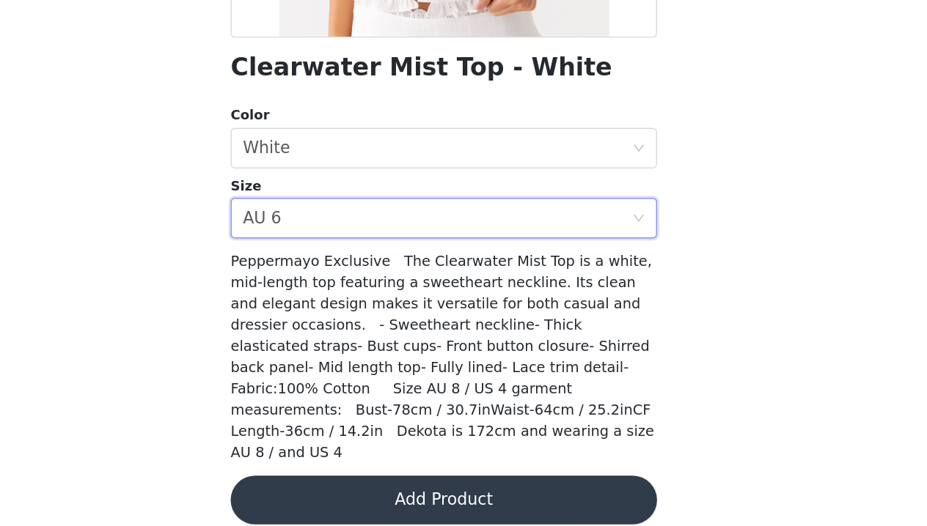
click at [309, 490] on button "Add Product" at bounding box center [463, 507] width 308 height 35
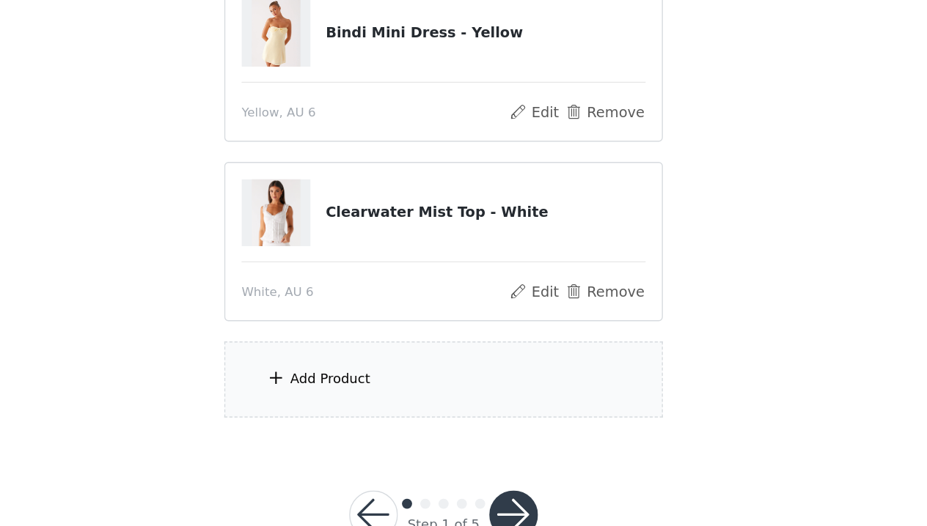
scroll to position [80, 0]
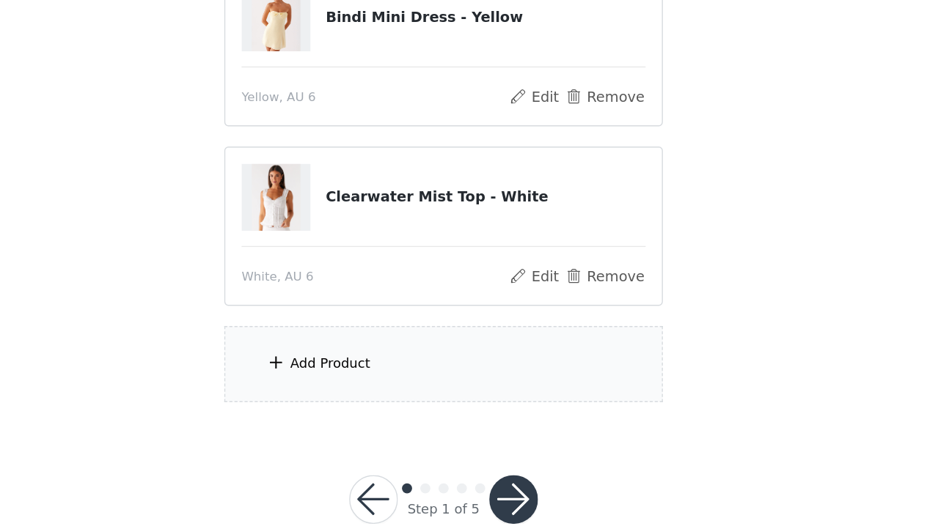
click at [305, 382] on div "Add Product" at bounding box center [463, 409] width 317 height 55
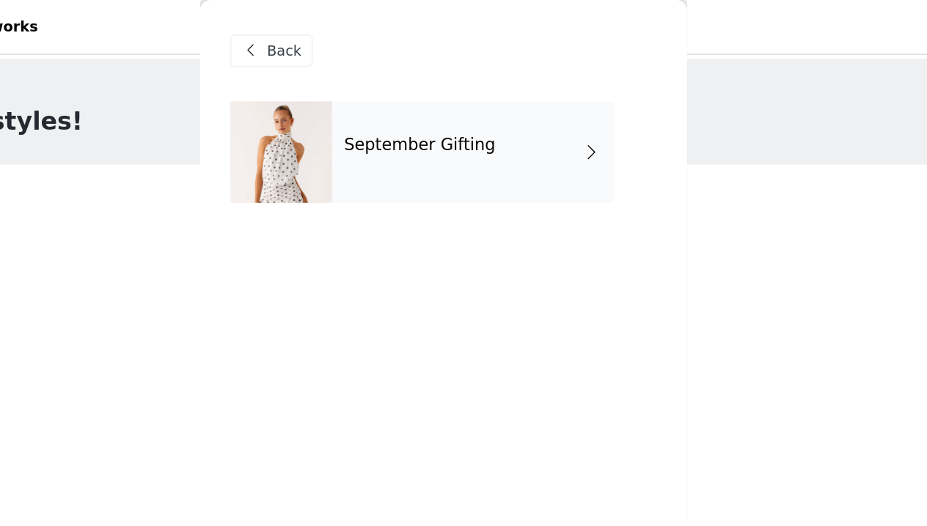
scroll to position [0, 0]
click at [391, 111] on h4 "September Gifting" at bounding box center [445, 104] width 109 height 13
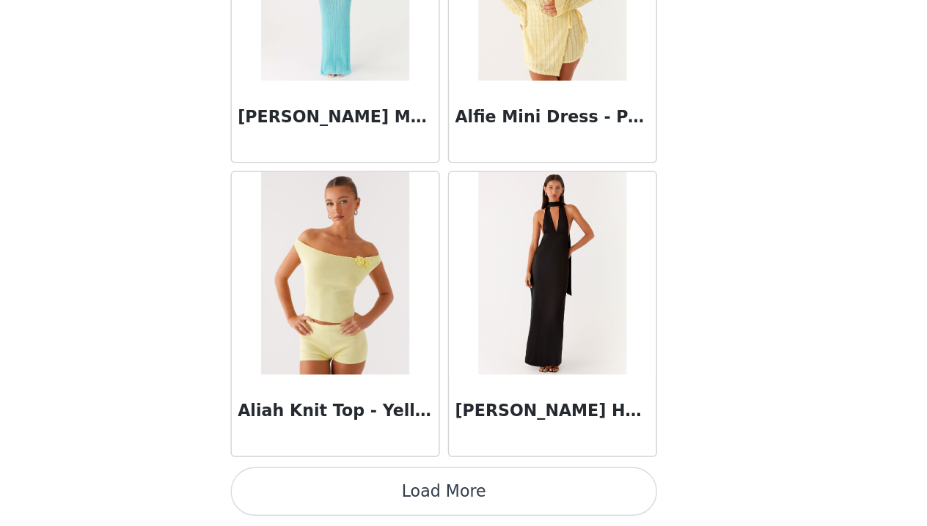
scroll to position [113, 0]
click at [309, 484] on button "Load More" at bounding box center [463, 501] width 308 height 35
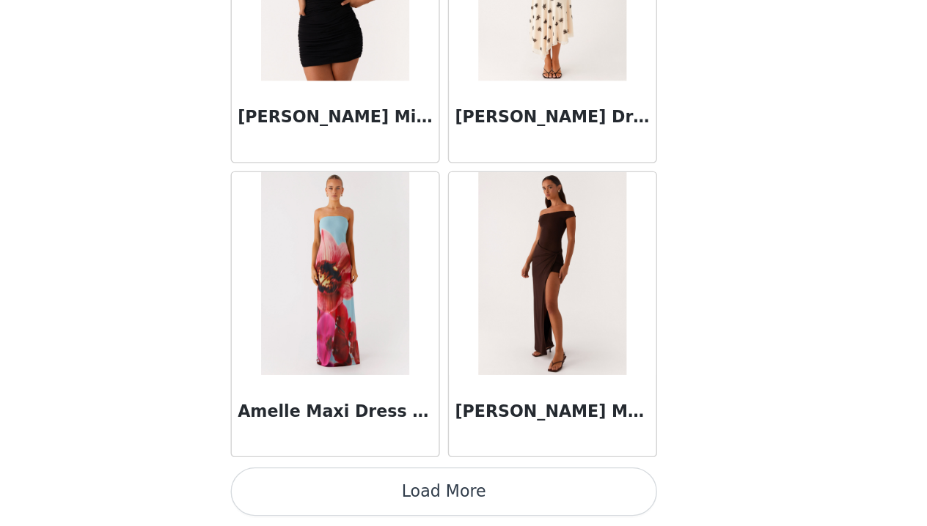
click at [320, 484] on button "Load More" at bounding box center [463, 501] width 308 height 35
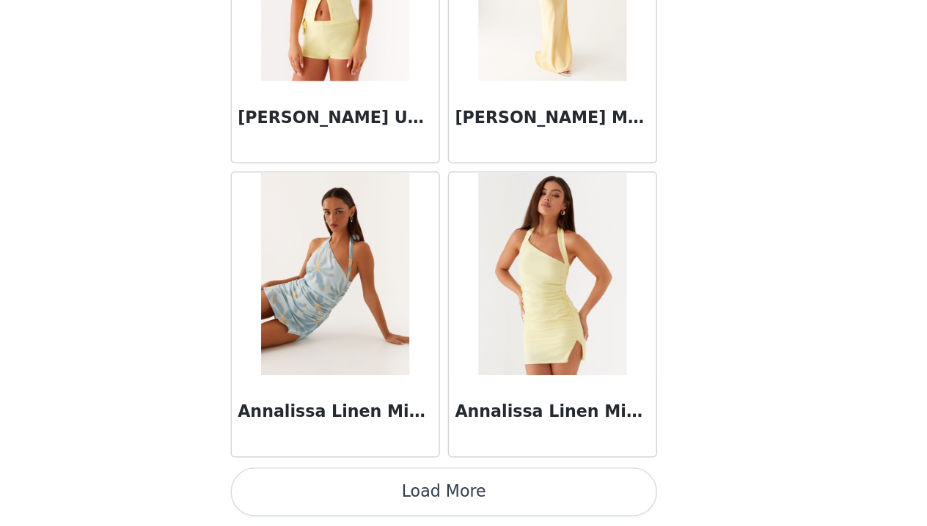
click at [320, 484] on button "Load More" at bounding box center [463, 501] width 308 height 35
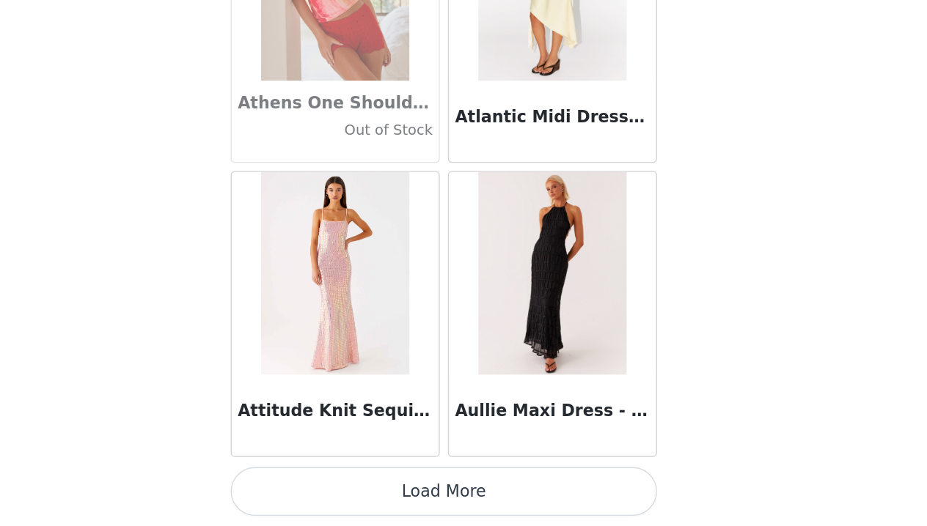
click at [322, 484] on button "Load More" at bounding box center [463, 501] width 308 height 35
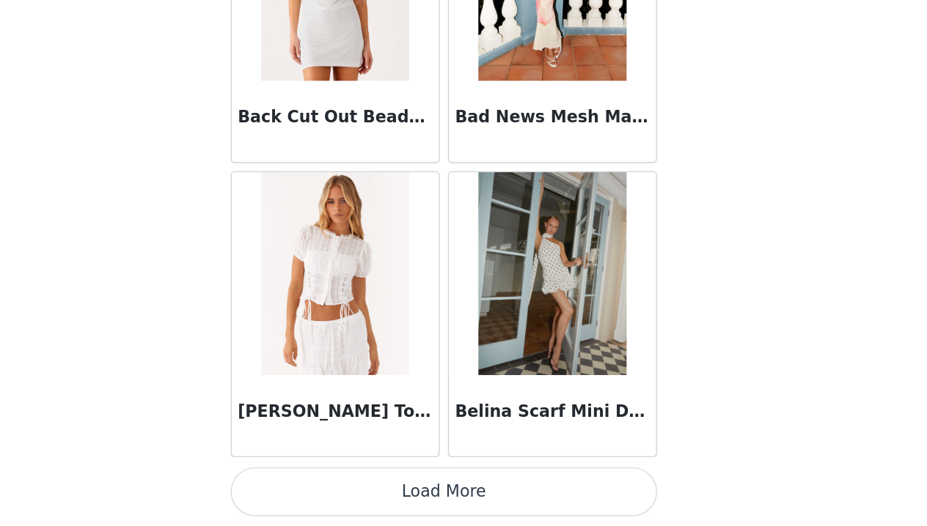
scroll to position [10221, 0]
click at [326, 484] on button "Load More" at bounding box center [463, 501] width 308 height 35
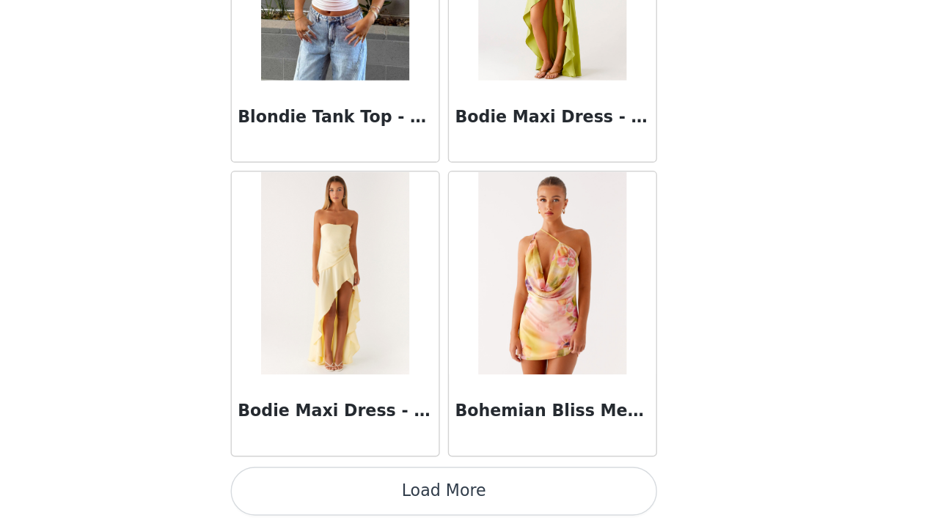
scroll to position [113, 0]
click at [328, 484] on button "Load More" at bounding box center [463, 501] width 308 height 35
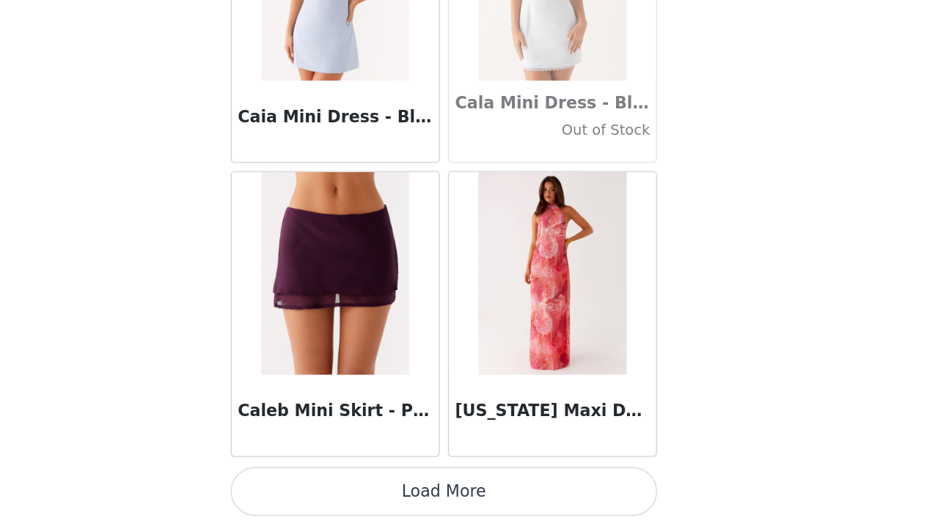
click at [328, 484] on button "Load More" at bounding box center [463, 501] width 308 height 35
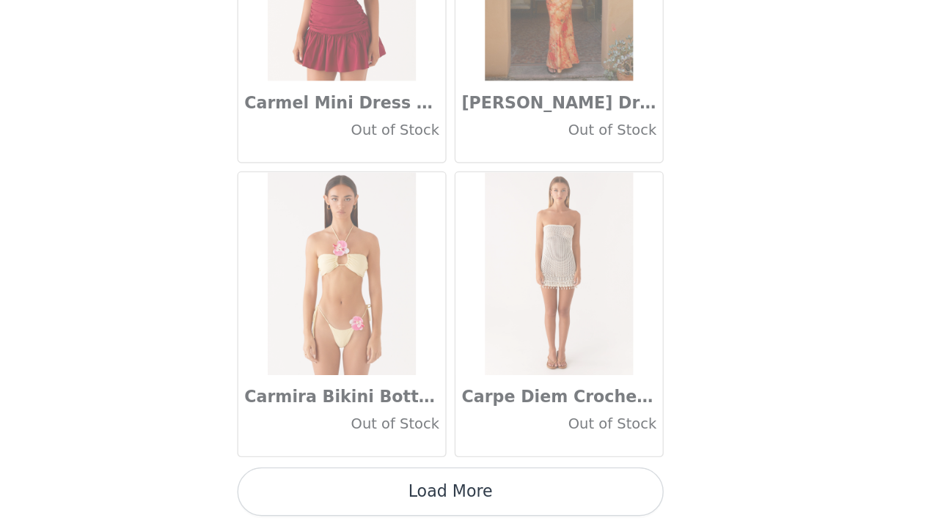
click at [320, 484] on button "Load More" at bounding box center [463, 501] width 308 height 35
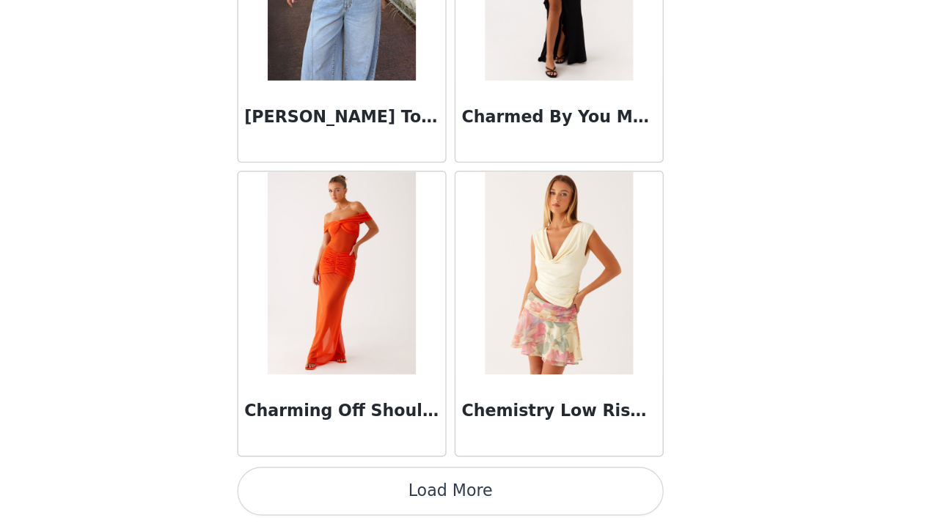
click at [325, 484] on button "Load More" at bounding box center [463, 501] width 308 height 35
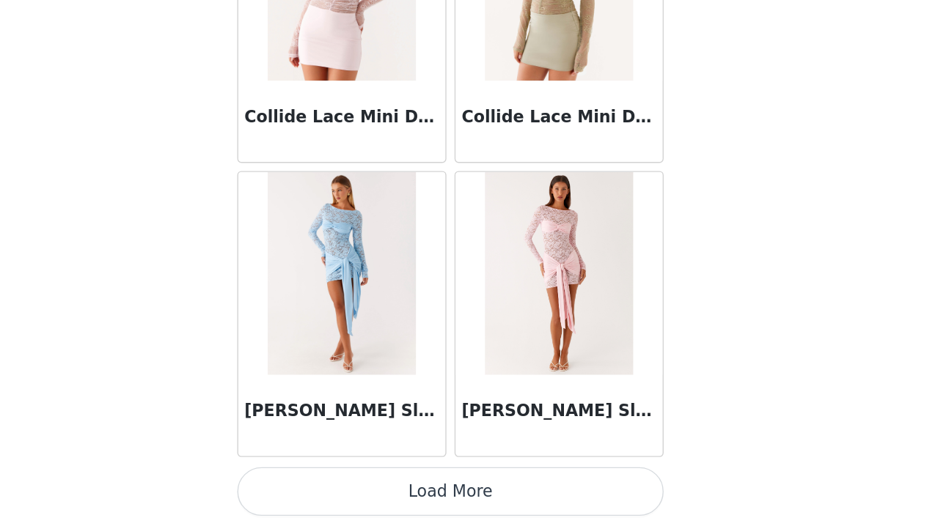
click at [324, 484] on button "Load More" at bounding box center [463, 501] width 308 height 35
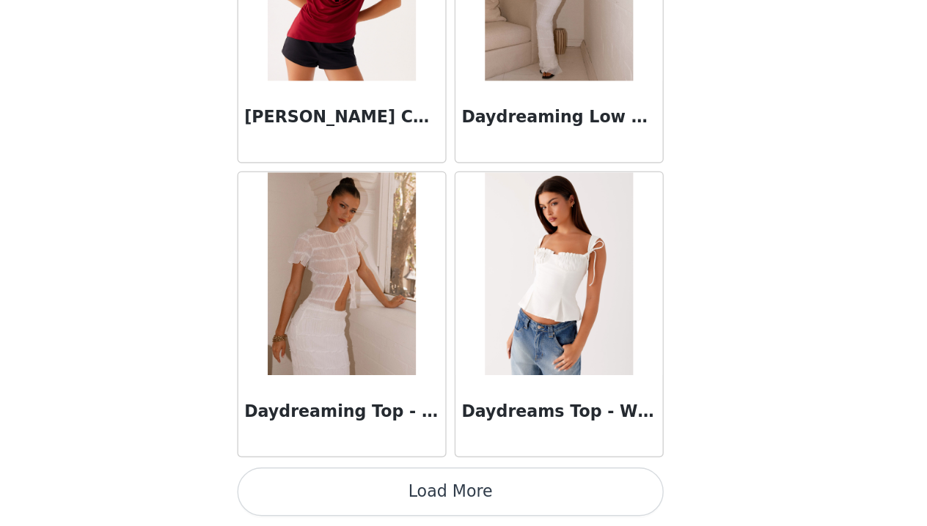
click at [326, 484] on button "Load More" at bounding box center [463, 501] width 308 height 35
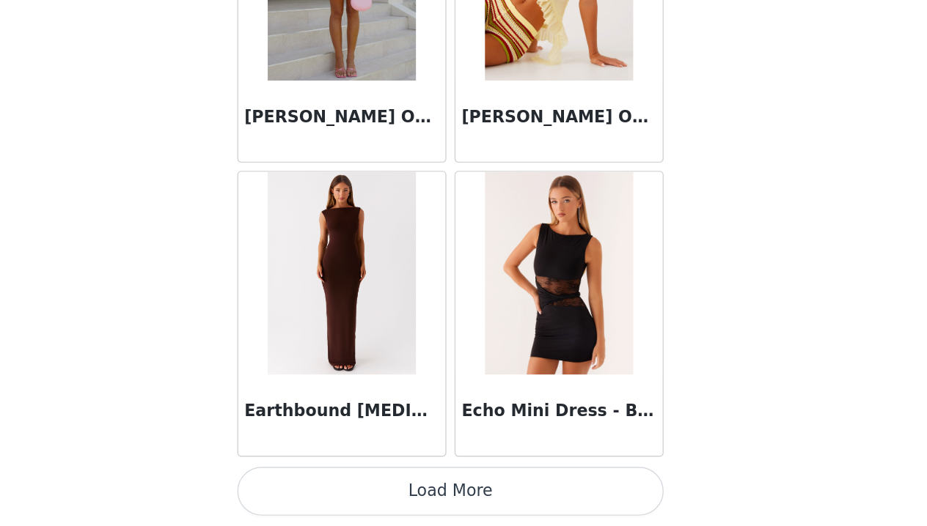
click at [324, 484] on button "Load More" at bounding box center [463, 501] width 308 height 35
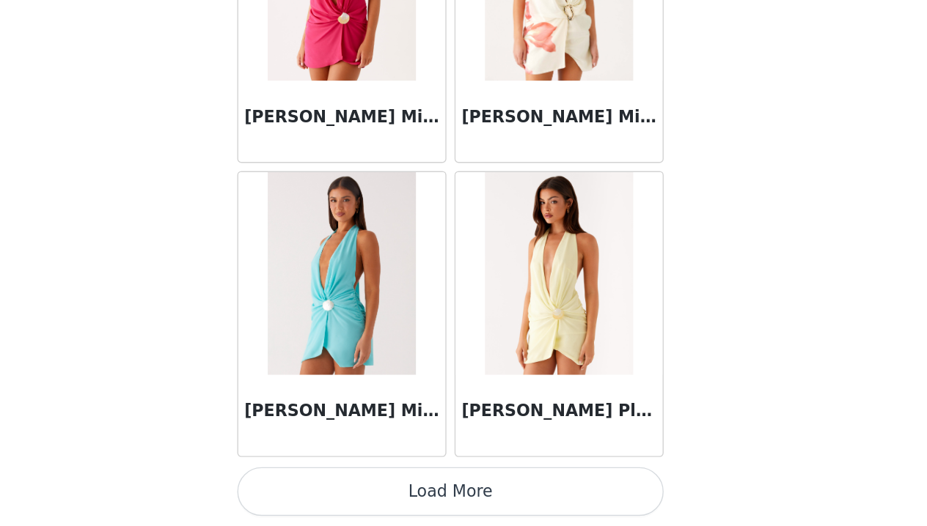
click at [323, 484] on button "Load More" at bounding box center [463, 501] width 308 height 35
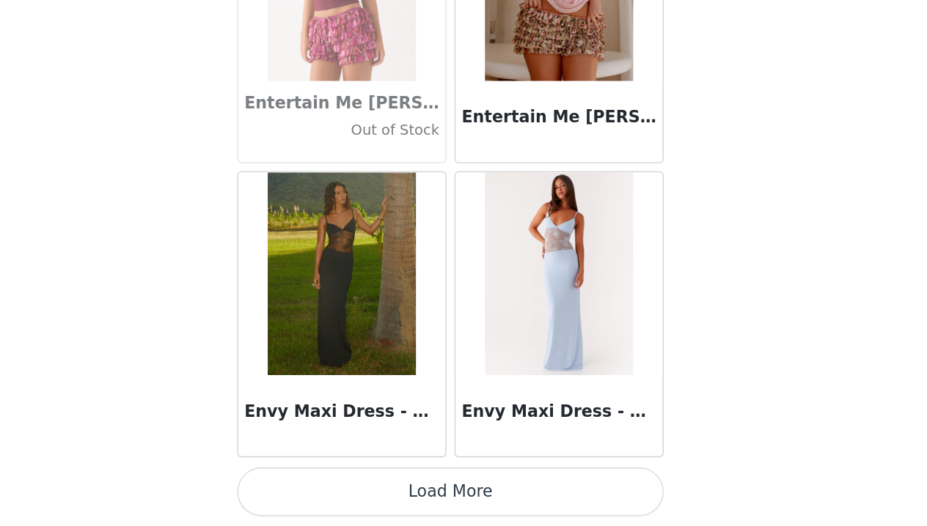
click at [328, 484] on button "Load More" at bounding box center [463, 501] width 308 height 35
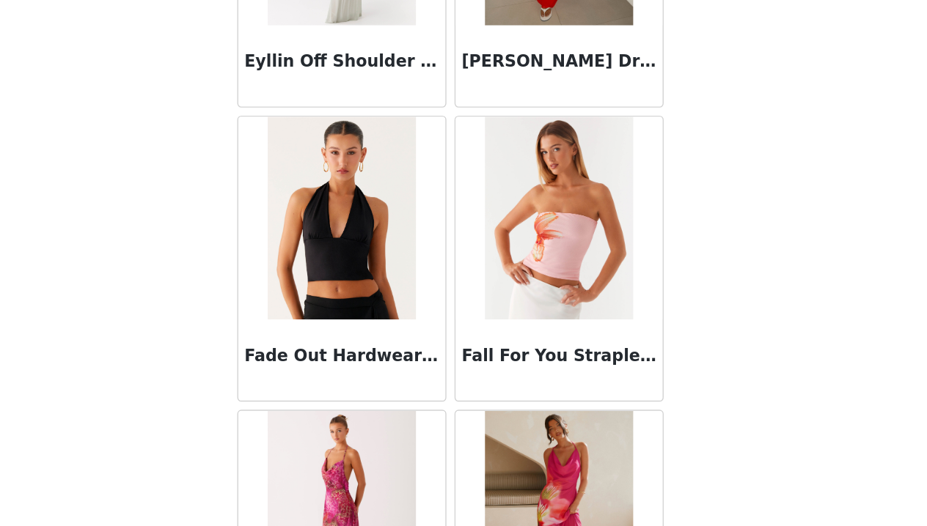
scroll to position [30887, 0]
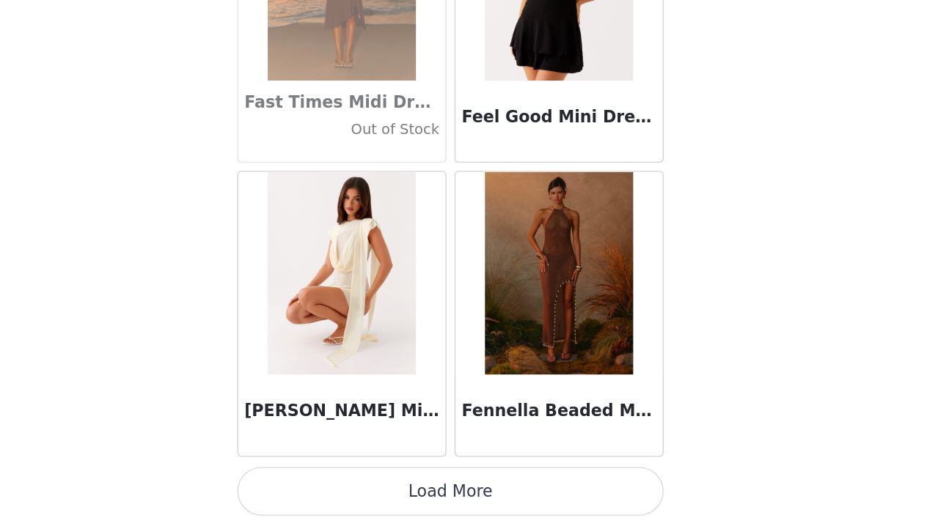
click at [331, 484] on button "Load More" at bounding box center [463, 501] width 308 height 35
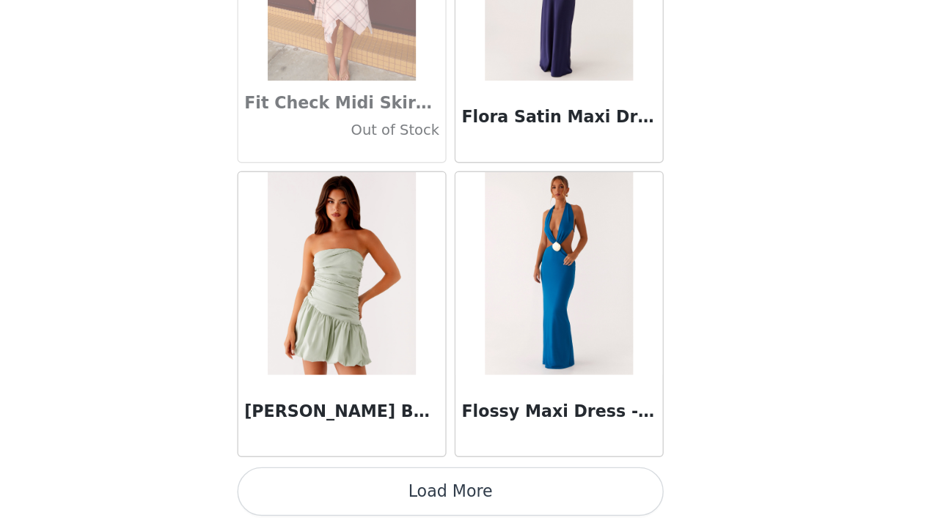
scroll to position [113, 0]
click at [331, 484] on button "Load More" at bounding box center [463, 501] width 308 height 35
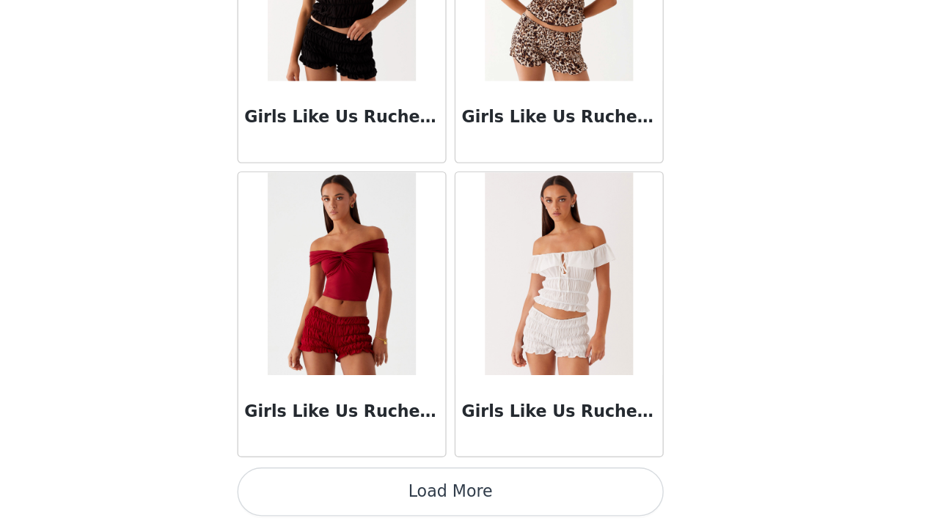
click at [331, 484] on button "Load More" at bounding box center [463, 501] width 308 height 35
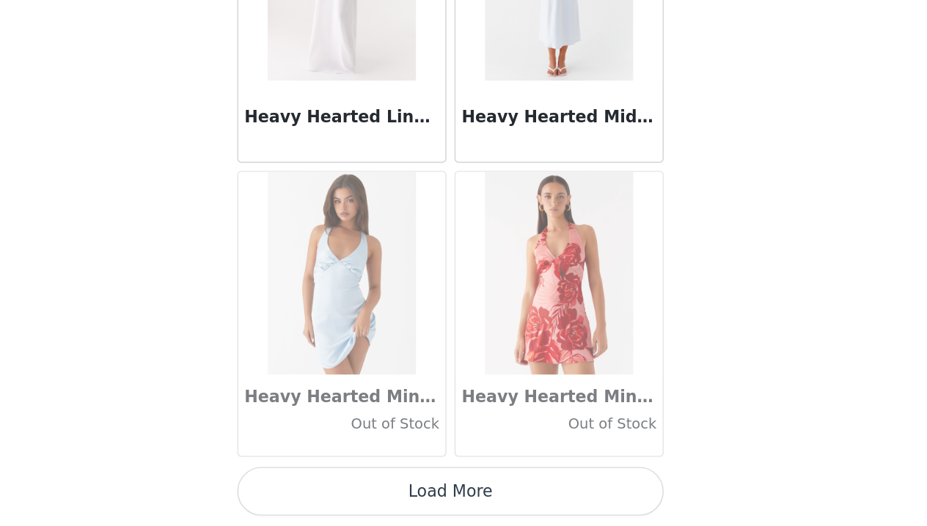
click at [330, 484] on button "Load More" at bounding box center [463, 501] width 308 height 35
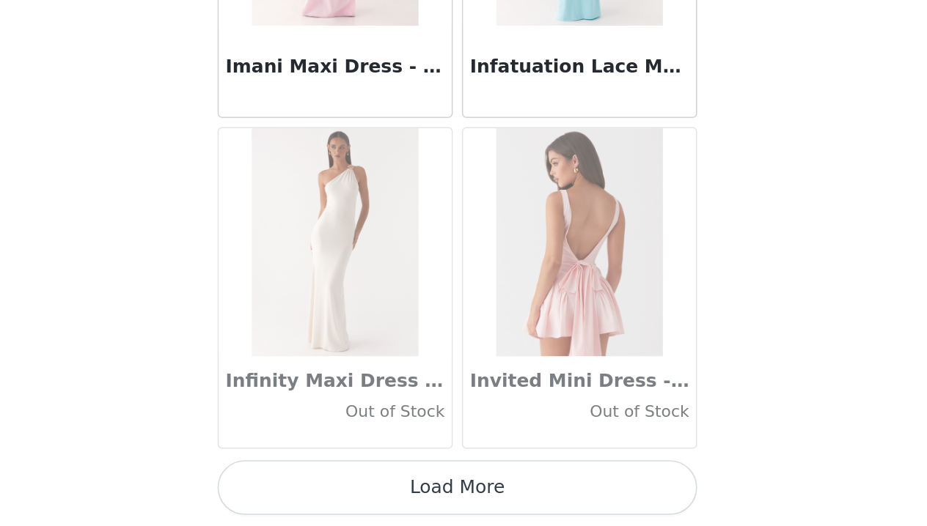
click at [315, 484] on button "Load More" at bounding box center [463, 501] width 308 height 35
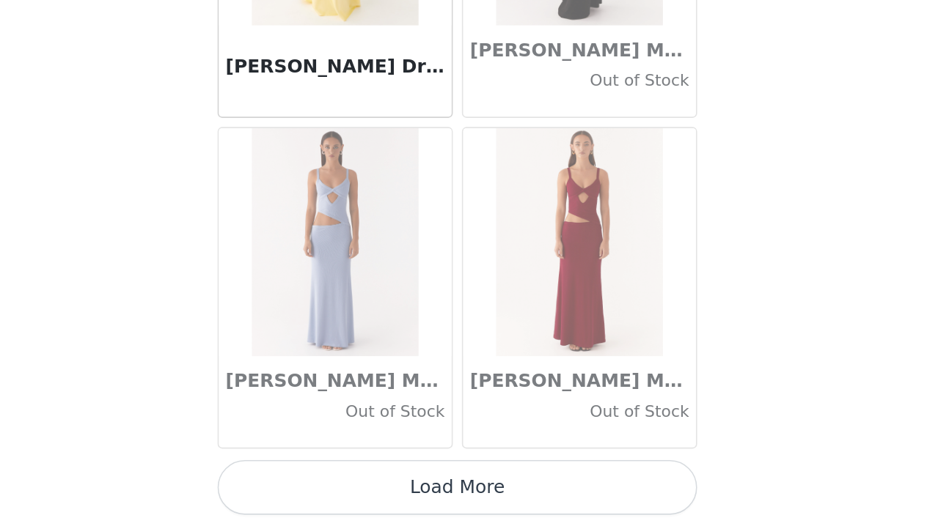
click at [309, 484] on button "Load More" at bounding box center [463, 501] width 308 height 35
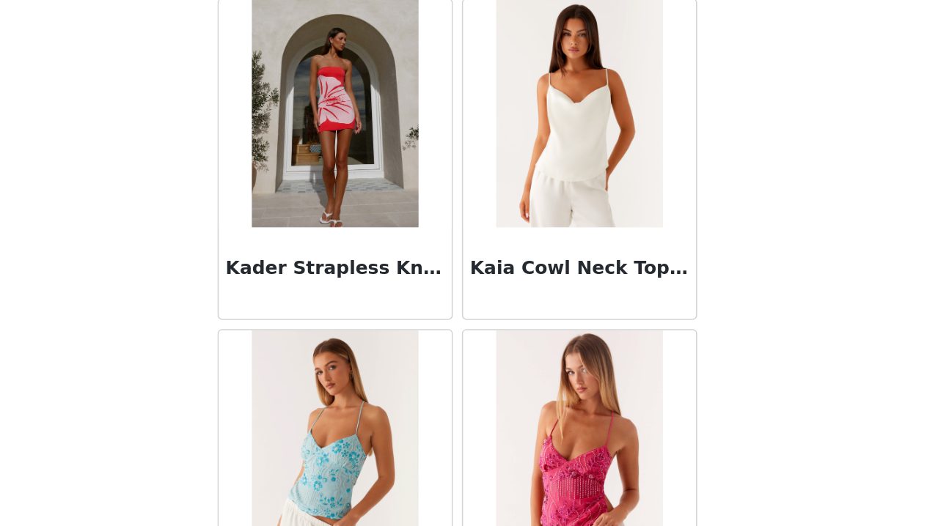
scroll to position [44108, 0]
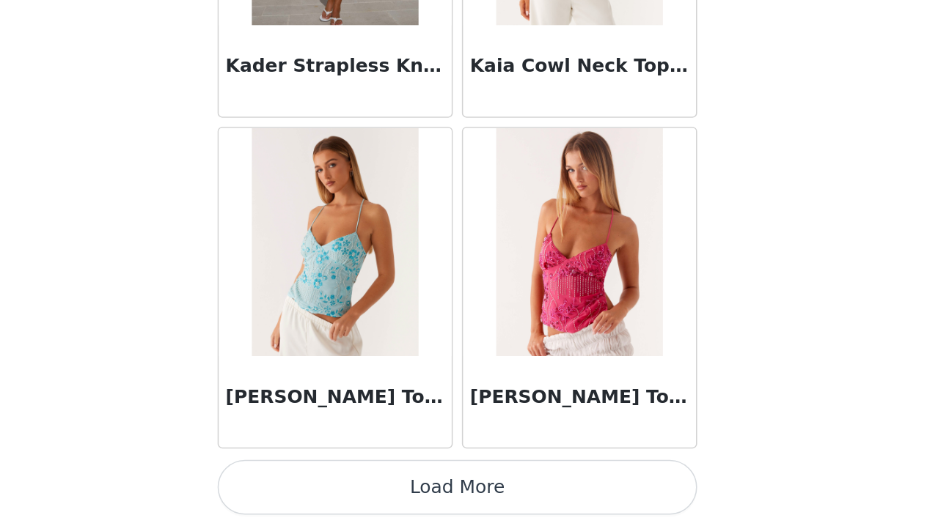
click at [309, 484] on button "Load More" at bounding box center [463, 501] width 308 height 35
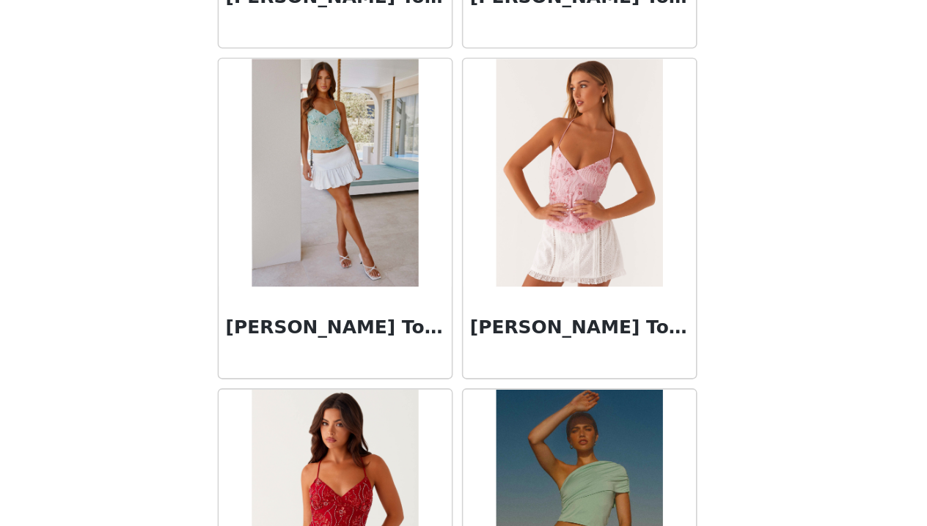
scroll to position [44506, 0]
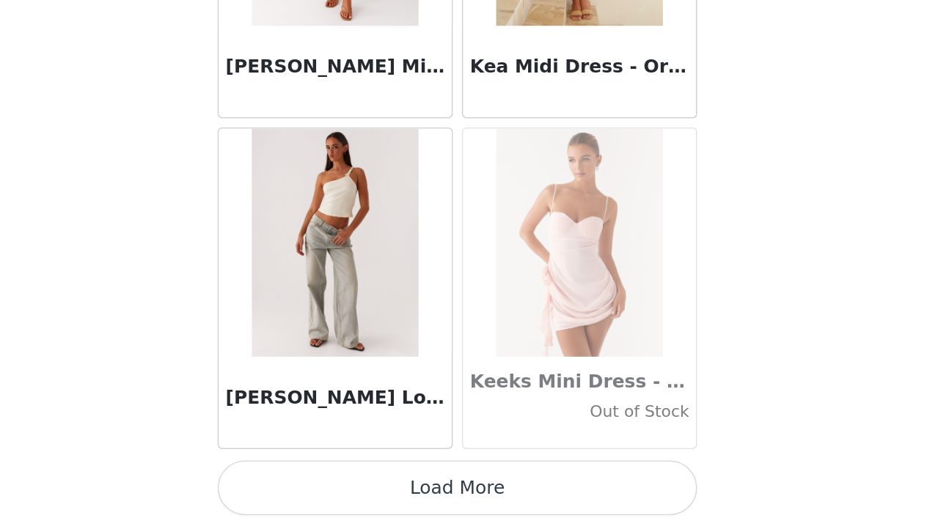
click at [309, 484] on button "Load More" at bounding box center [463, 501] width 308 height 35
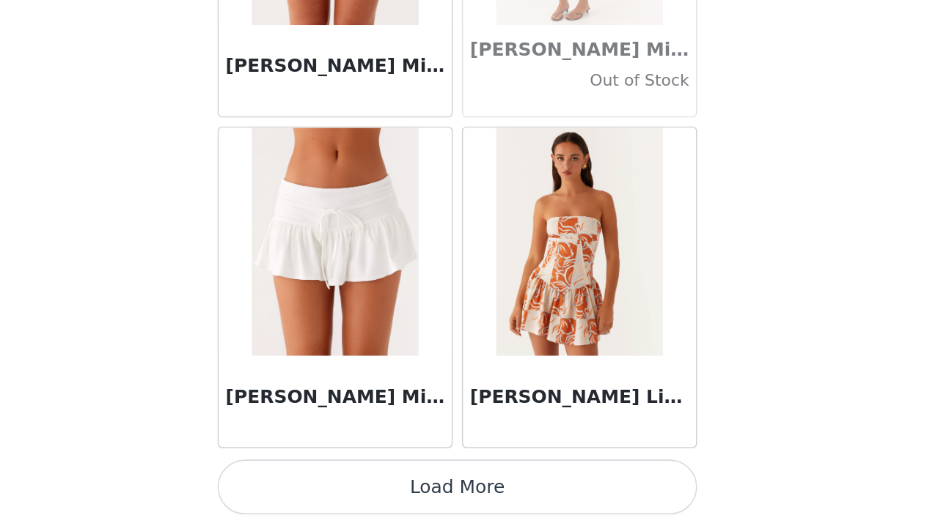
scroll to position [113, 0]
click at [309, 484] on button "Load More" at bounding box center [463, 501] width 308 height 35
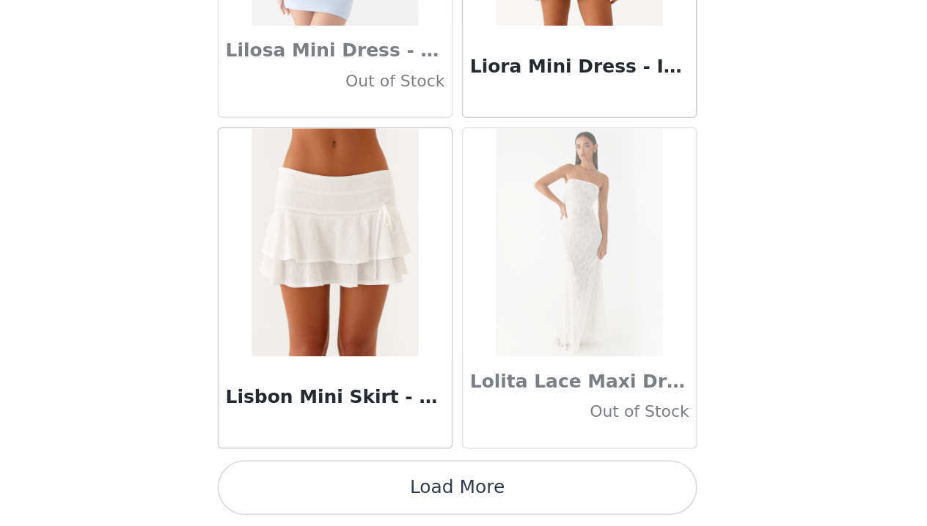
scroll to position [50617, 0]
click at [309, 484] on button "Load More" at bounding box center [463, 501] width 308 height 35
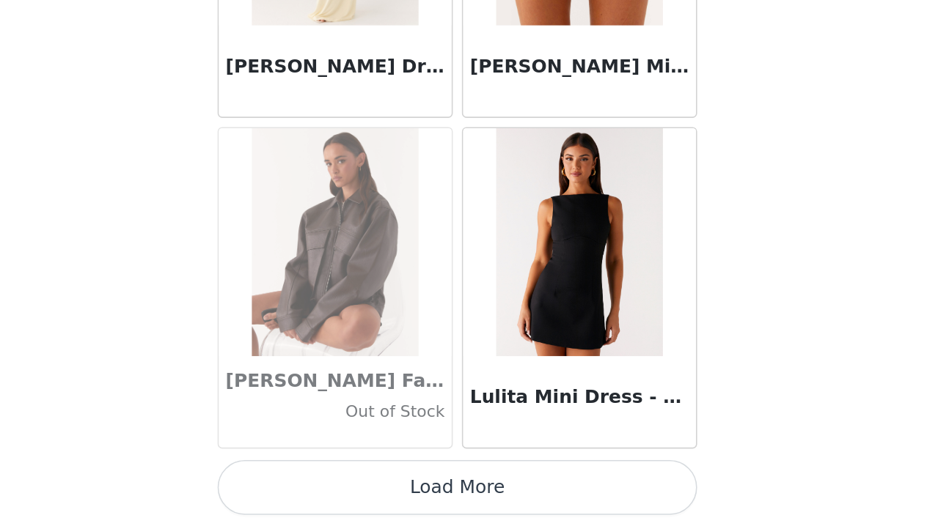
scroll to position [113, 0]
click at [309, 484] on button "Load More" at bounding box center [463, 501] width 308 height 35
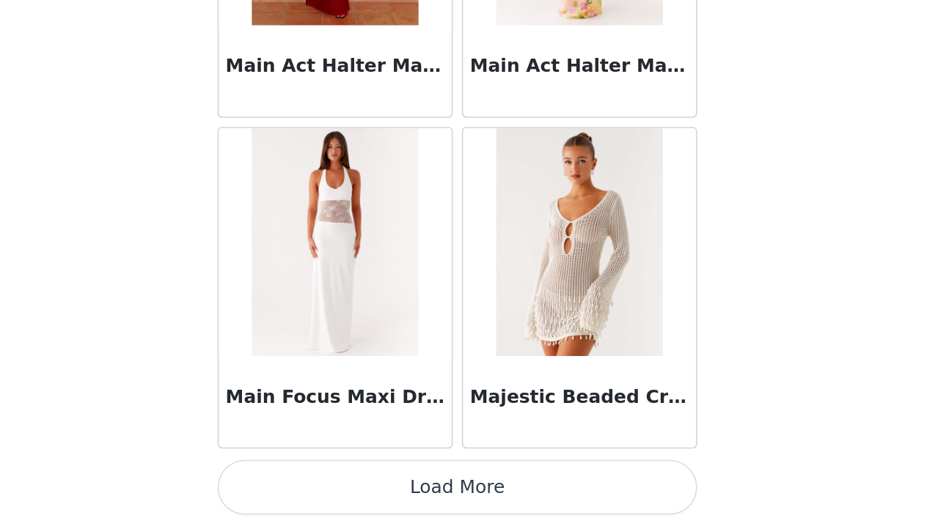
click at [309, 484] on button "Load More" at bounding box center [463, 501] width 308 height 35
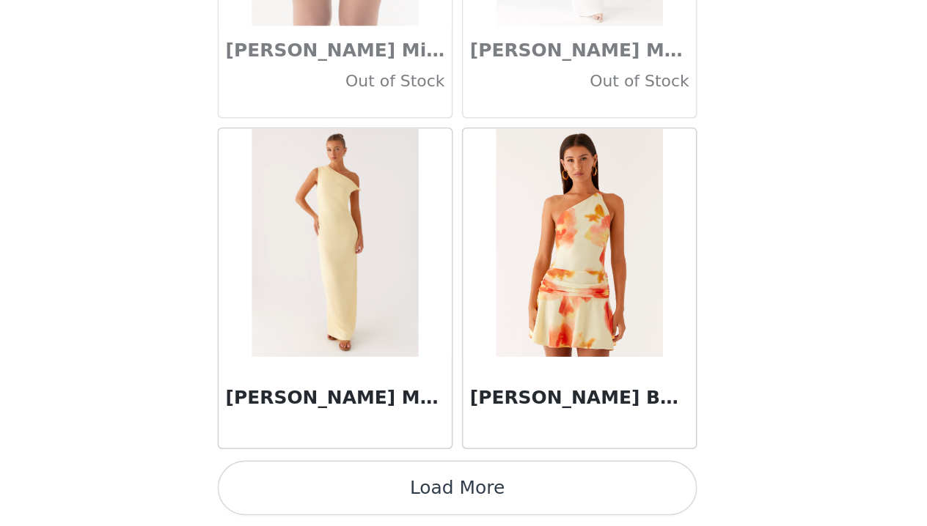
scroll to position [56996, 0]
click at [309, 484] on button "Load More" at bounding box center [463, 501] width 308 height 35
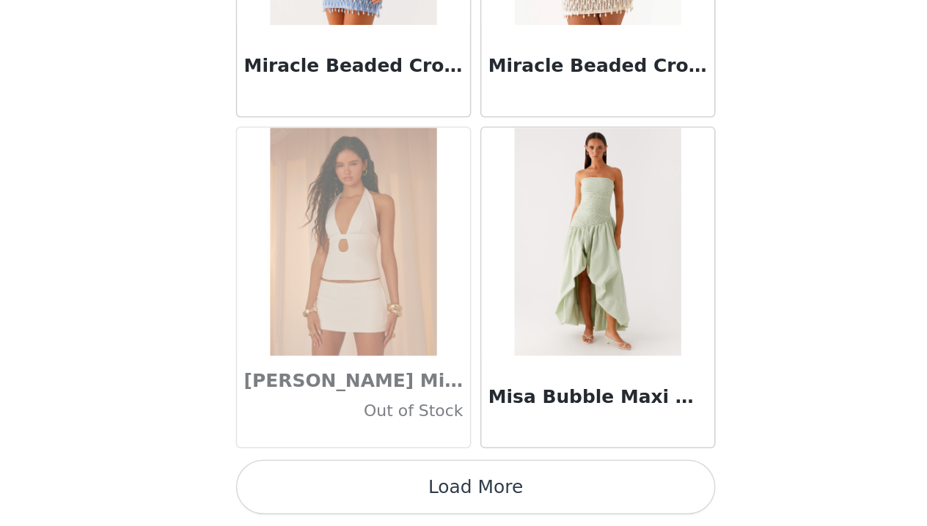
scroll to position [113, 0]
click at [309, 484] on button "Load More" at bounding box center [463, 501] width 308 height 35
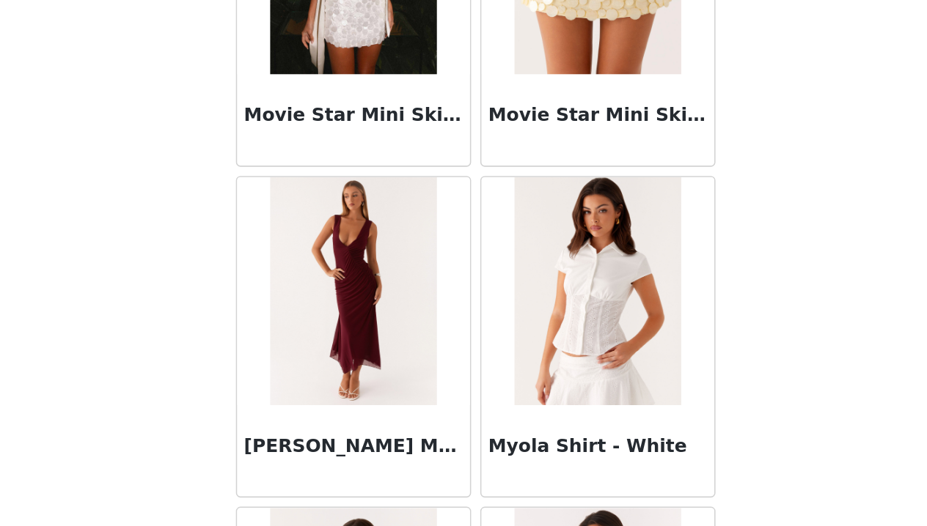
scroll to position [61004, 0]
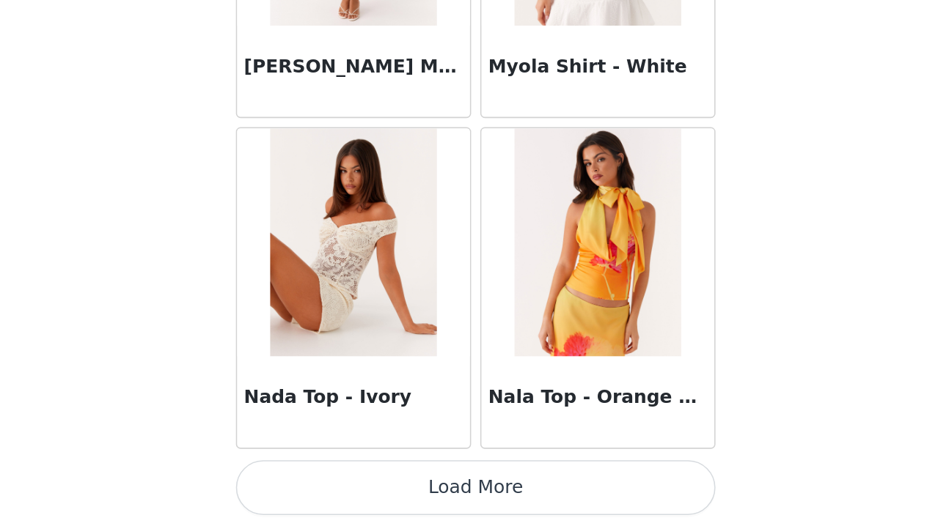
click at [309, 484] on button "Load More" at bounding box center [463, 501] width 308 height 35
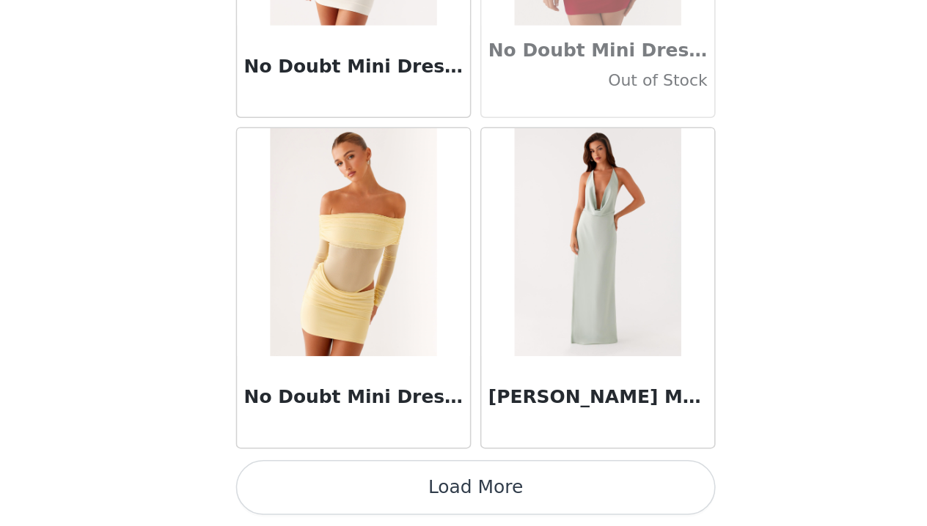
scroll to position [63374, 0]
click at [309, 484] on button "Load More" at bounding box center [463, 501] width 308 height 35
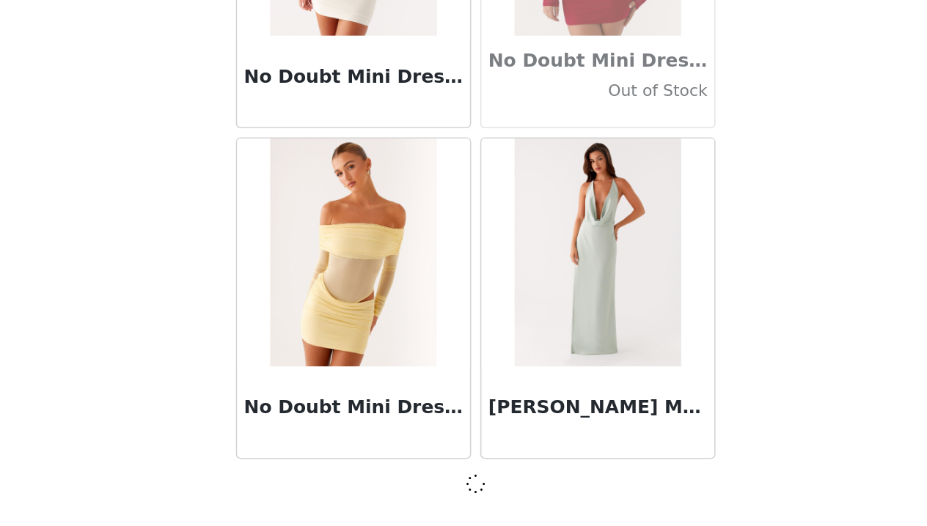
scroll to position [63367, 0]
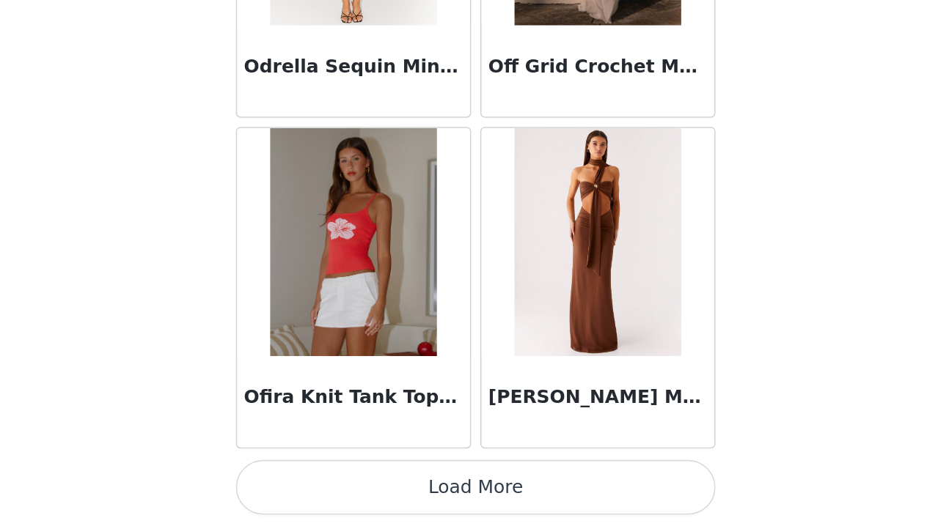
click at [311, 484] on button "Load More" at bounding box center [463, 501] width 308 height 35
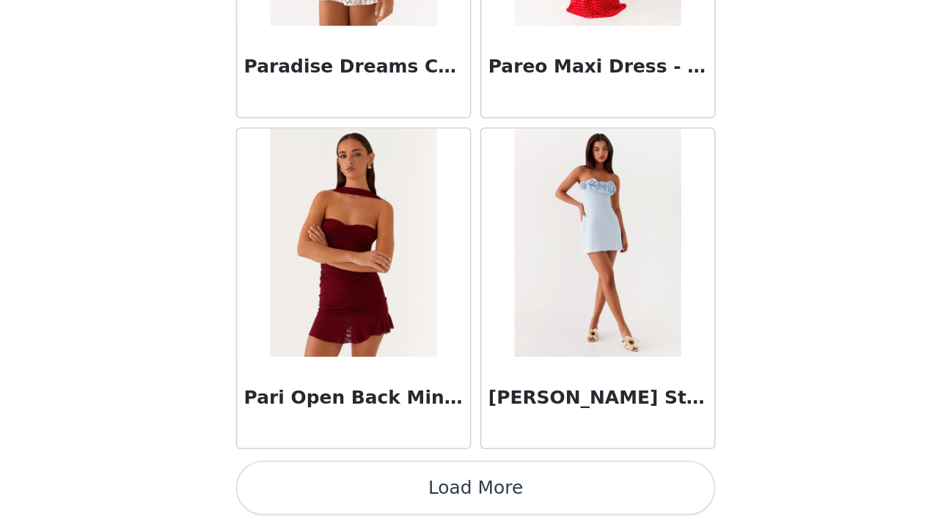
scroll to position [67626, 0]
click at [310, 484] on button "Load More" at bounding box center [463, 501] width 308 height 35
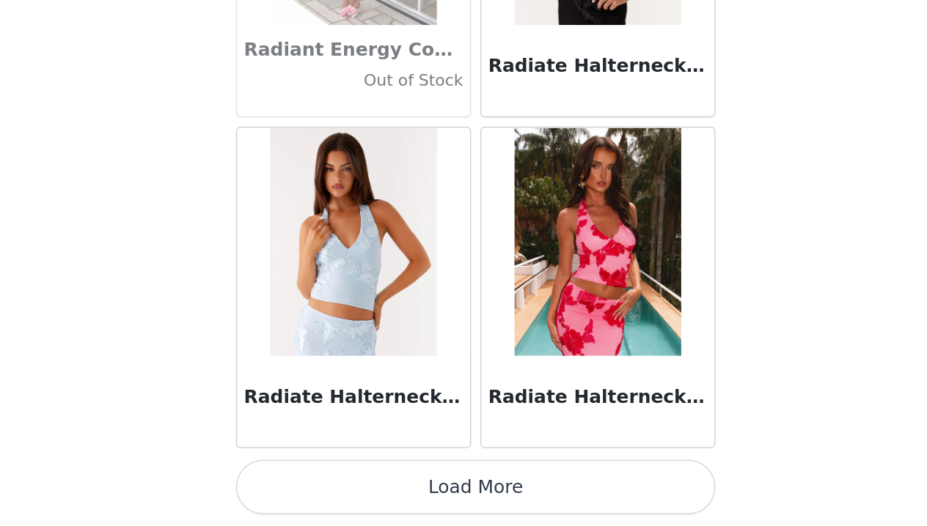
scroll to position [113, 0]
click at [309, 484] on button "Load More" at bounding box center [463, 501] width 308 height 35
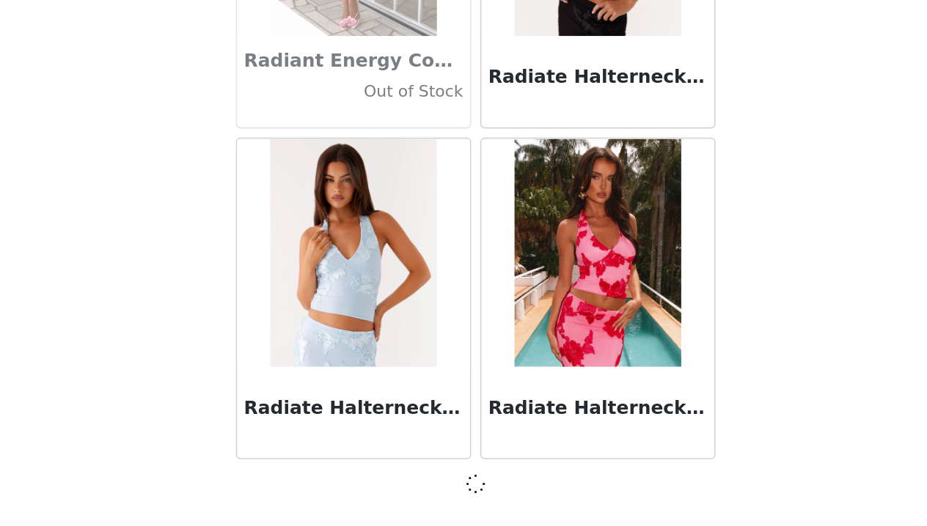
scroll to position [69746, 0]
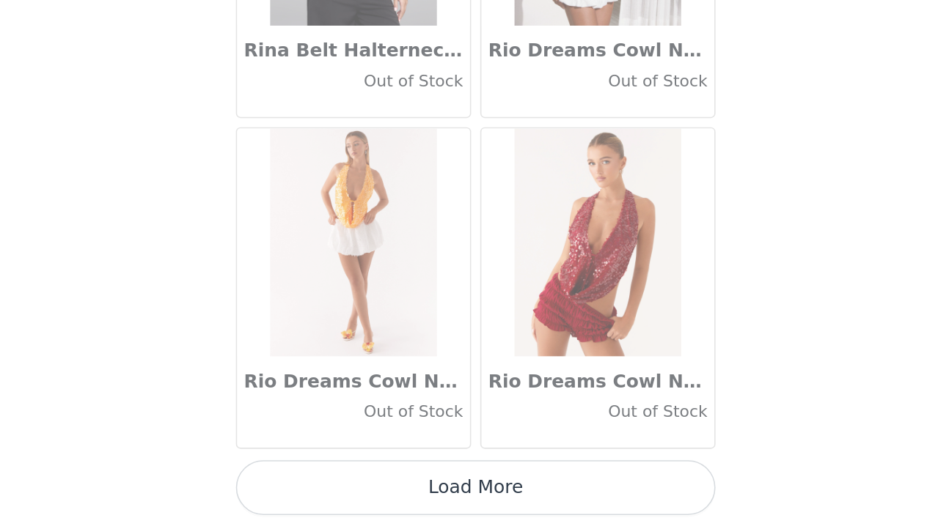
click at [309, 484] on button "Load More" at bounding box center [463, 501] width 308 height 35
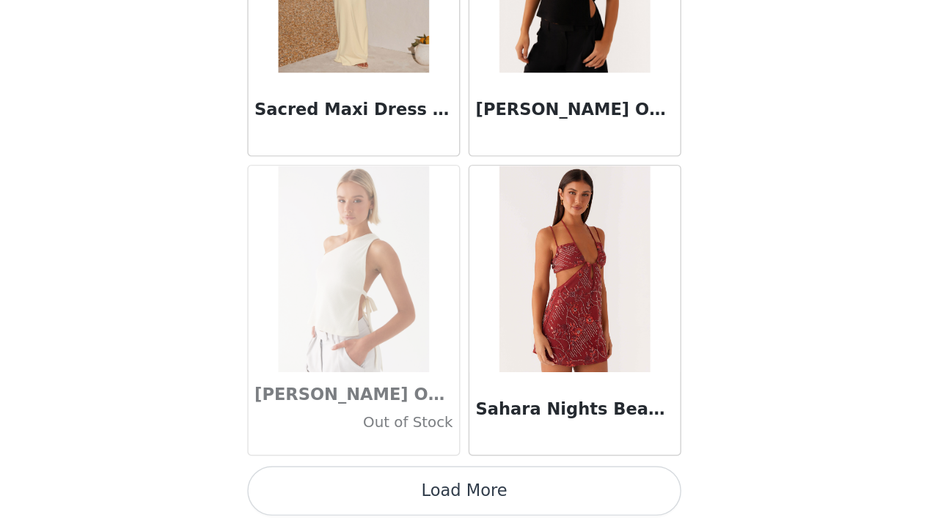
scroll to position [113, 0]
click at [320, 484] on button "Load More" at bounding box center [463, 501] width 308 height 35
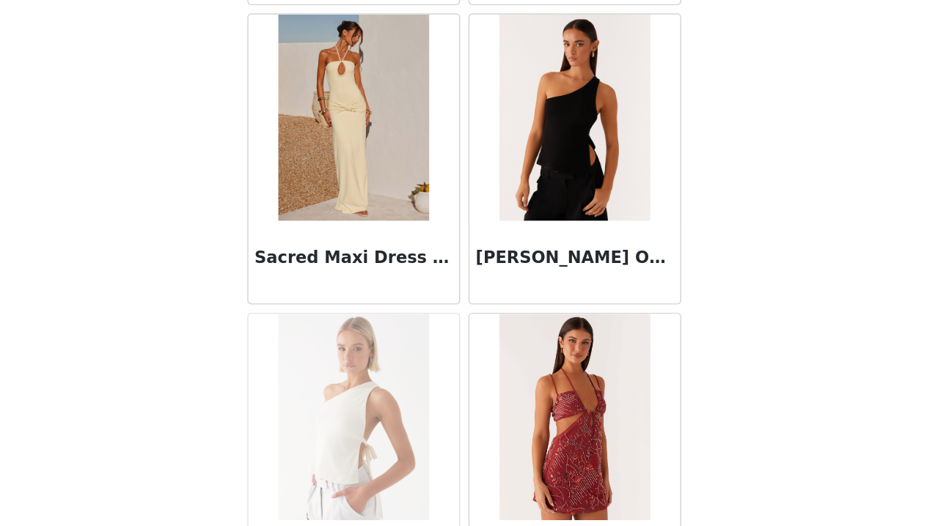
scroll to position [73902, 0]
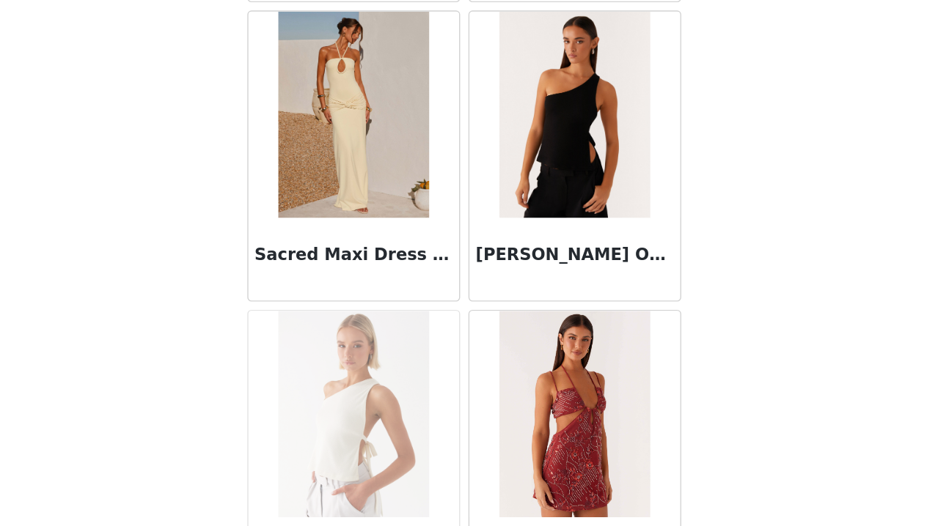
click at [467, 307] on div "[PERSON_NAME] One Shoulder Top - Black" at bounding box center [542, 336] width 150 height 59
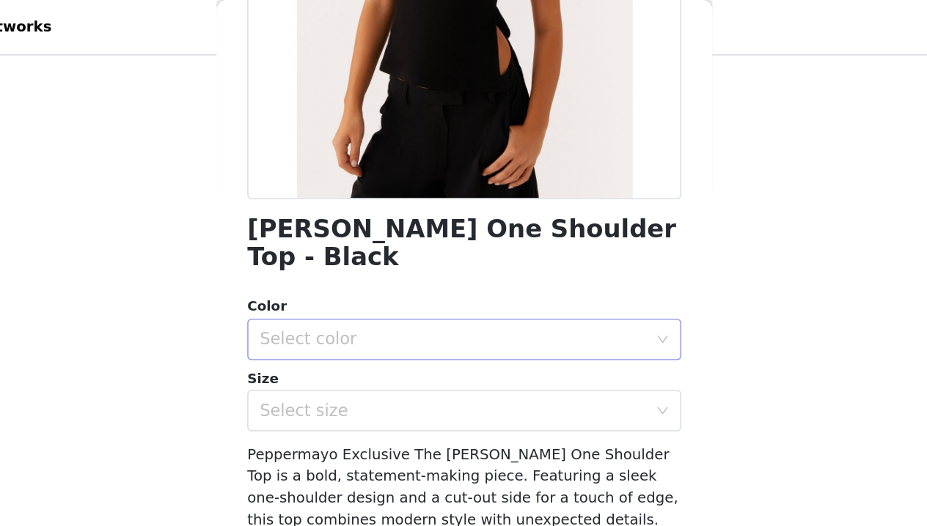
scroll to position [261, 0]
click at [318, 235] on div "Select color" at bounding box center [455, 242] width 274 height 15
click at [309, 251] on li "Black" at bounding box center [463, 253] width 308 height 23
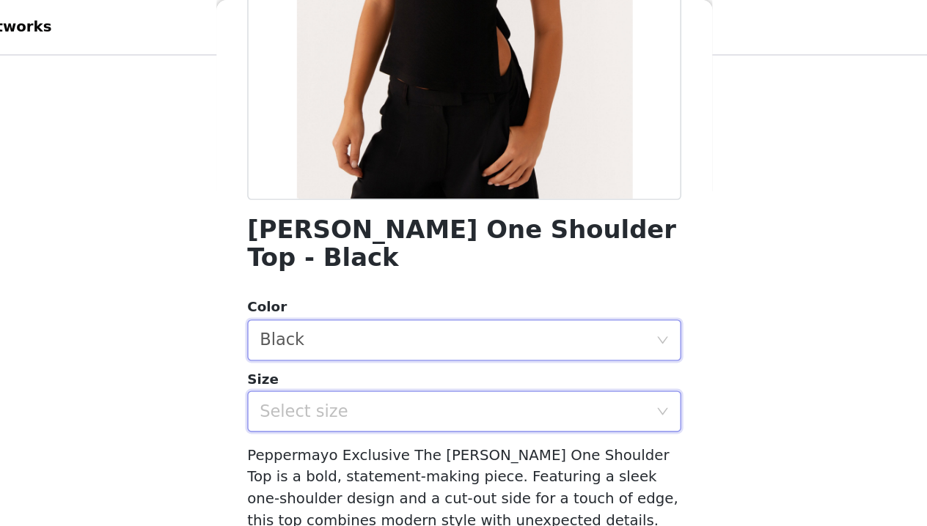
click at [318, 282] on div "Select size" at bounding box center [458, 293] width 281 height 28
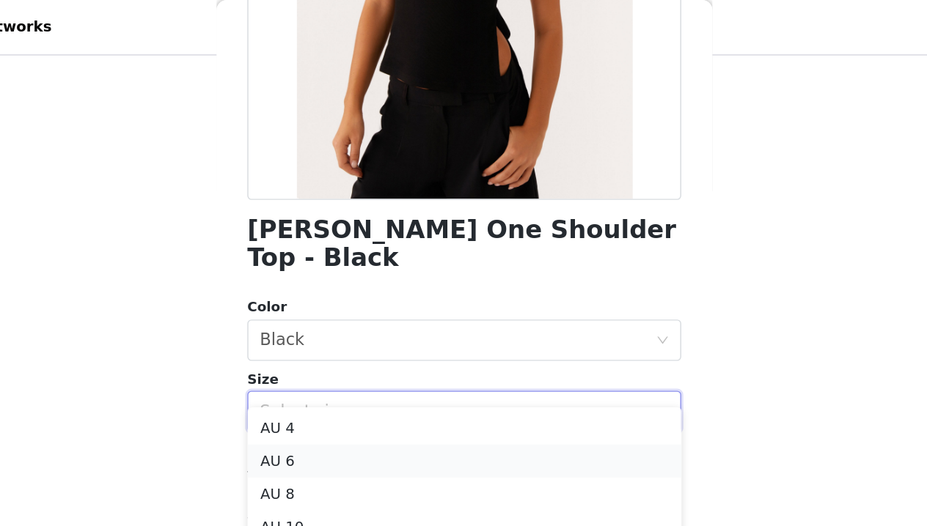
click at [309, 329] on li "AU 6" at bounding box center [463, 327] width 308 height 23
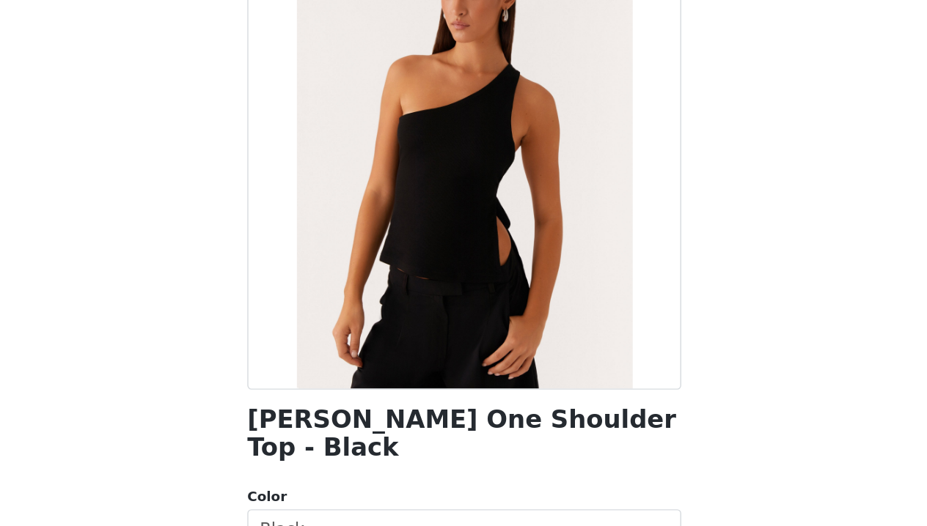
scroll to position [56, 0]
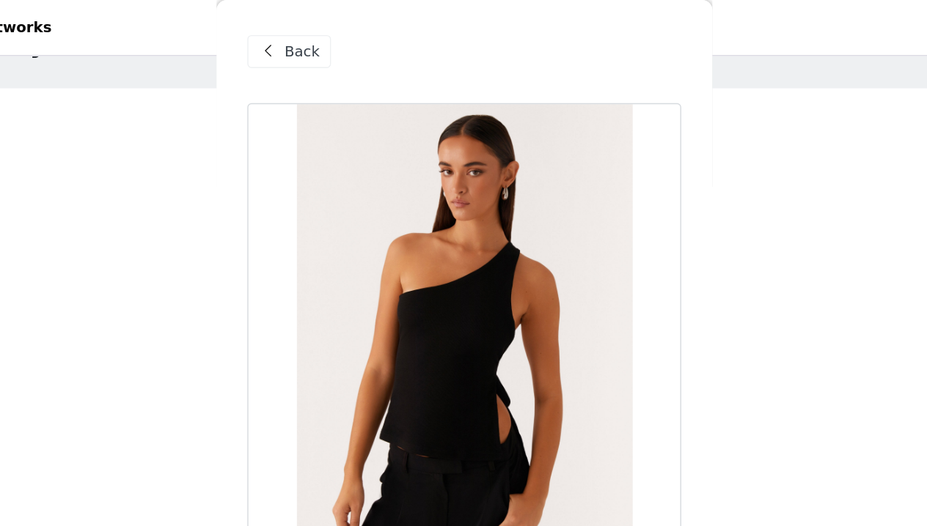
click at [309, 41] on div "Back" at bounding box center [338, 36] width 59 height 23
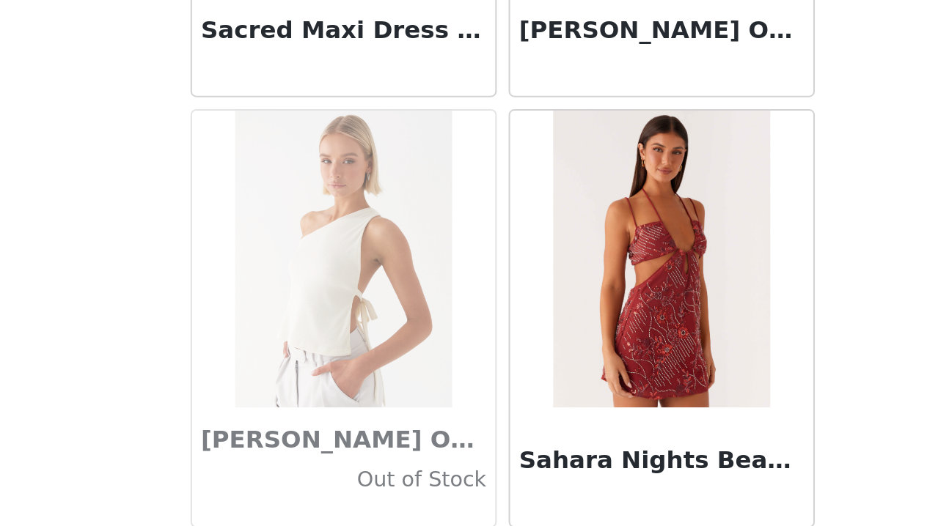
scroll to position [0, 0]
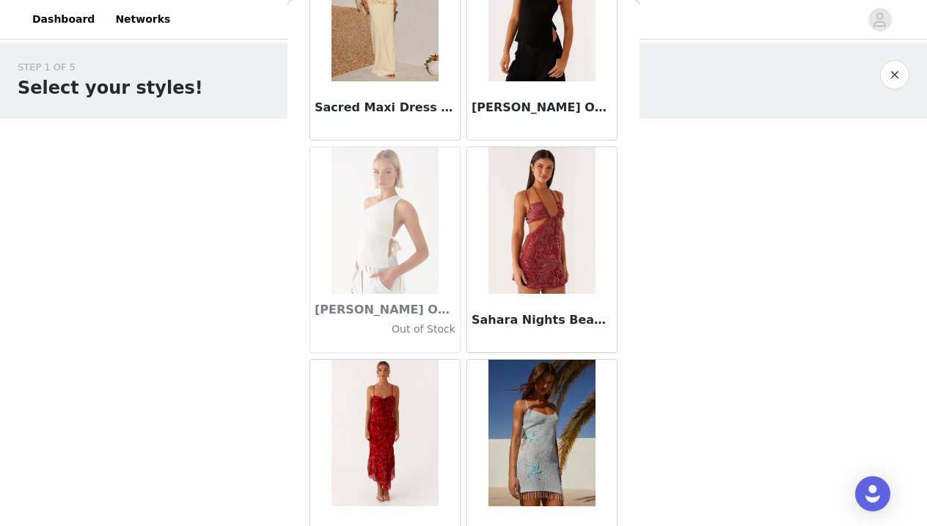
click at [513, 106] on h3 "[PERSON_NAME] One Shoulder Top - Black" at bounding box center [541, 108] width 141 height 18
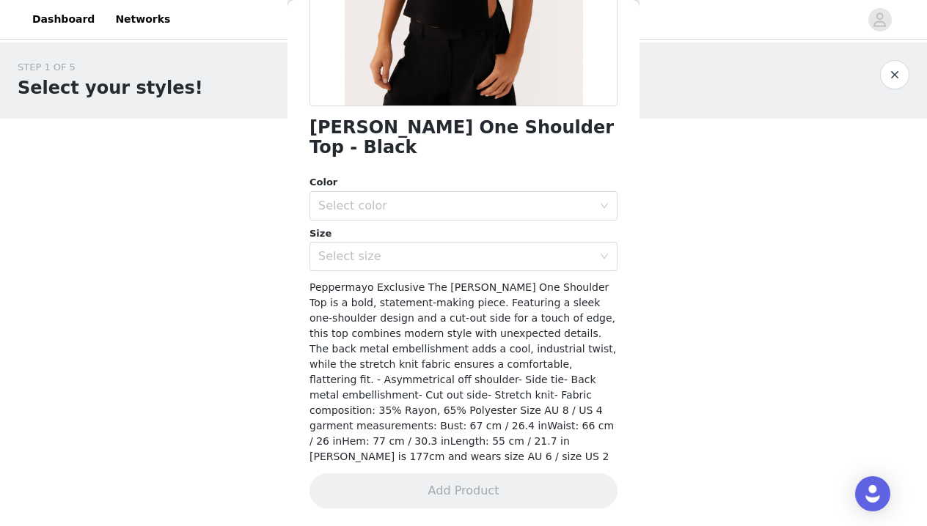
scroll to position [261, 0]
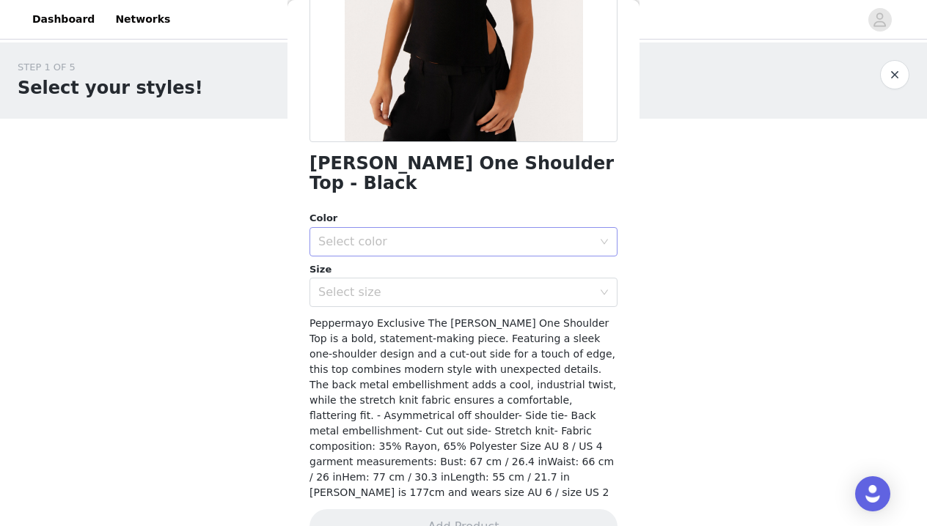
click at [425, 235] on div "Select color" at bounding box center [455, 242] width 274 height 15
click at [389, 253] on li "Black" at bounding box center [463, 253] width 308 height 23
click at [386, 285] on div "Select size" at bounding box center [455, 292] width 274 height 15
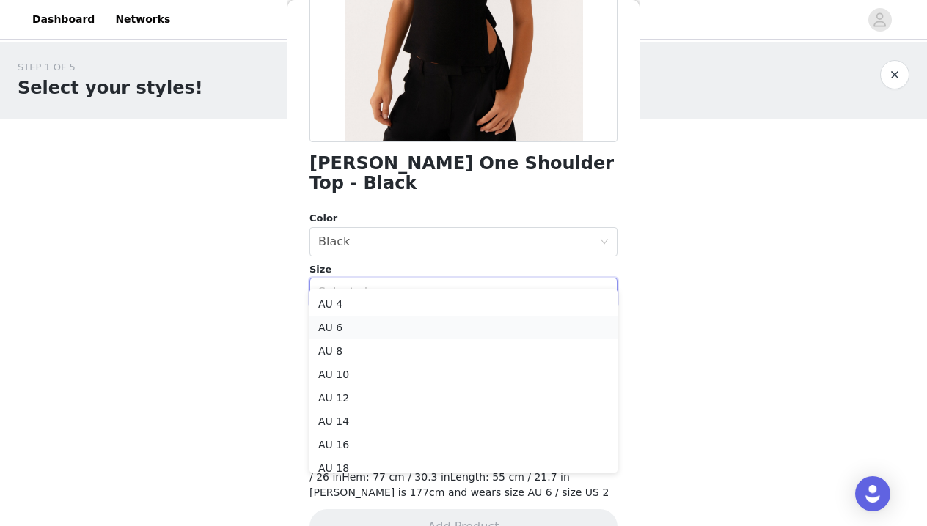
click at [372, 328] on li "AU 6" at bounding box center [463, 327] width 308 height 23
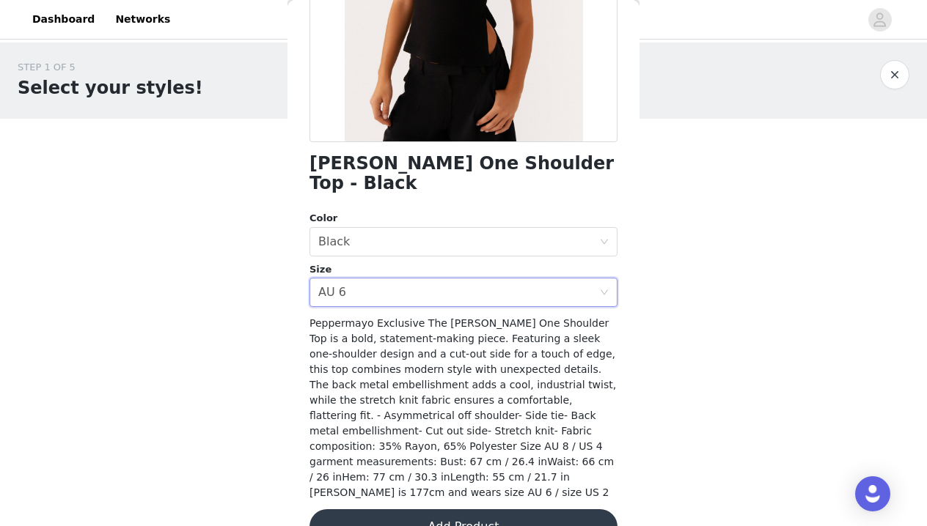
click at [411, 510] on button "Add Product" at bounding box center [463, 527] width 308 height 35
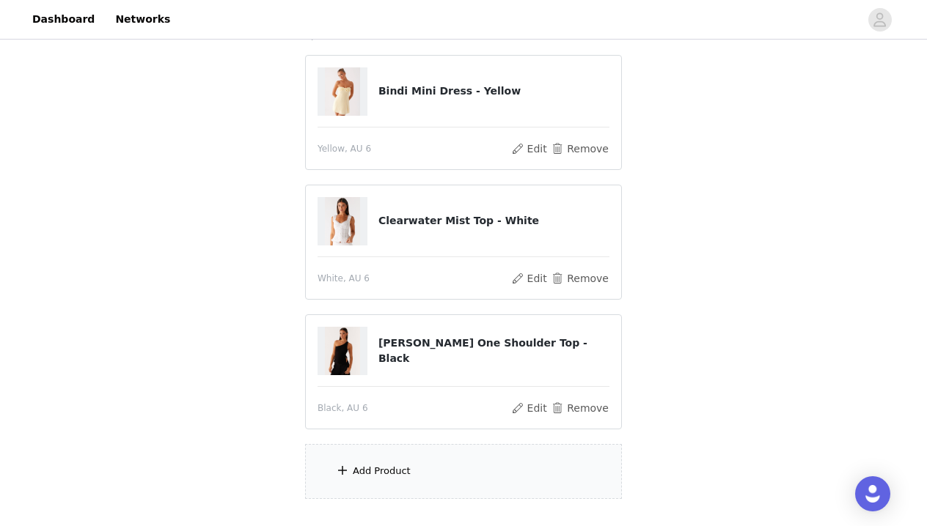
scroll to position [207, 0]
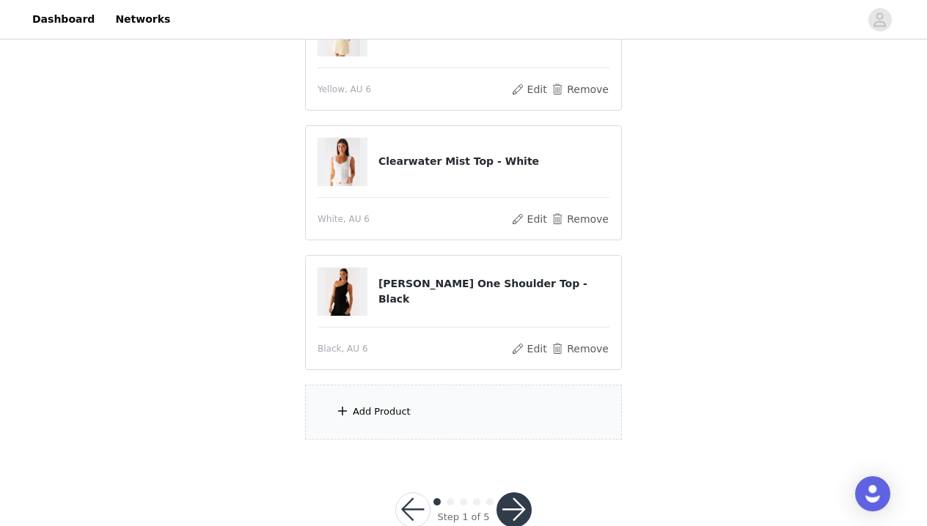
click at [404, 418] on div "Add Product" at bounding box center [382, 412] width 58 height 15
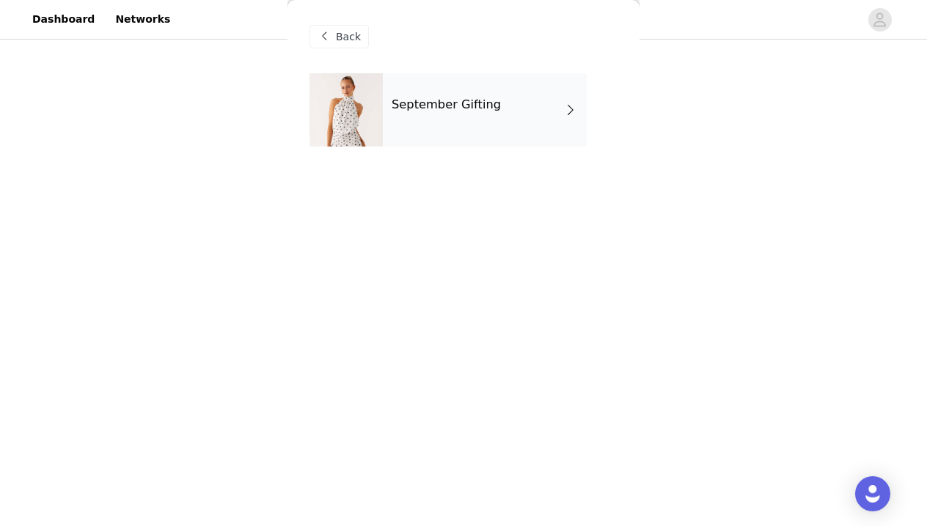
click at [441, 106] on h4 "September Gifting" at bounding box center [445, 104] width 109 height 13
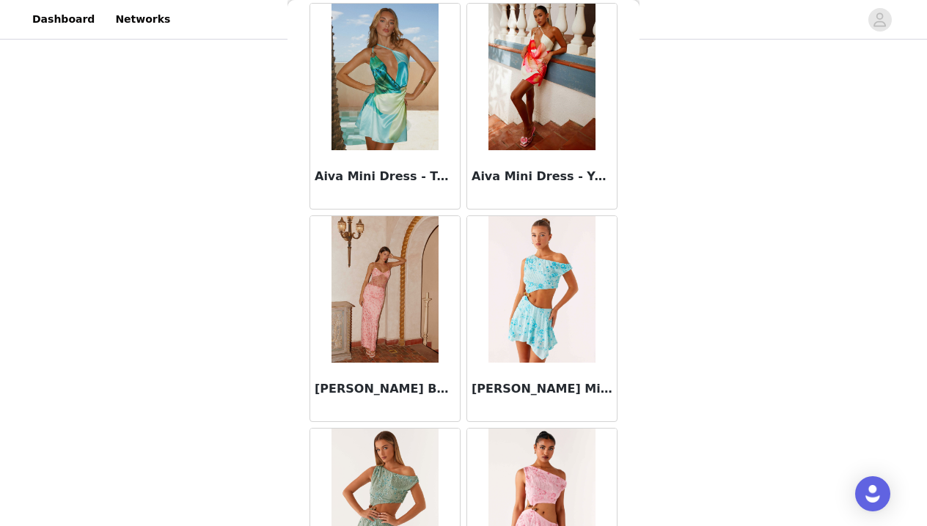
scroll to position [1135, 0]
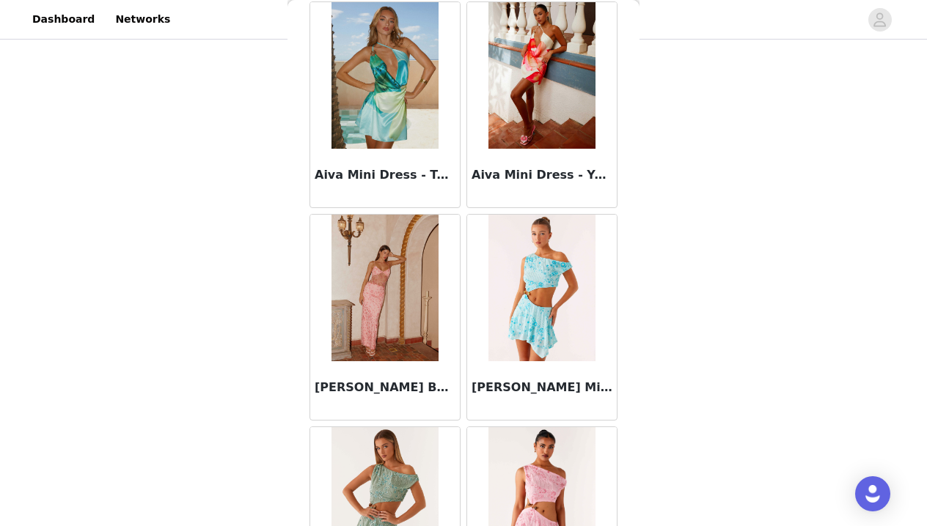
click at [497, 167] on h3 "Aiva Mini Dress - Yellow Floral" at bounding box center [541, 175] width 141 height 18
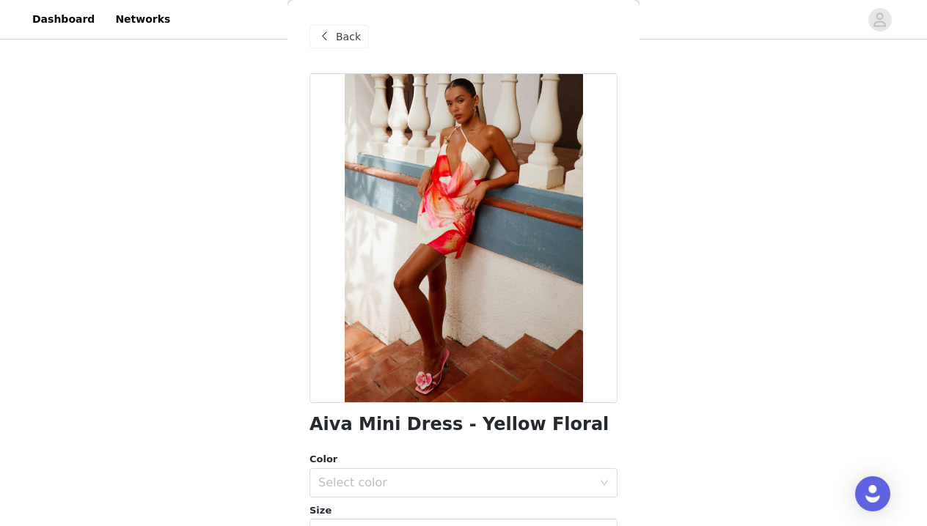
scroll to position [0, 0]
click at [334, 41] on div "Back" at bounding box center [338, 36] width 59 height 23
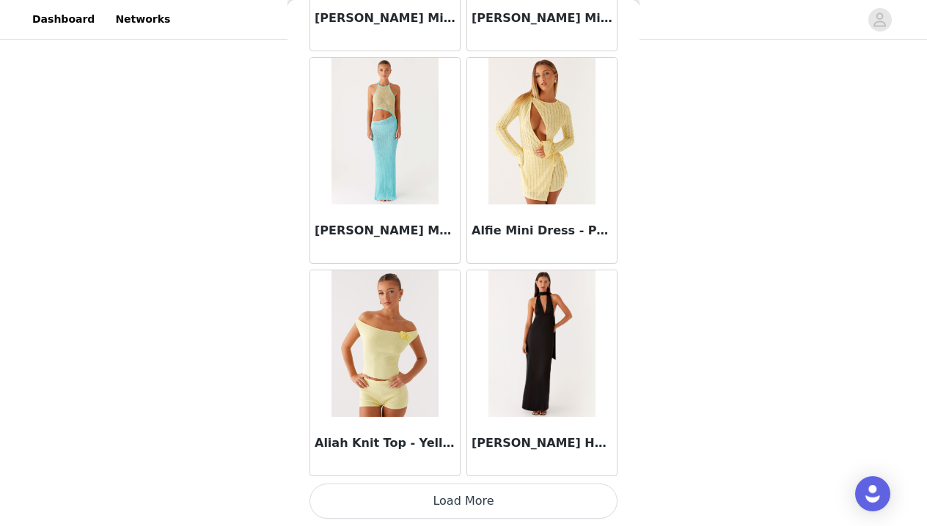
scroll to position [243, 0]
click at [452, 507] on button "Load More" at bounding box center [463, 501] width 308 height 35
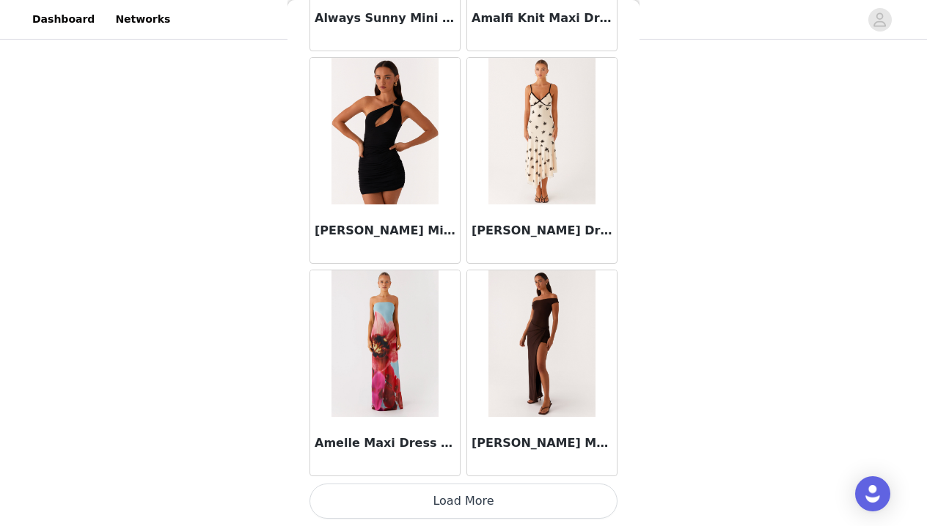
click at [468, 498] on button "Load More" at bounding box center [463, 501] width 308 height 35
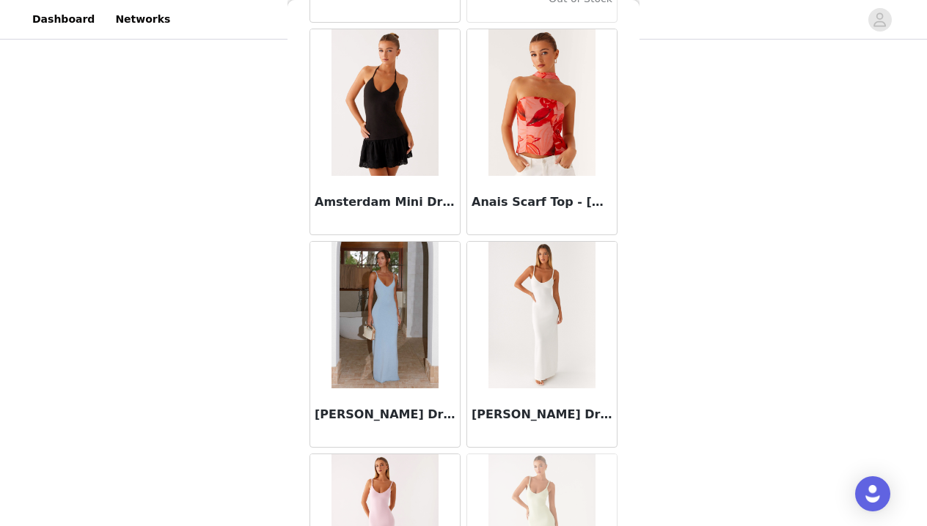
scroll to position [4504, 0]
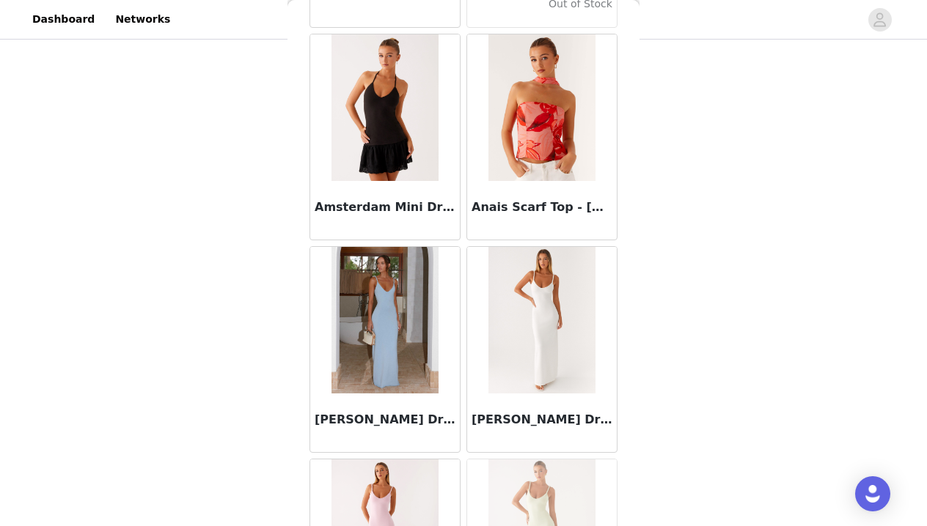
click at [526, 332] on img at bounding box center [541, 320] width 106 height 147
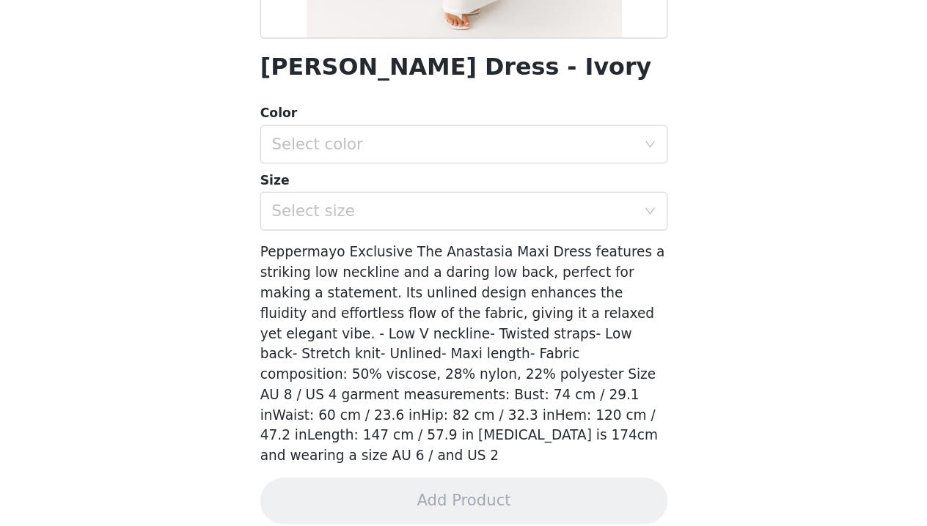
scroll to position [198, 0]
click at [323, 230] on div "Select color" at bounding box center [455, 237] width 274 height 15
click at [309, 258] on li "Ivory" at bounding box center [463, 269] width 308 height 23
click at [318, 281] on div "Select size" at bounding box center [455, 288] width 274 height 15
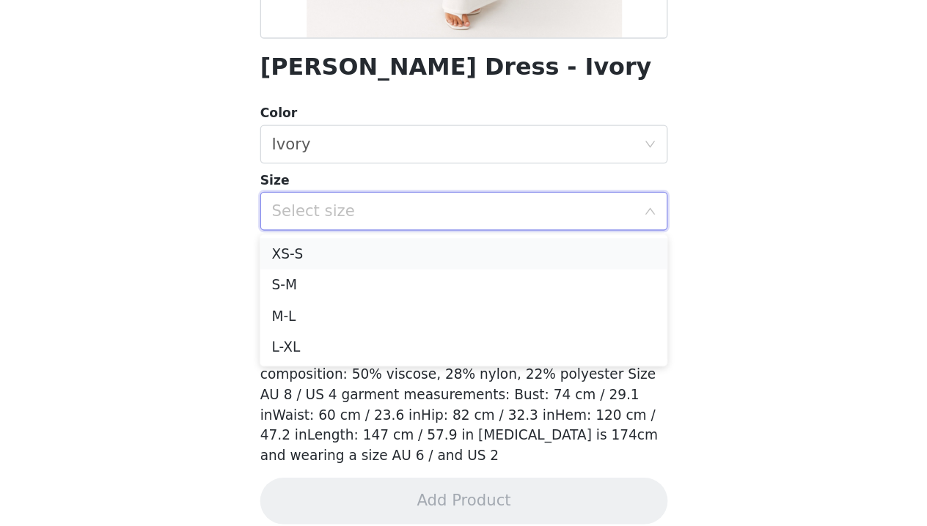
click at [309, 309] on li "XS-S" at bounding box center [463, 320] width 308 height 23
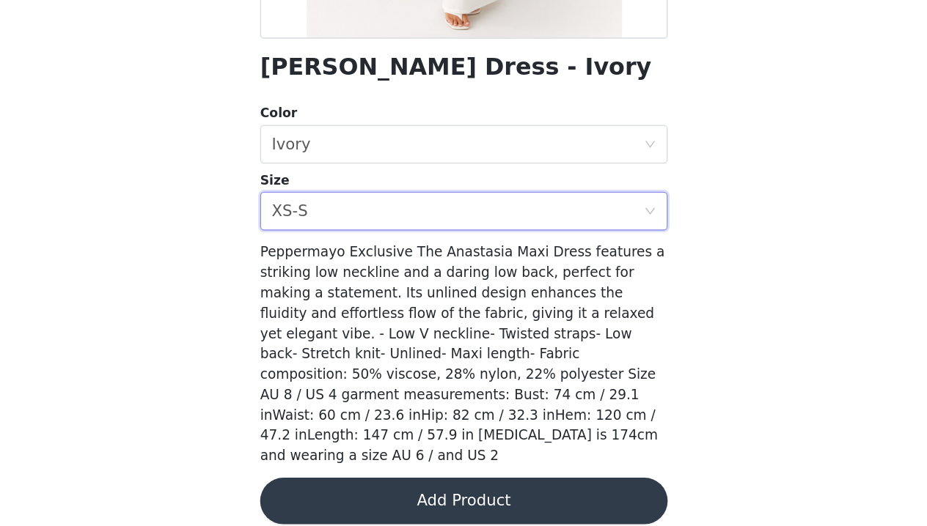
click at [309, 490] on button "Add Product" at bounding box center [463, 507] width 308 height 35
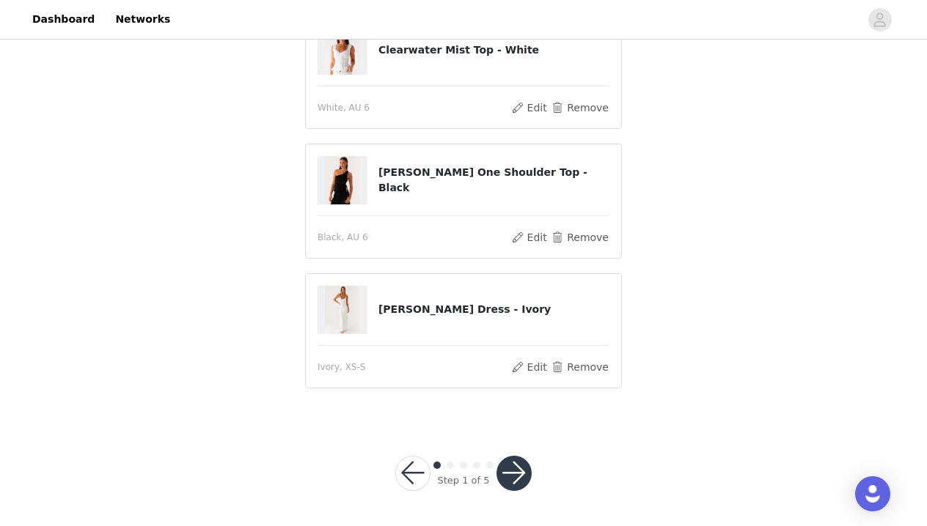
scroll to position [278, 0]
click at [515, 474] on button "button" at bounding box center [513, 474] width 35 height 35
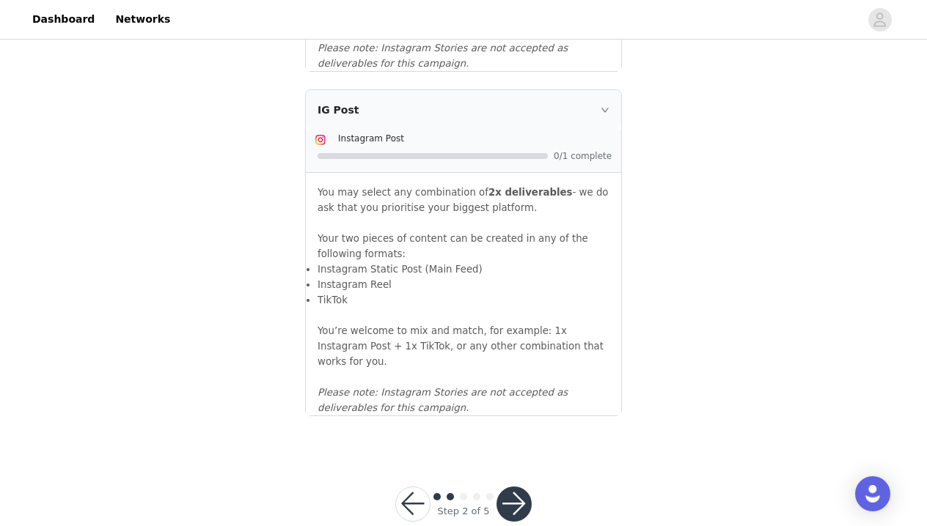
scroll to position [1638, 0]
click at [523, 488] on button "button" at bounding box center [513, 505] width 35 height 35
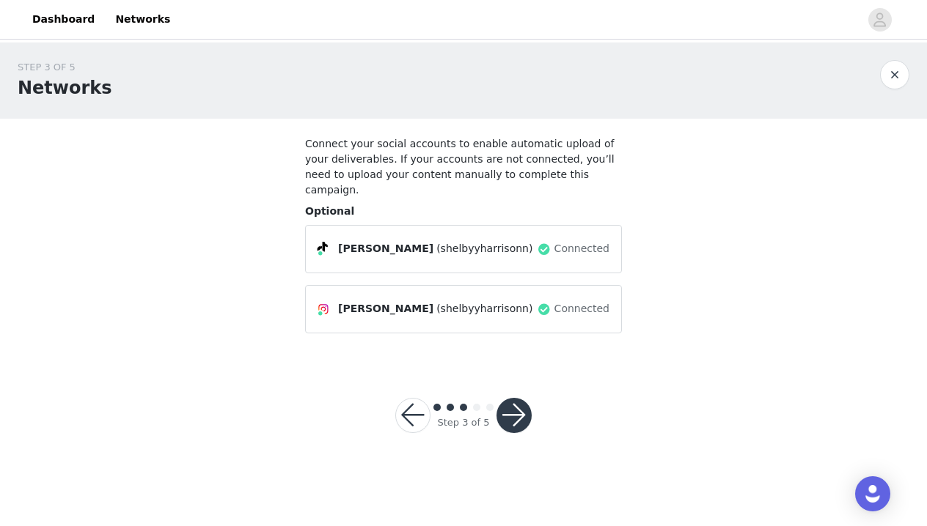
click at [525, 398] on button "button" at bounding box center [513, 415] width 35 height 35
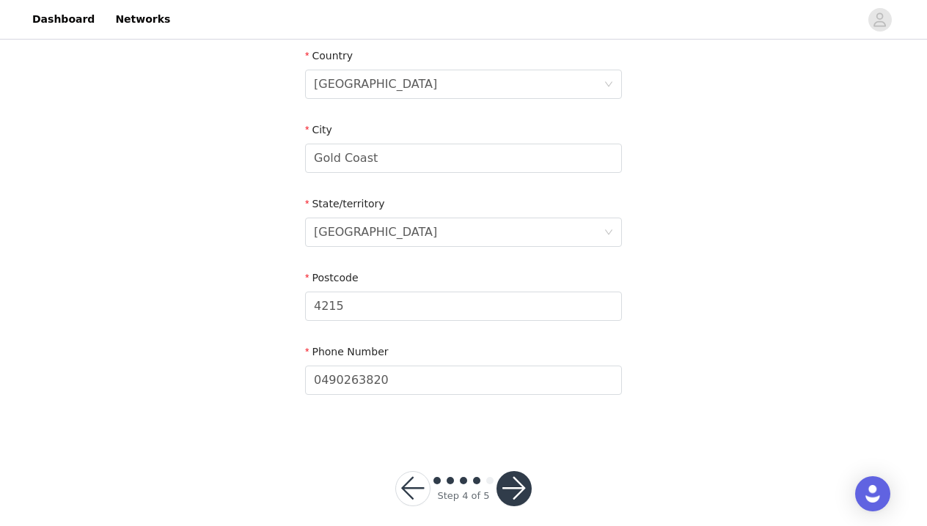
scroll to position [534, 0]
click at [516, 472] on button "button" at bounding box center [513, 489] width 35 height 35
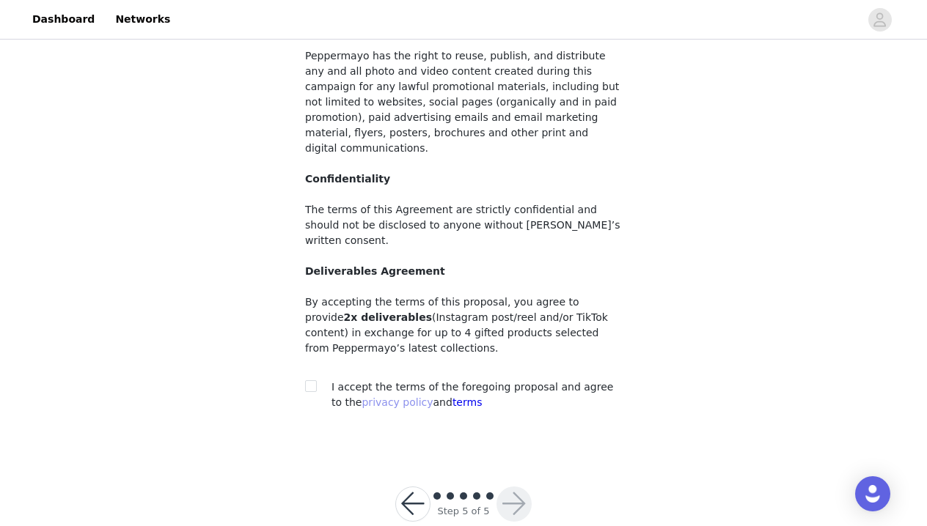
scroll to position [151, 0]
click at [312, 381] on input "checkbox" at bounding box center [310, 386] width 10 height 10
checkbox input "true"
click at [507, 488] on button "button" at bounding box center [513, 505] width 35 height 35
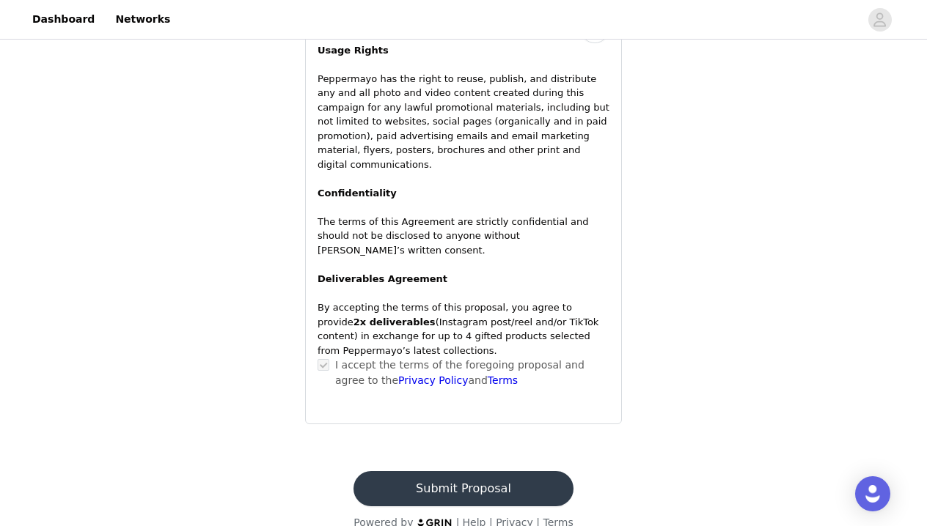
click at [473, 471] on button "Submit Proposal" at bounding box center [462, 488] width 219 height 35
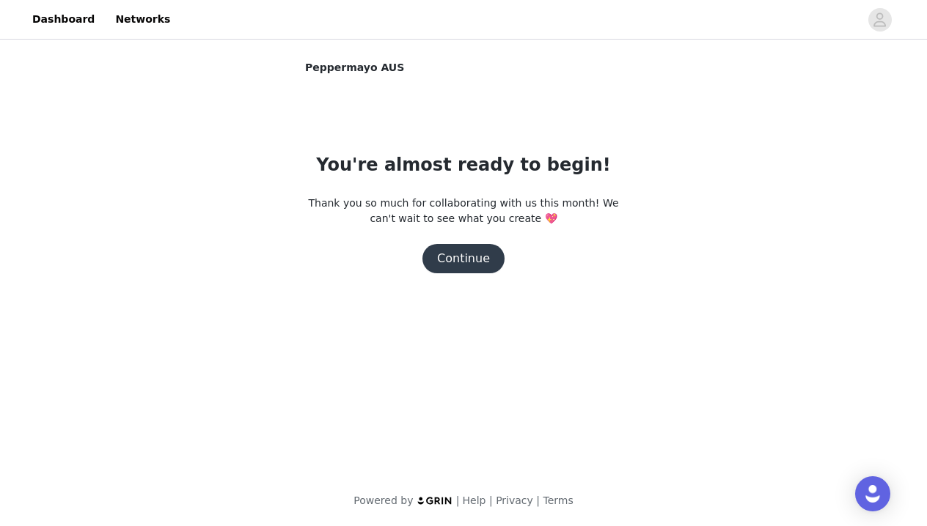
click at [469, 259] on button "Continue" at bounding box center [463, 258] width 82 height 29
